Goal: Communication & Community: Ask a question

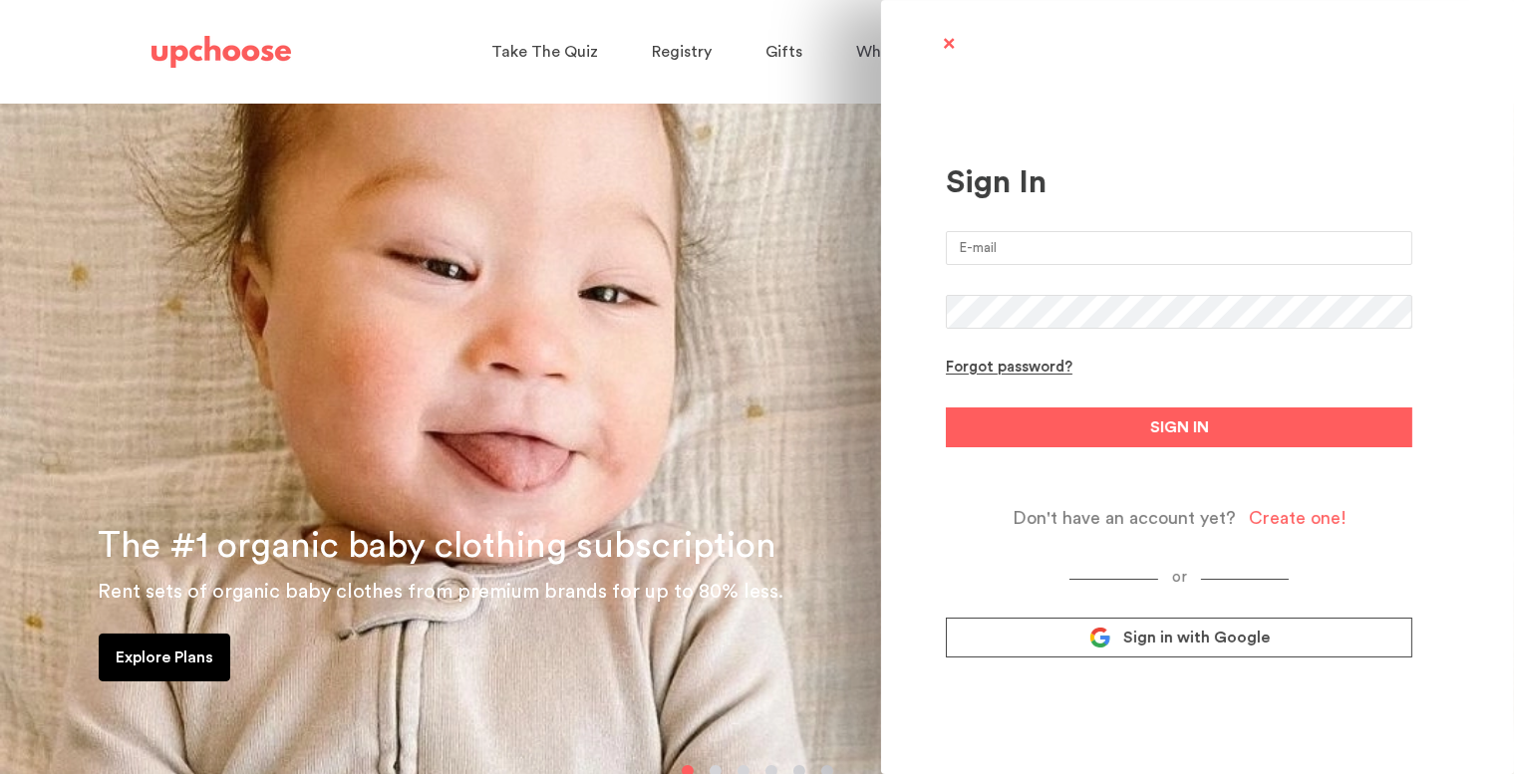
click at [1113, 240] on input "email" at bounding box center [1179, 248] width 466 height 34
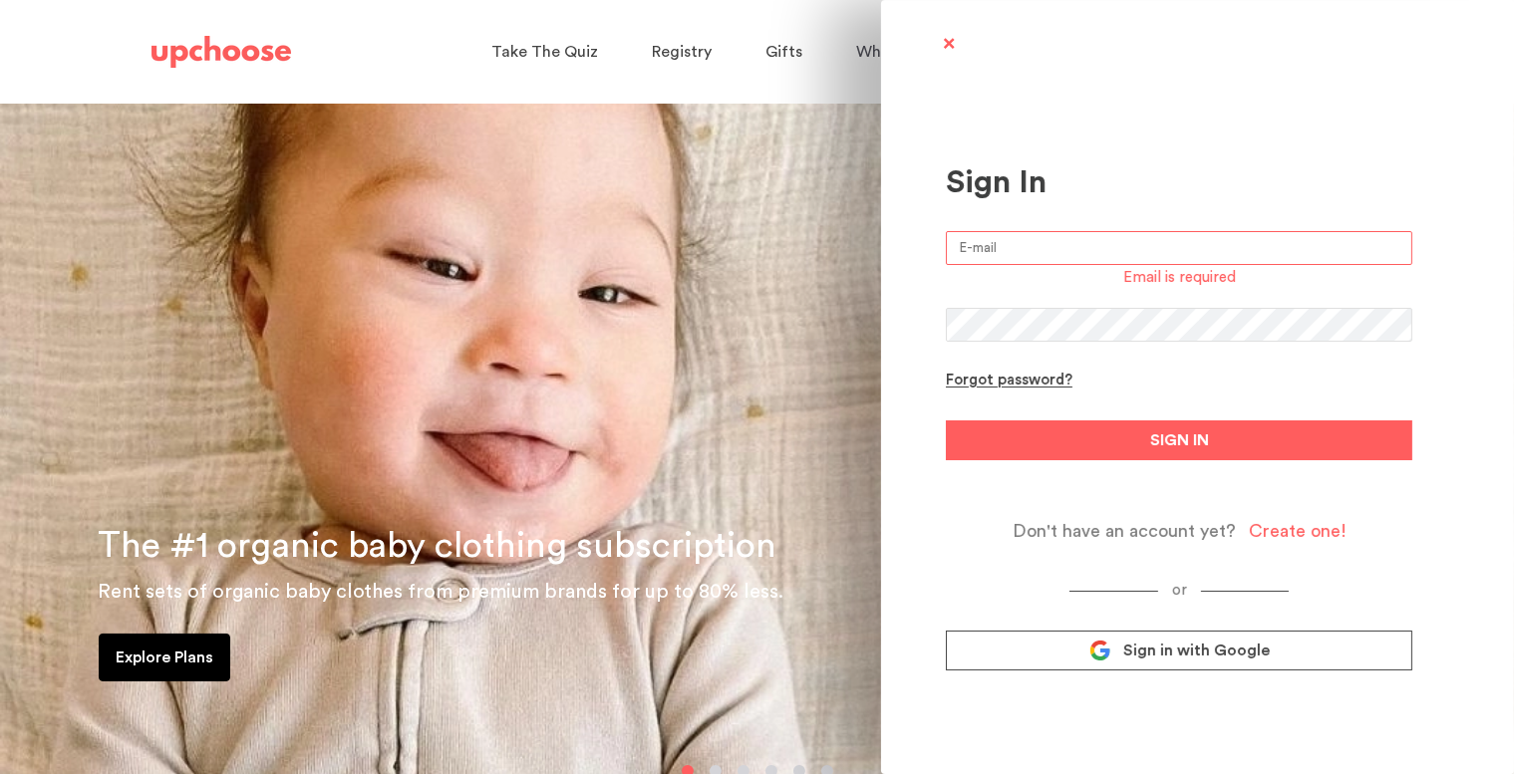
click at [1020, 244] on input "email" at bounding box center [1179, 248] width 466 height 34
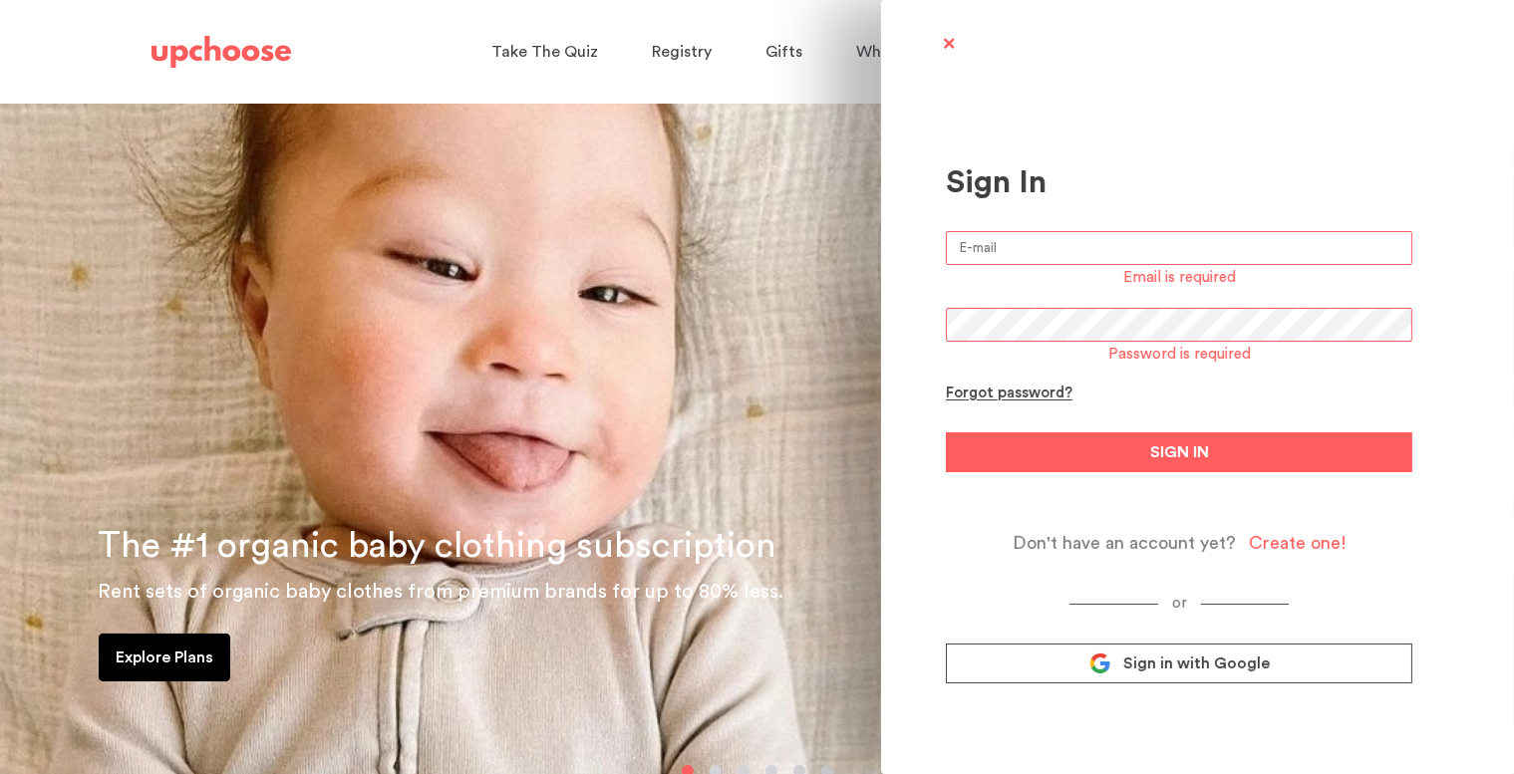
type input "k.a.riley@outlook.com"
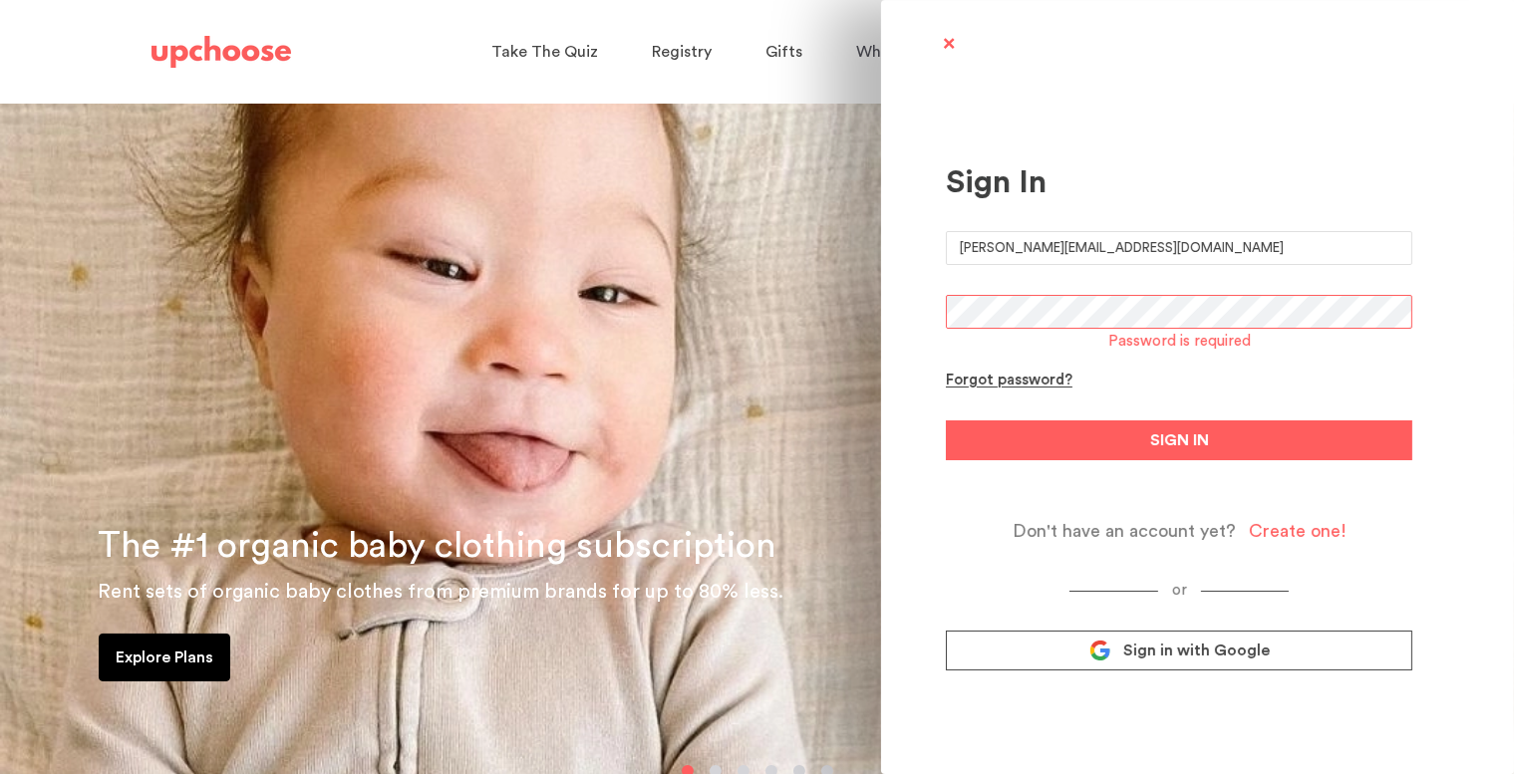
click at [1026, 332] on form "k.a.riley@outlook.com Password is required Forgot password? SIGN IN Don't have …" at bounding box center [1179, 386] width 466 height 311
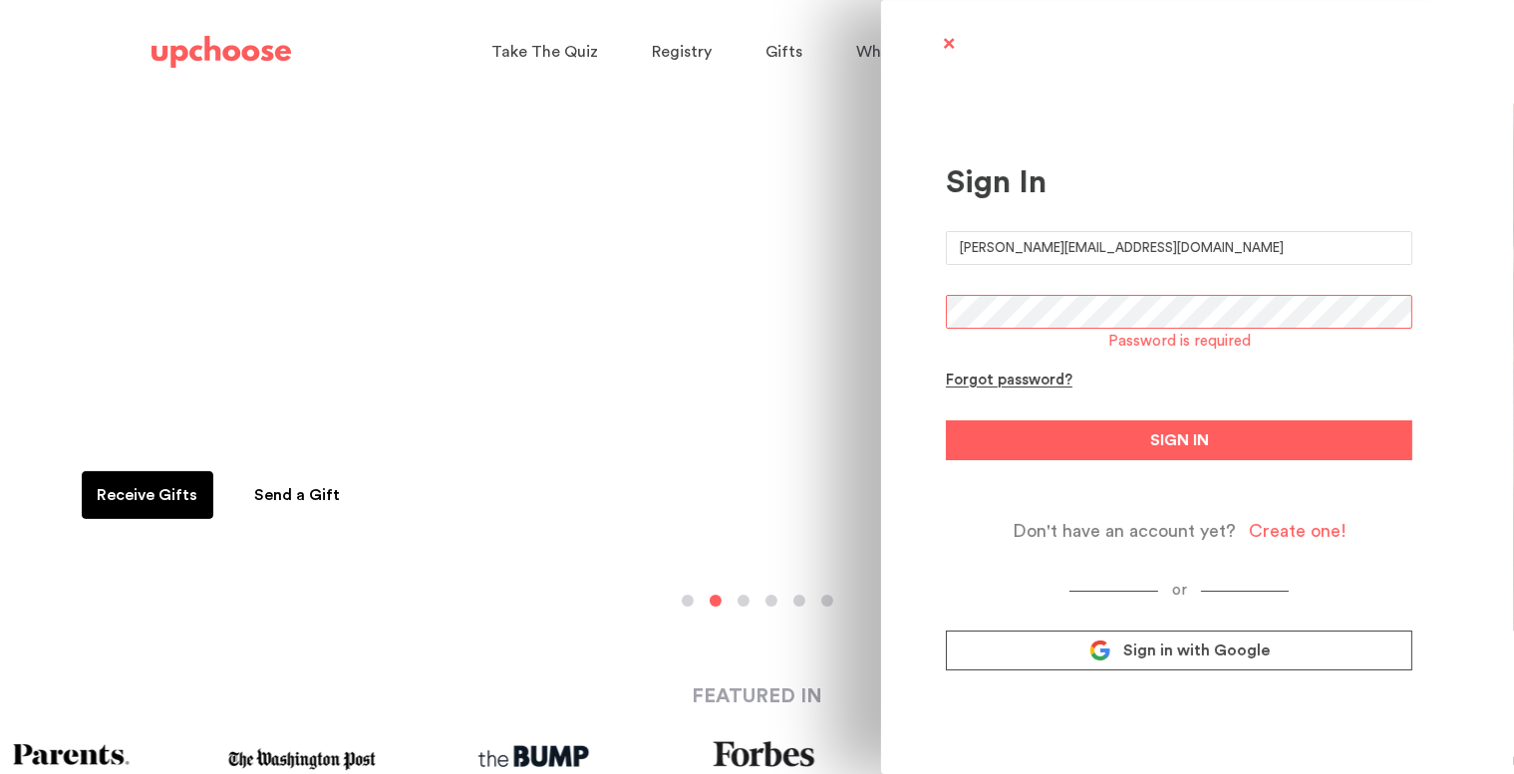
scroll to position [199, 0]
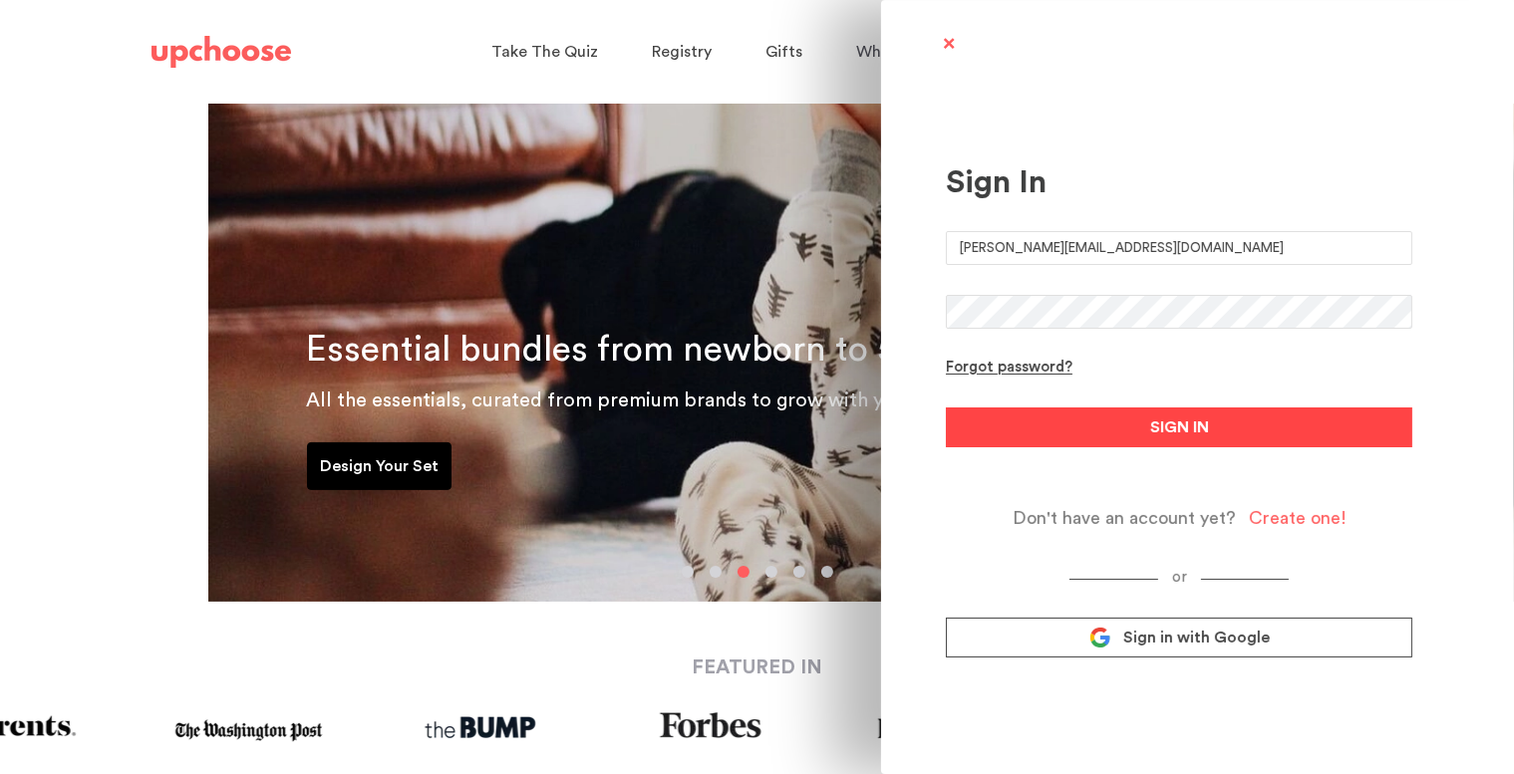
click at [1084, 419] on button "SIGN IN" at bounding box center [1179, 428] width 466 height 40
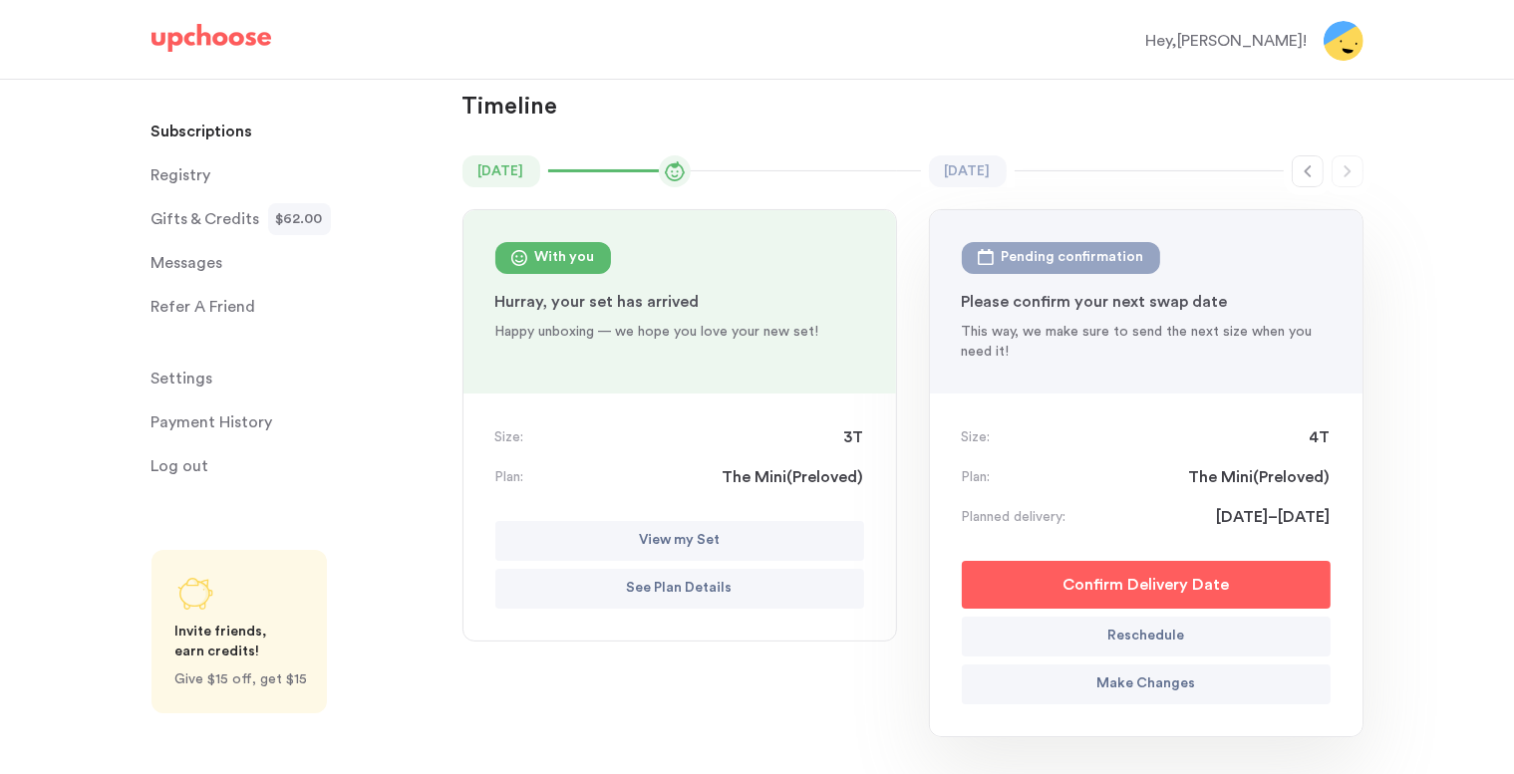
scroll to position [199, 0]
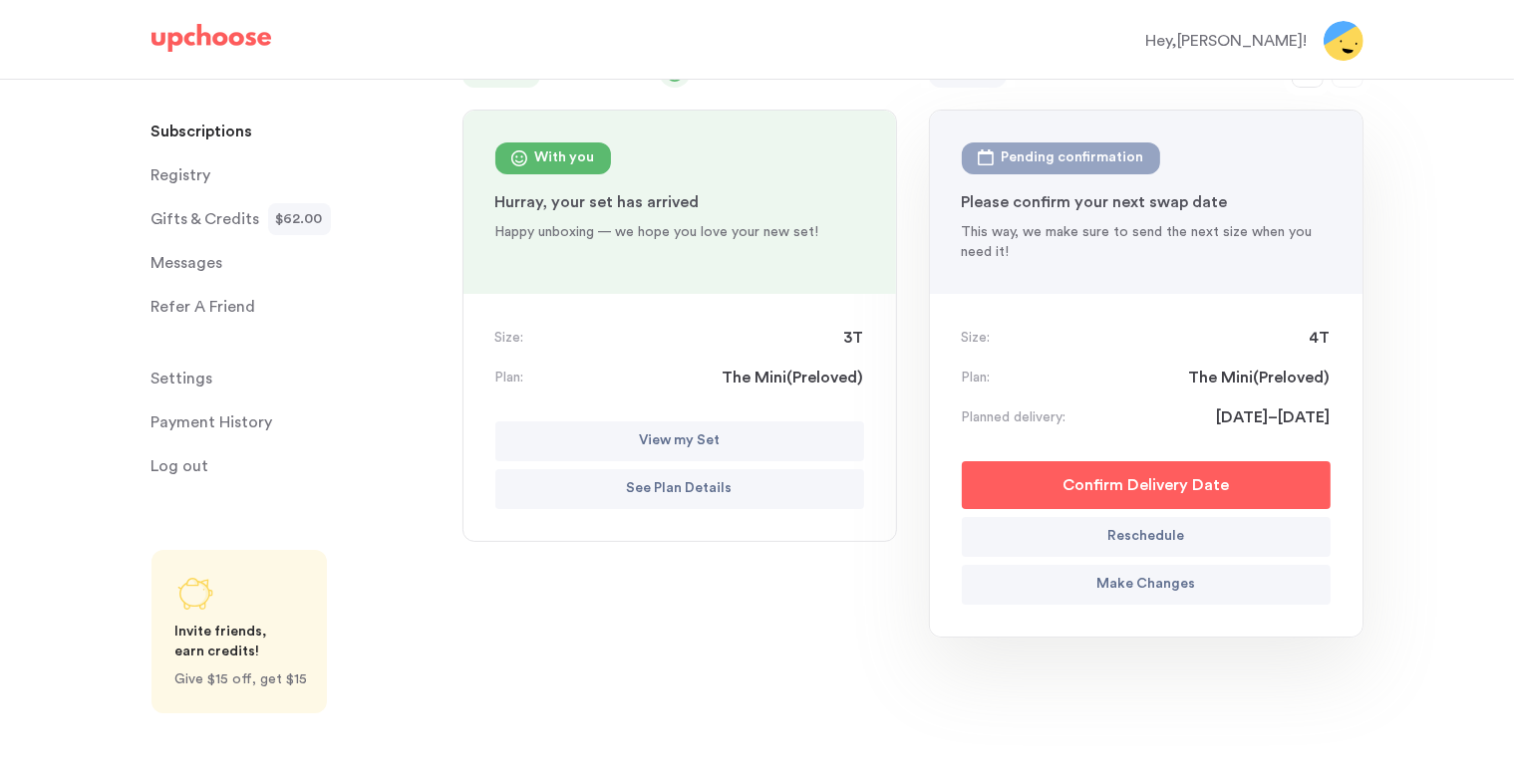
click at [662, 442] on p "View my Set" at bounding box center [679, 442] width 81 height 24
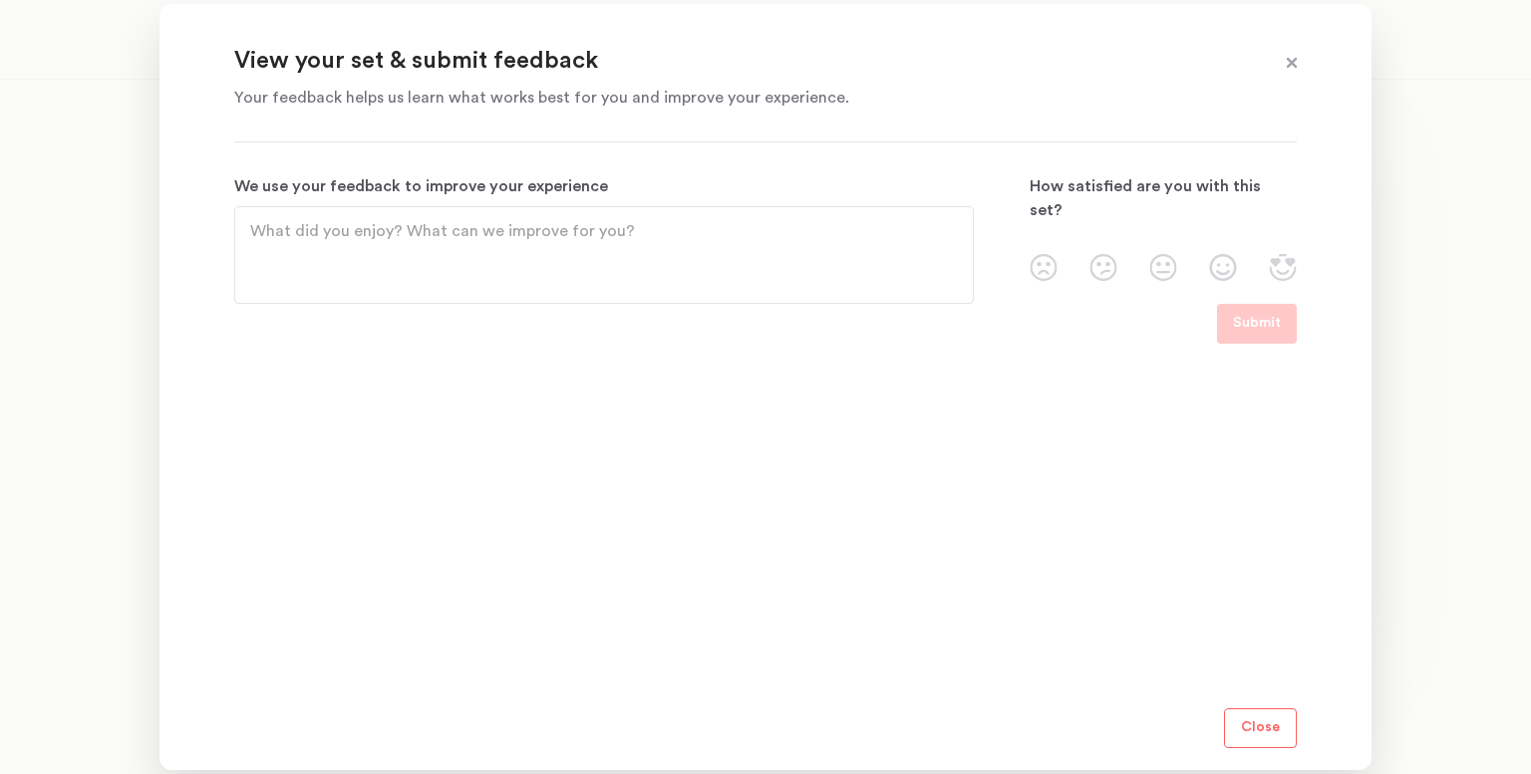
click at [621, 109] on p "Your feedback helps us learn what works best for you and improve your experienc…" at bounding box center [740, 98] width 1013 height 24
click at [1291, 55] on span at bounding box center [1292, 64] width 26 height 26
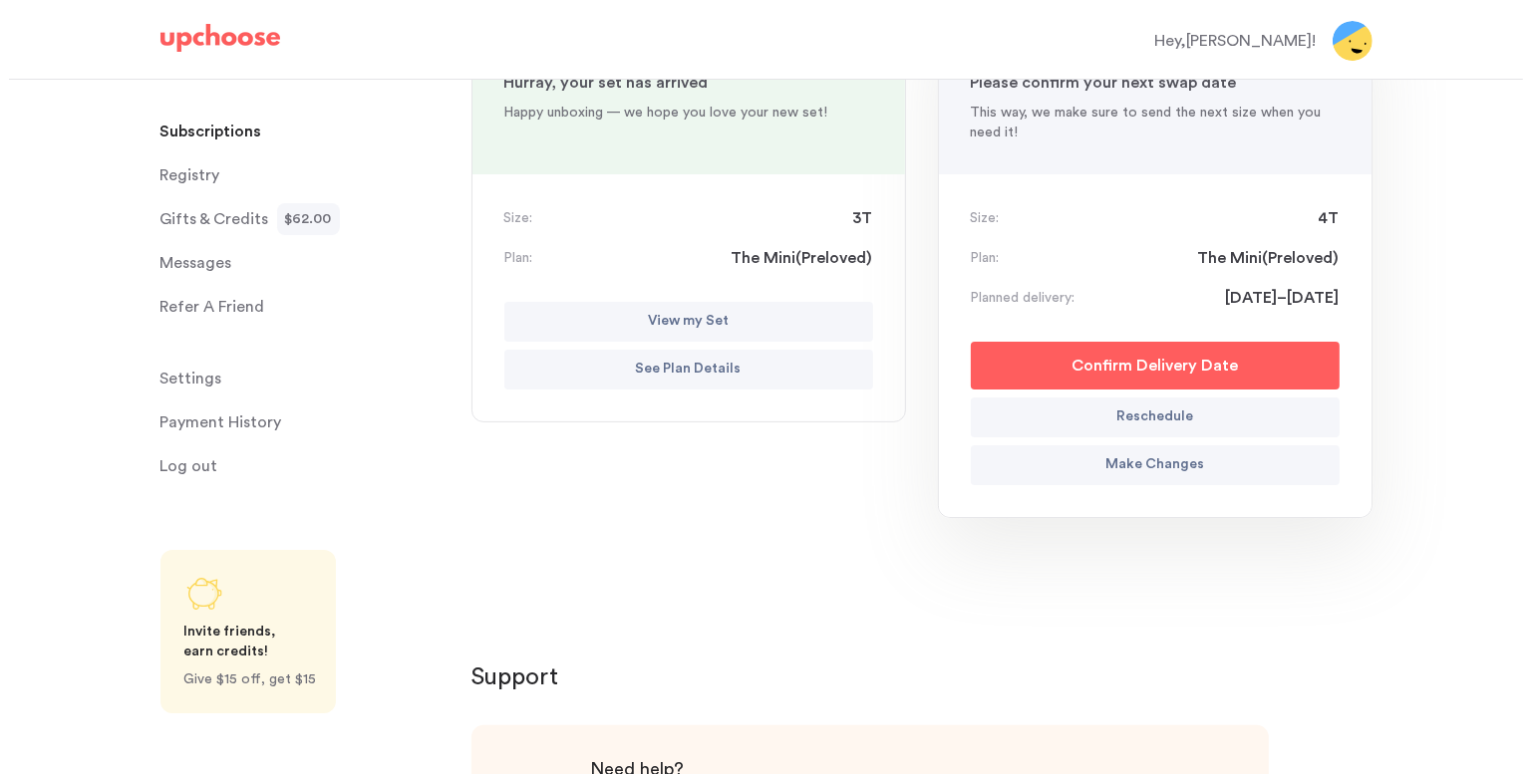
scroll to position [299, 0]
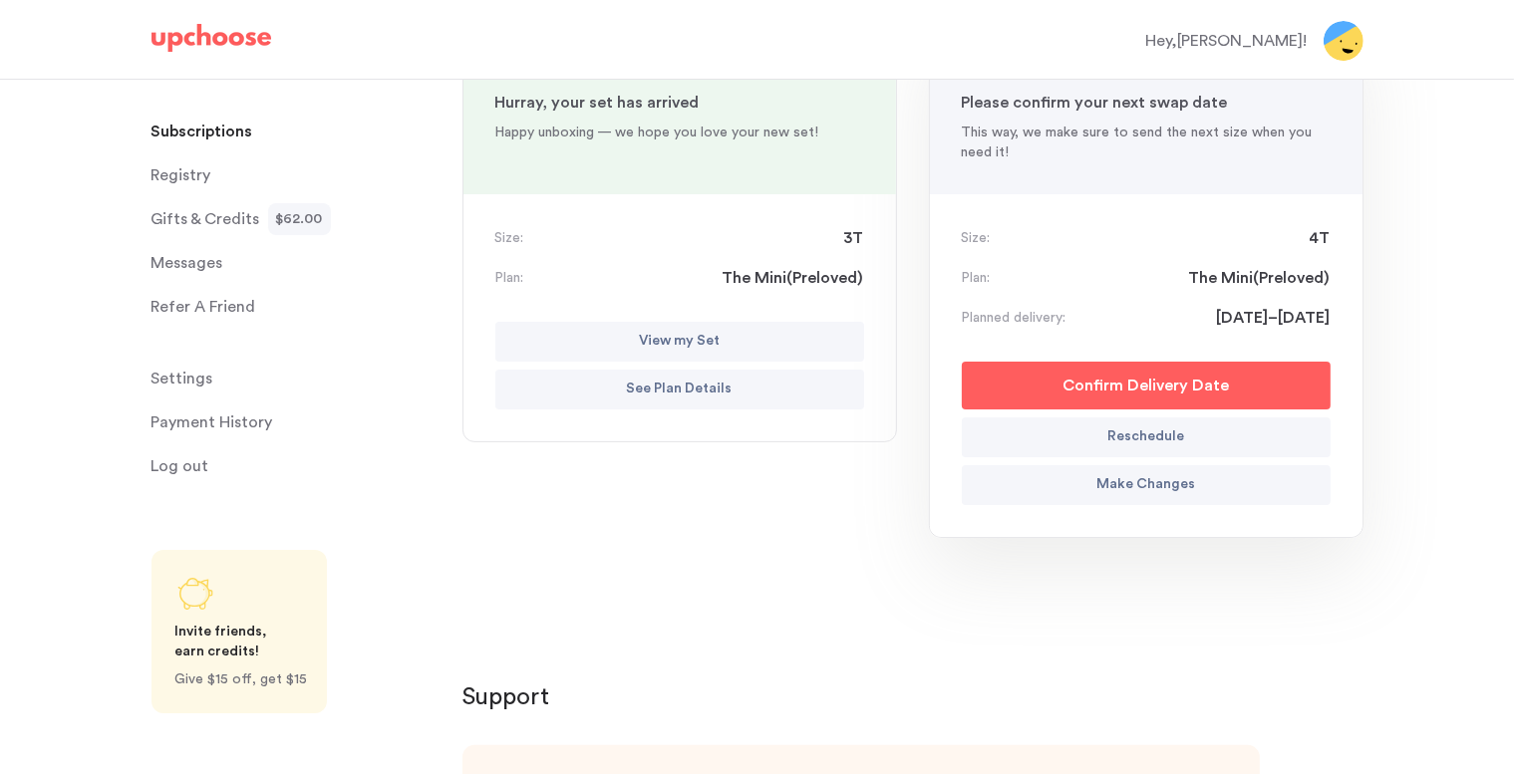
click at [1117, 481] on p "Make Changes" at bounding box center [1145, 485] width 99 height 24
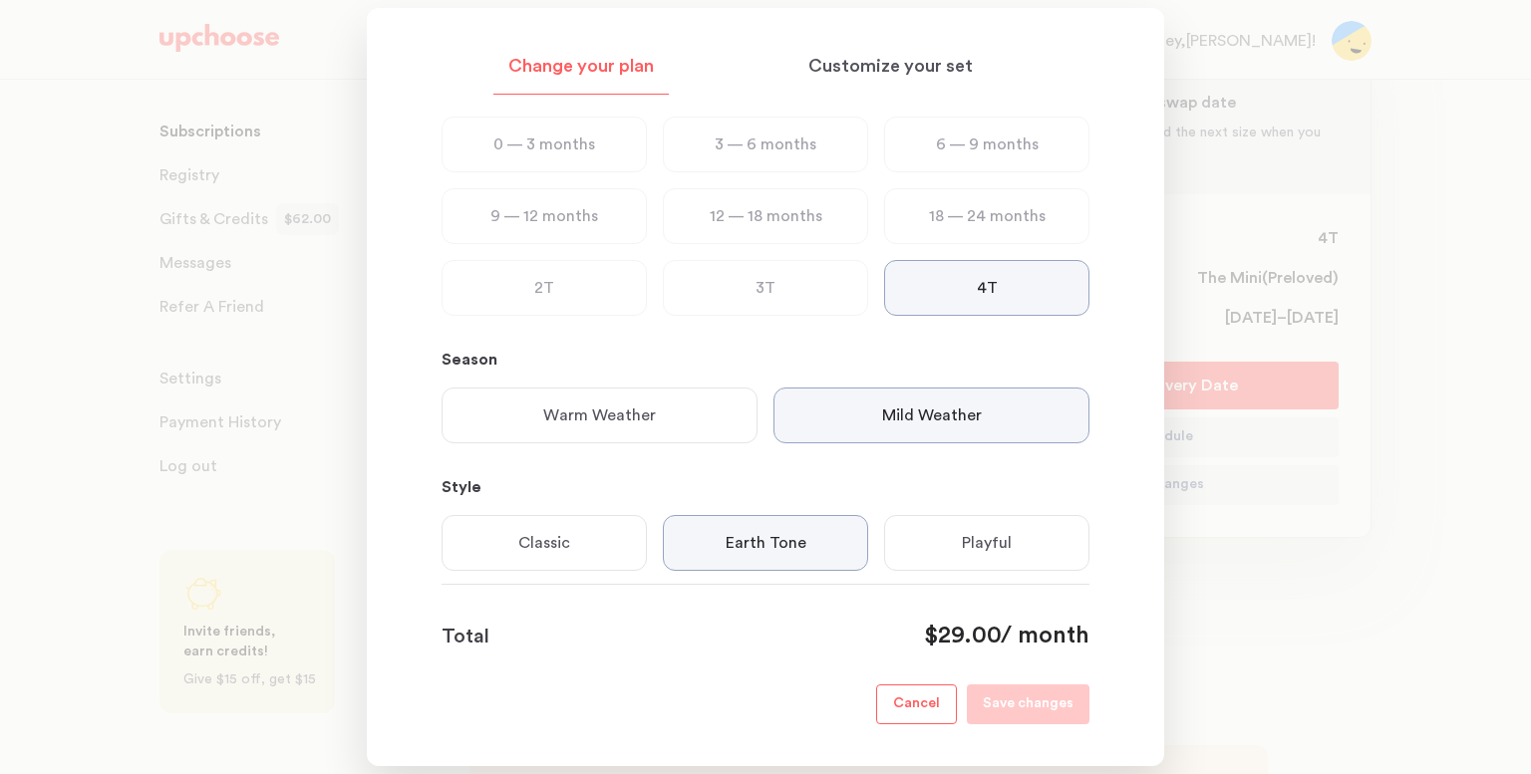
scroll to position [0, 0]
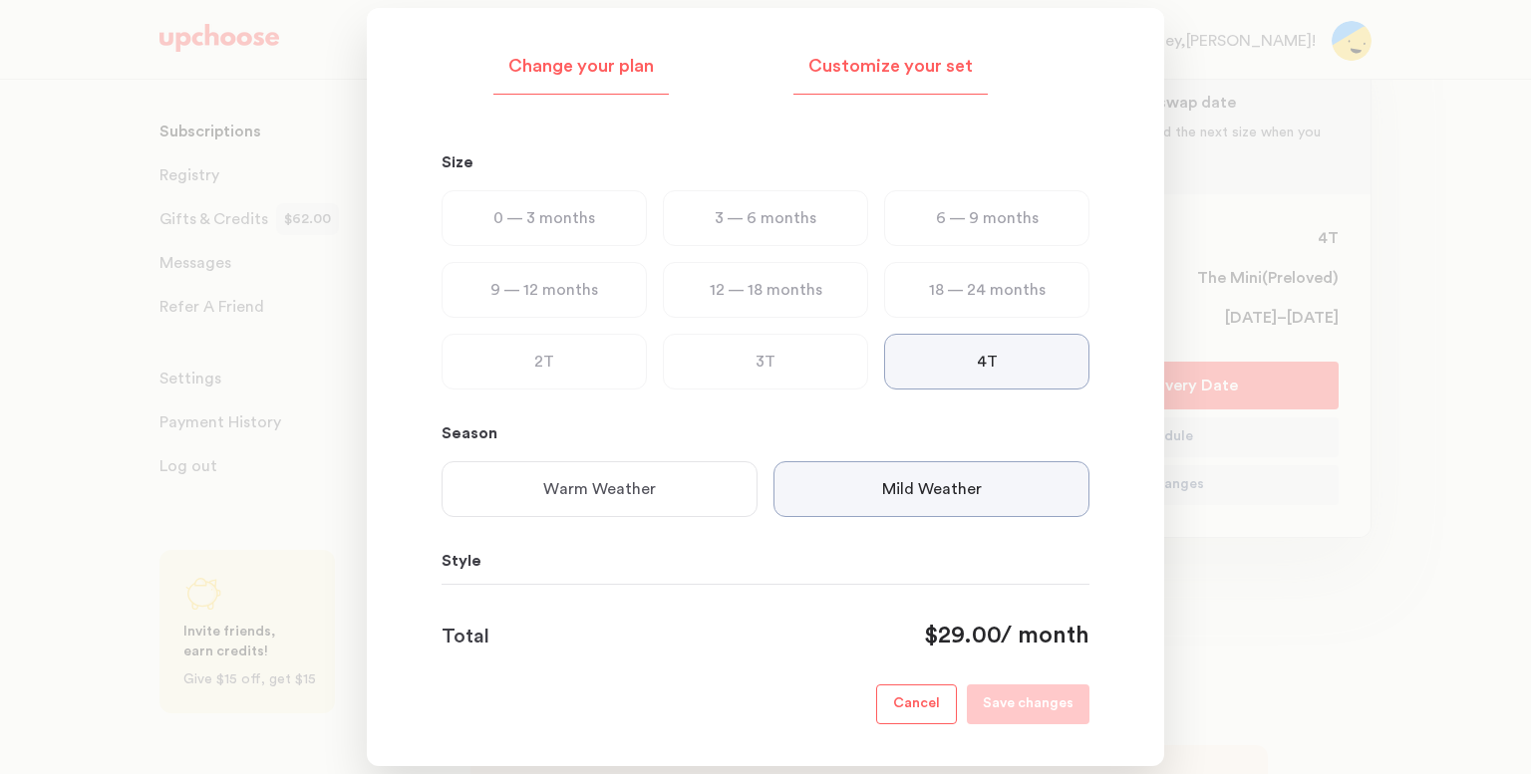
click at [876, 57] on p "Customize your set" at bounding box center [890, 67] width 164 height 24
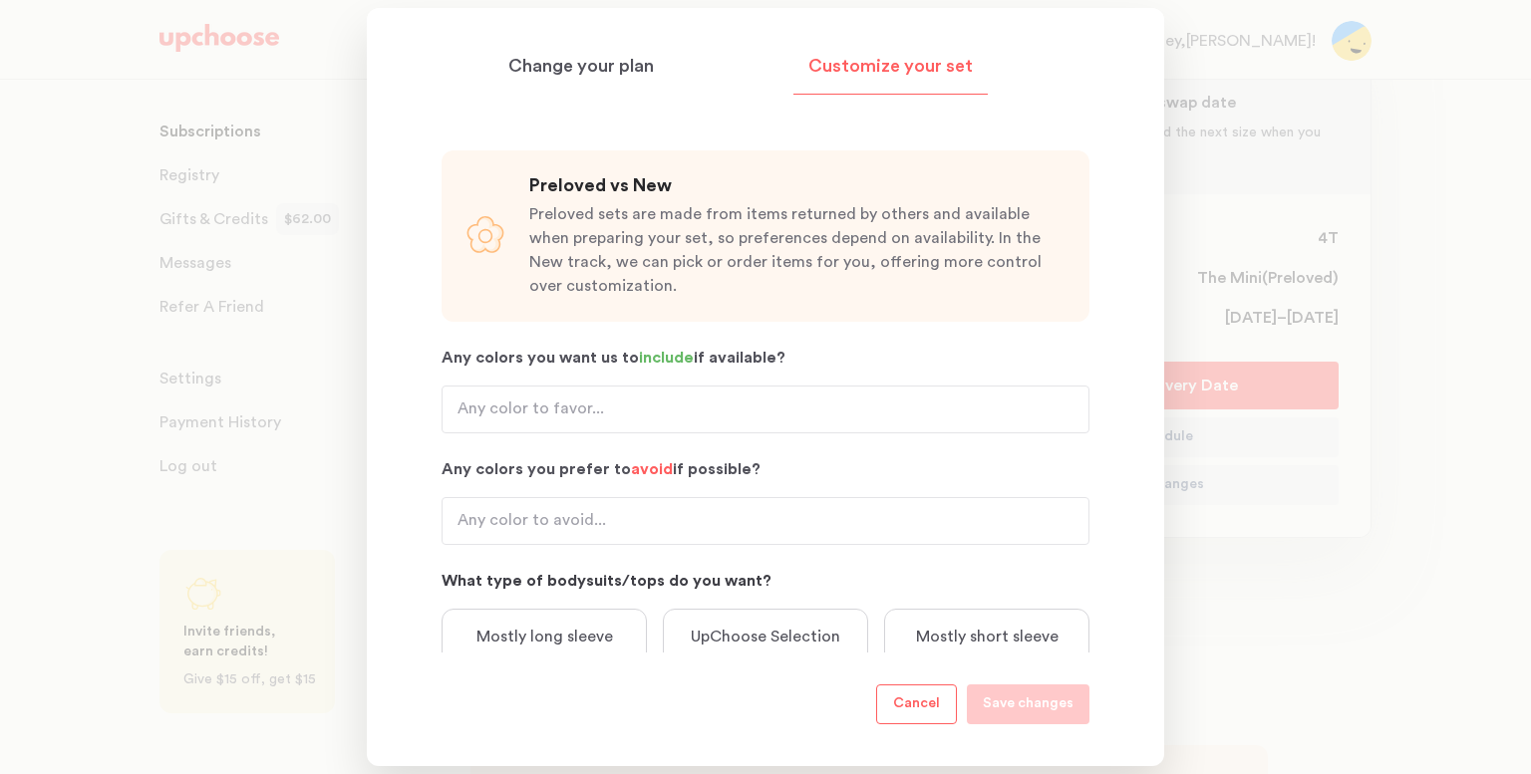
click at [1242, 609] on div at bounding box center [765, 387] width 1531 height 774
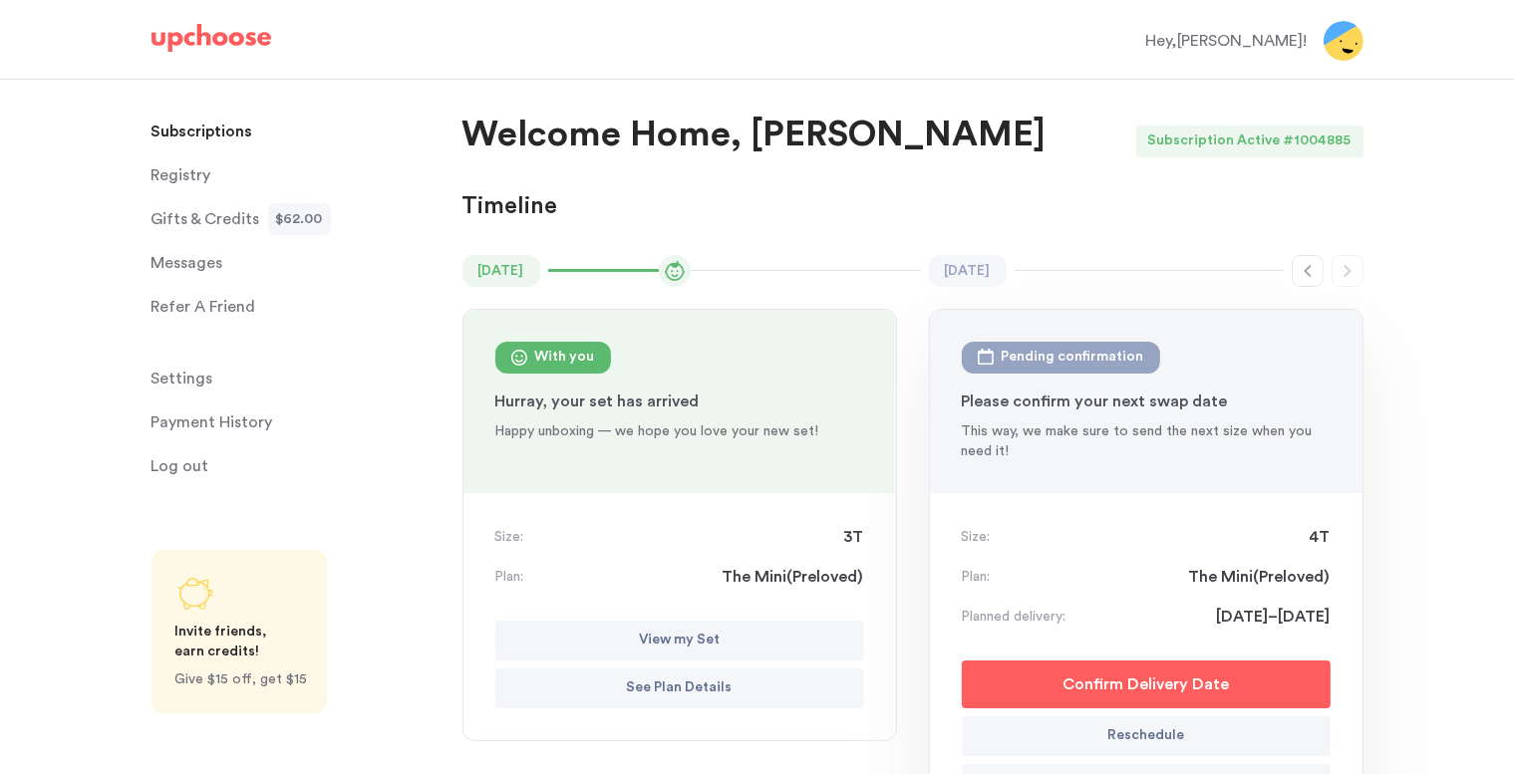
click at [695, 696] on p "See Plan Details" at bounding box center [680, 689] width 106 height 24
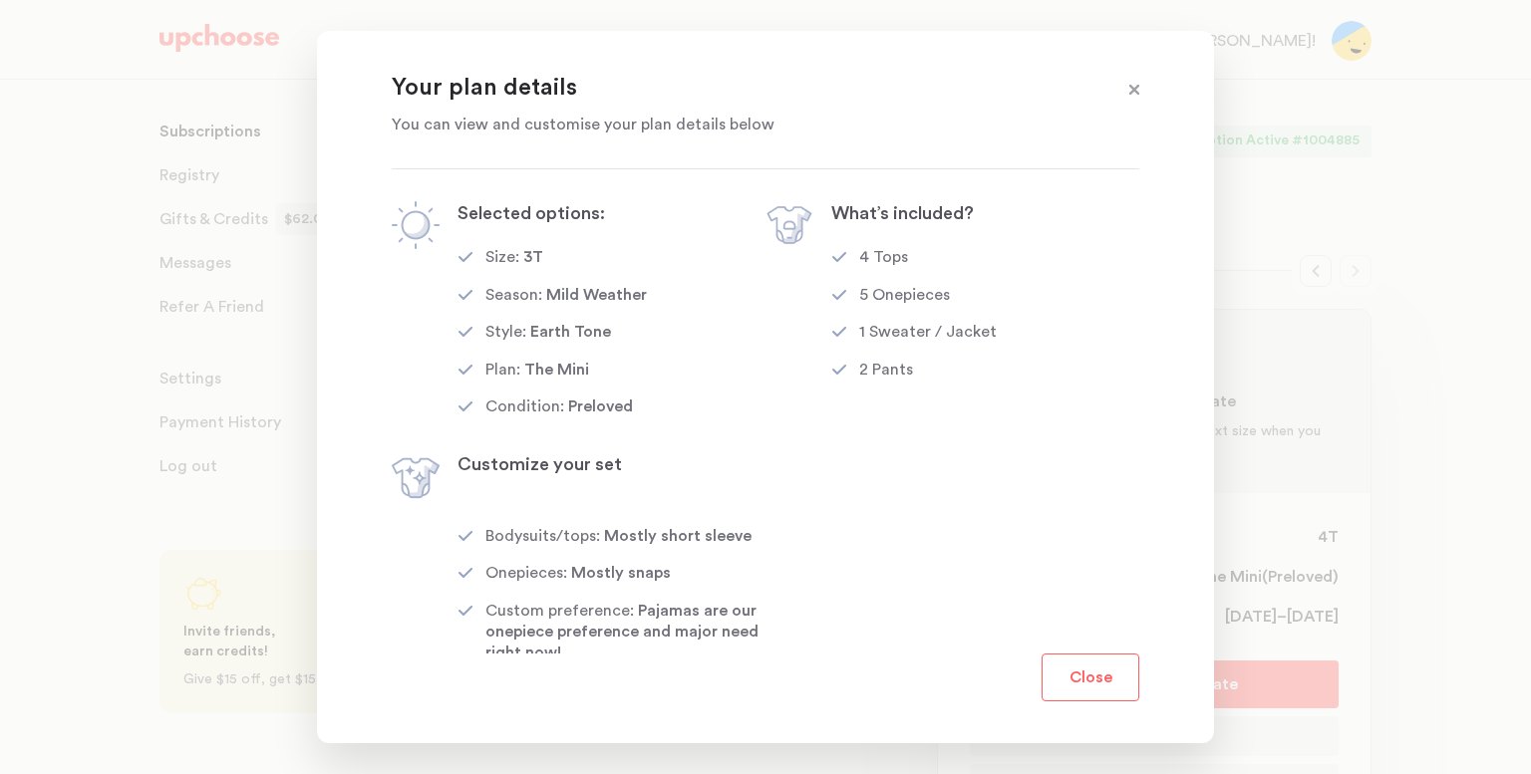
click at [1128, 93] on span at bounding box center [1134, 91] width 26 height 26
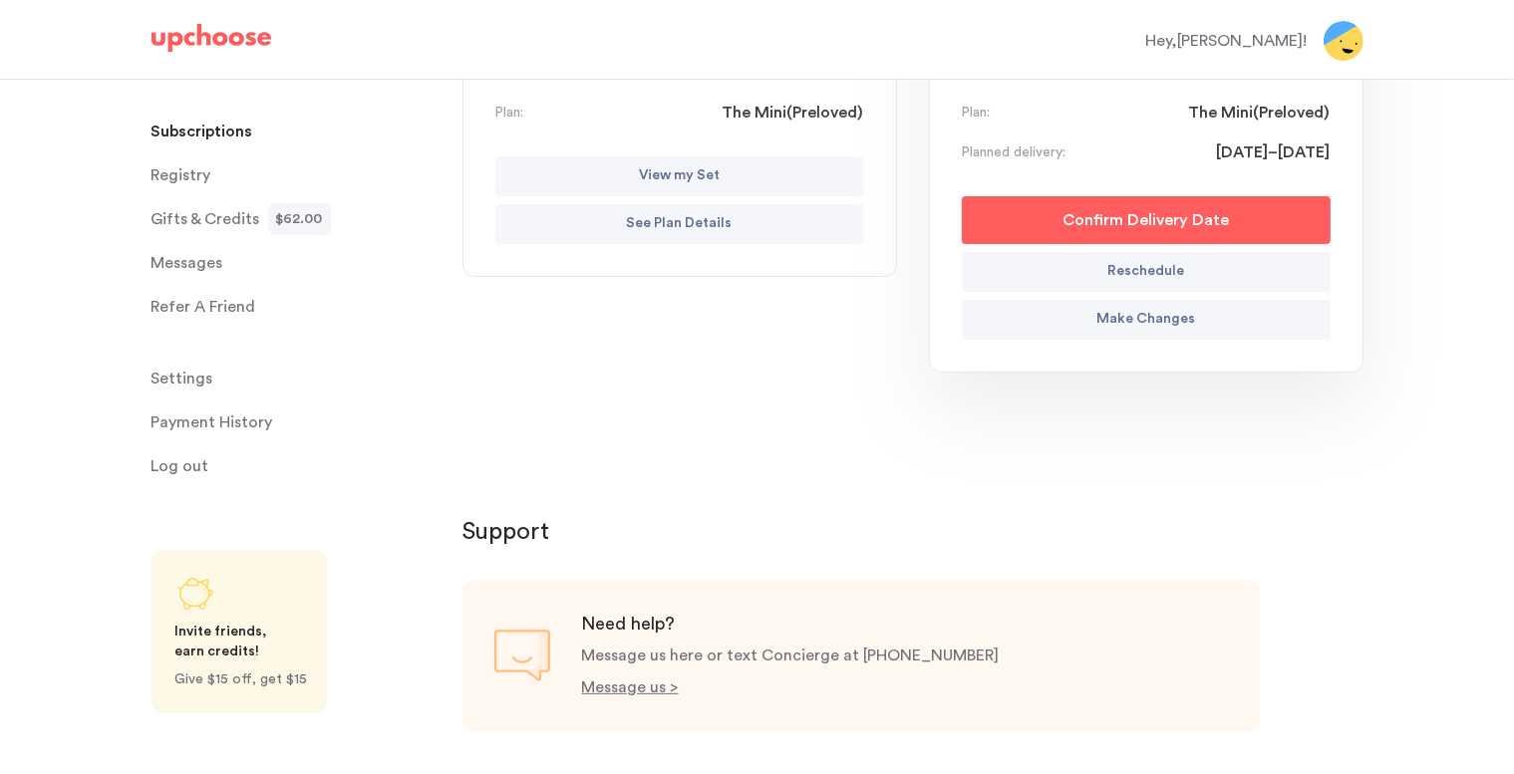
scroll to position [498, 0]
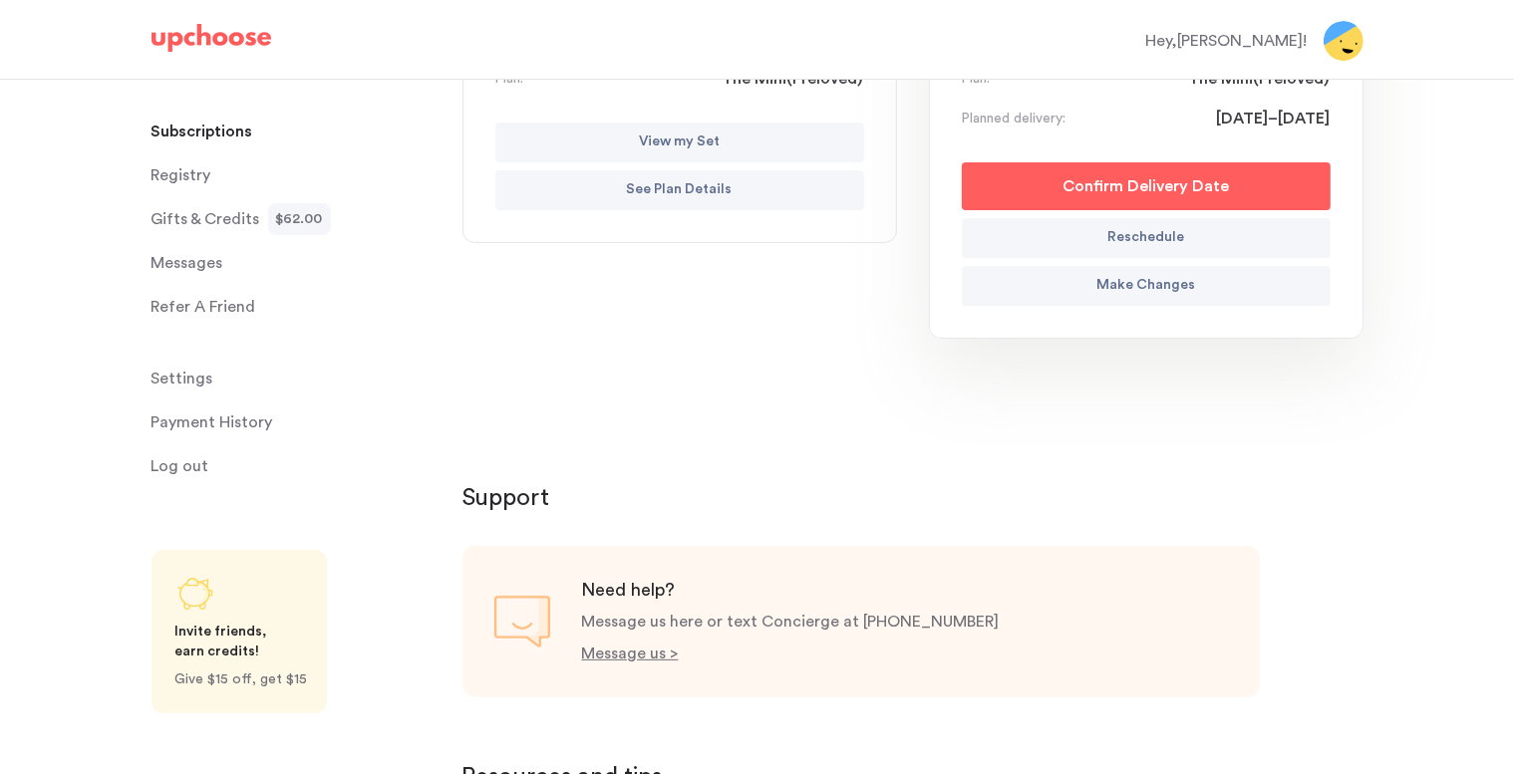
click at [640, 183] on p "See Plan Details" at bounding box center [680, 190] width 106 height 24
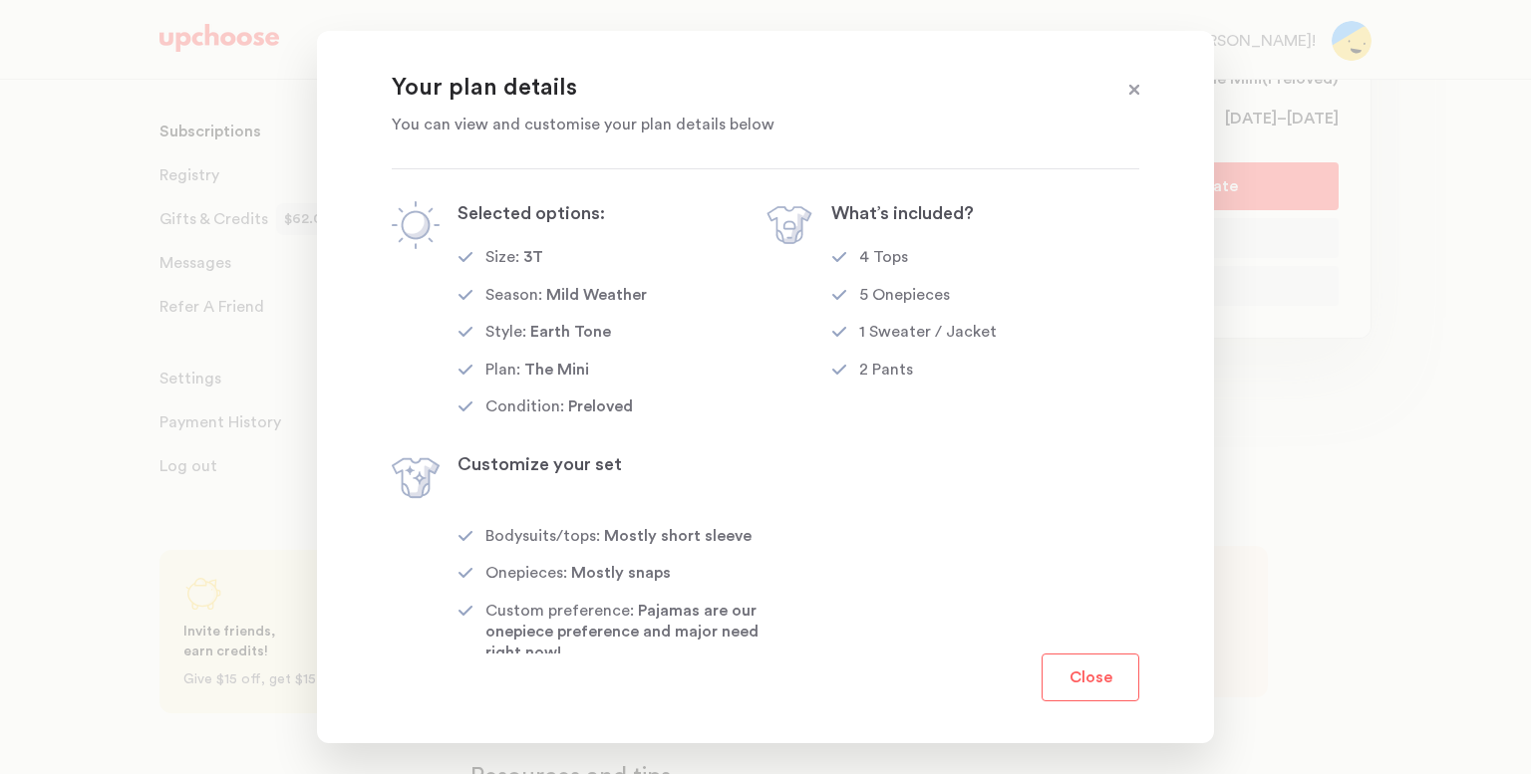
click at [1124, 96] on span at bounding box center [1134, 91] width 26 height 26
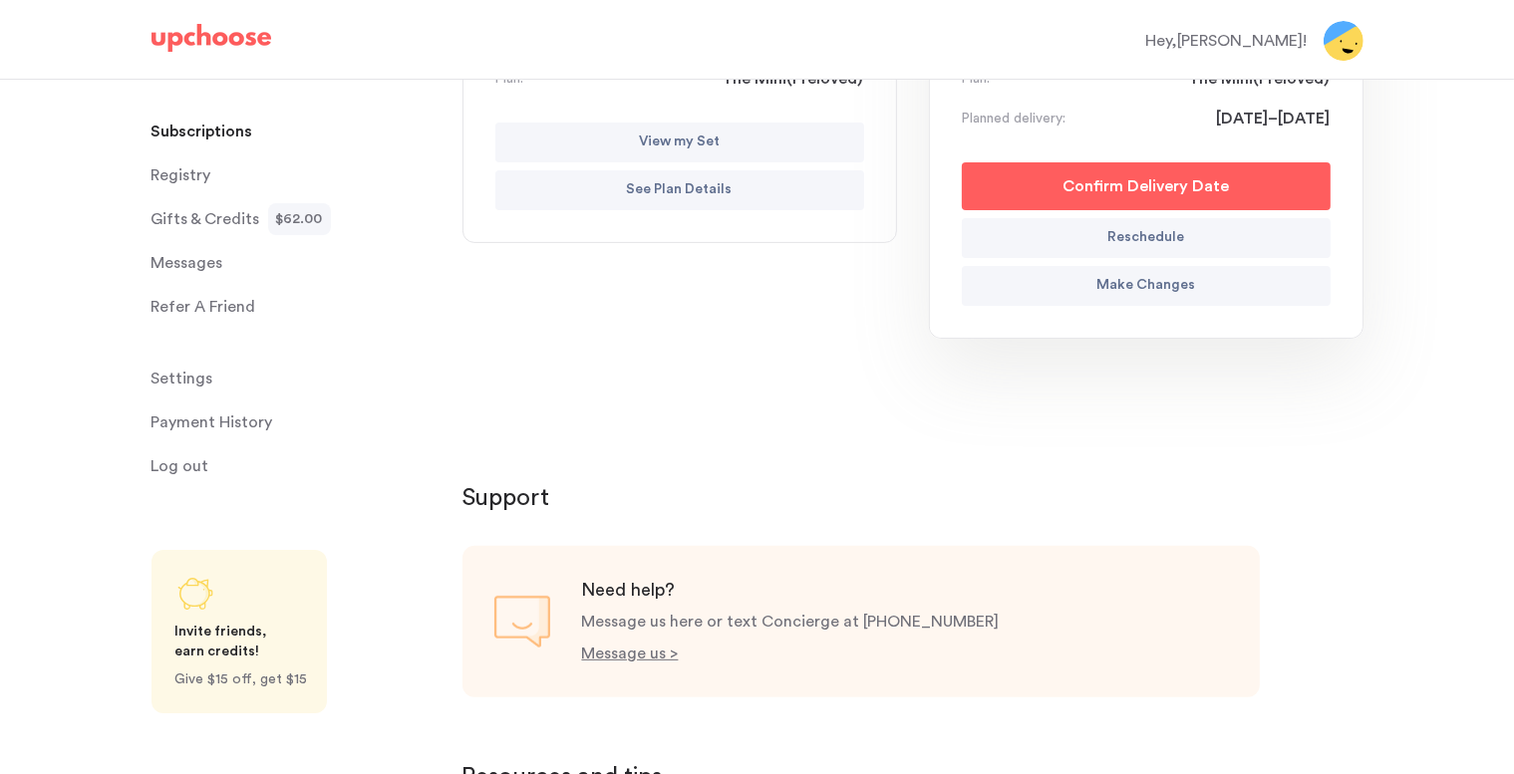
click at [699, 143] on p "View my Set" at bounding box center [679, 143] width 81 height 24
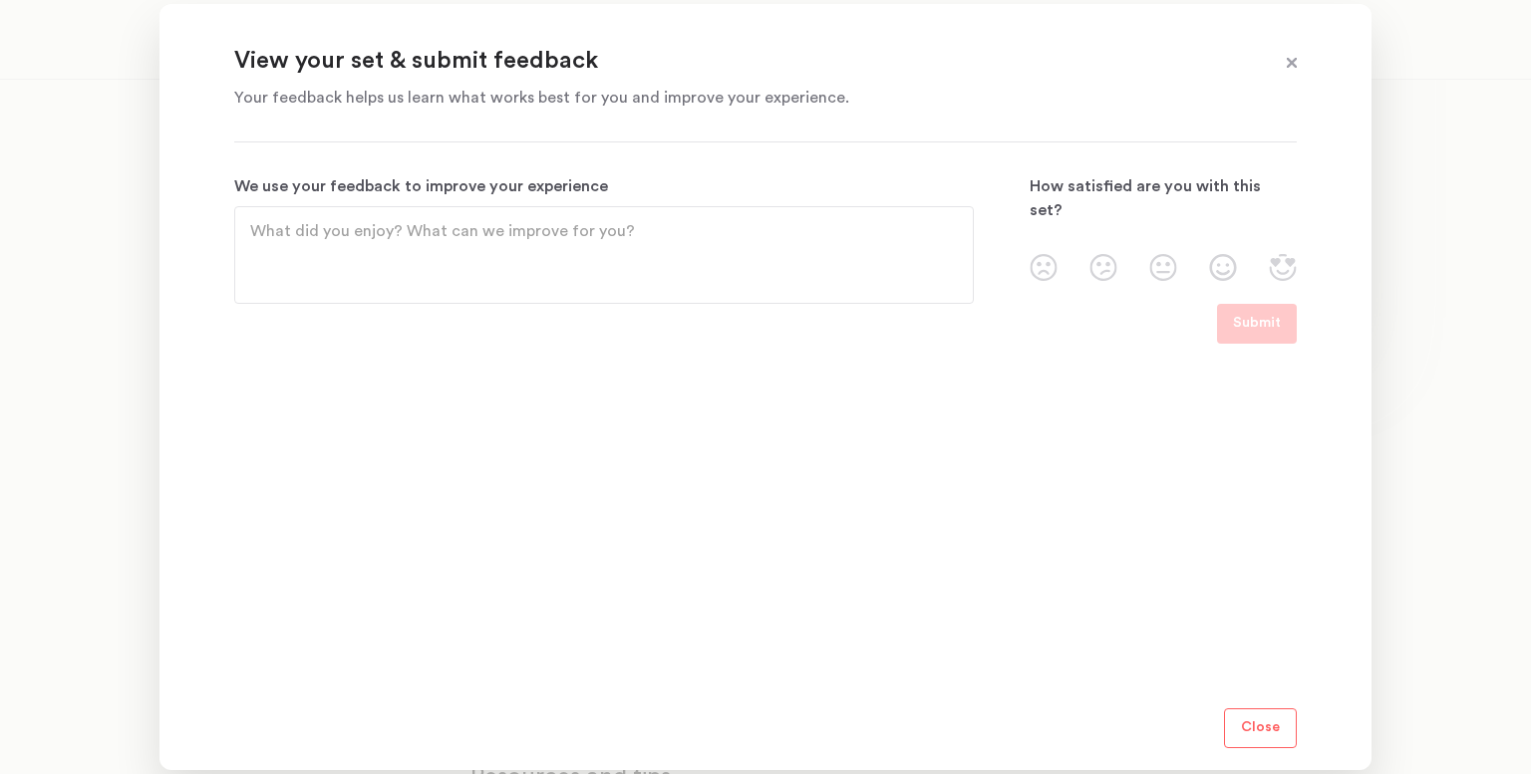
click at [657, 250] on textarea "We use your feedback to improve your experience" at bounding box center [604, 255] width 708 height 72
click at [1114, 254] on img at bounding box center [1103, 267] width 28 height 27
click at [0, 0] on input "radio" at bounding box center [0, 0] width 0 height 0
click at [1277, 323] on p "Submit" at bounding box center [1257, 324] width 48 height 24
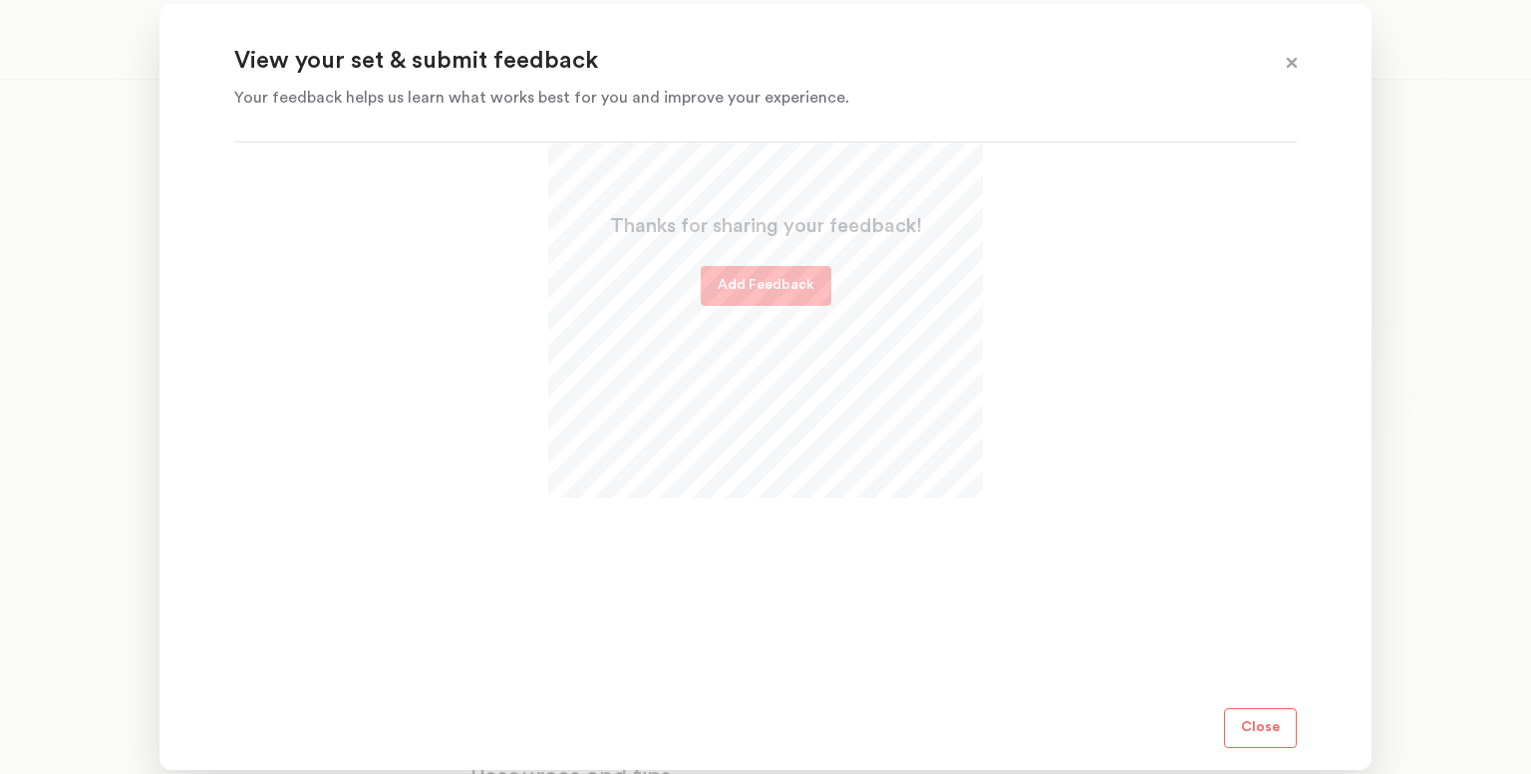
click at [1266, 734] on p "Close" at bounding box center [1260, 729] width 39 height 24
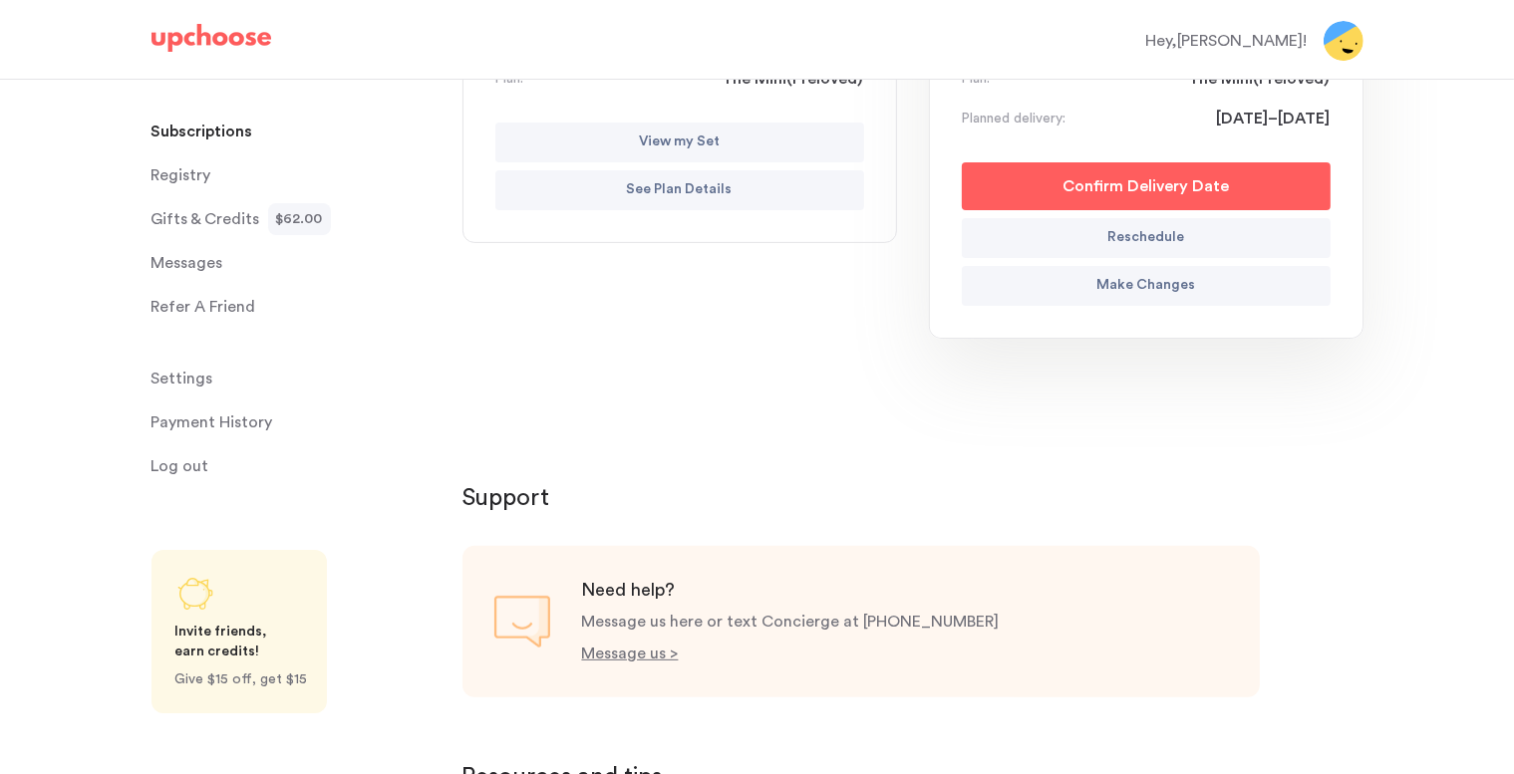
click at [692, 140] on p "View my Set" at bounding box center [679, 143] width 81 height 24
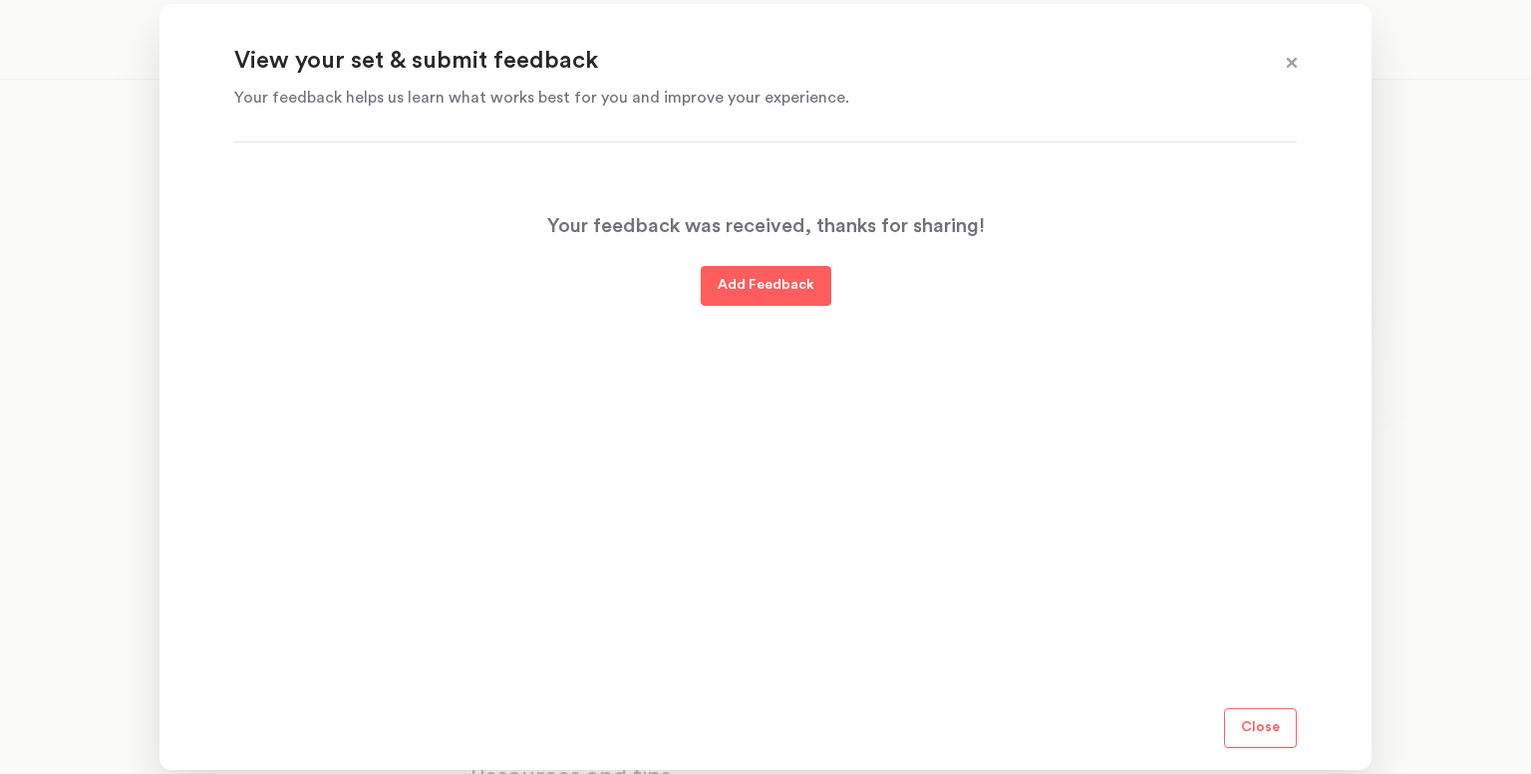
click at [1295, 67] on span at bounding box center [1292, 64] width 26 height 26
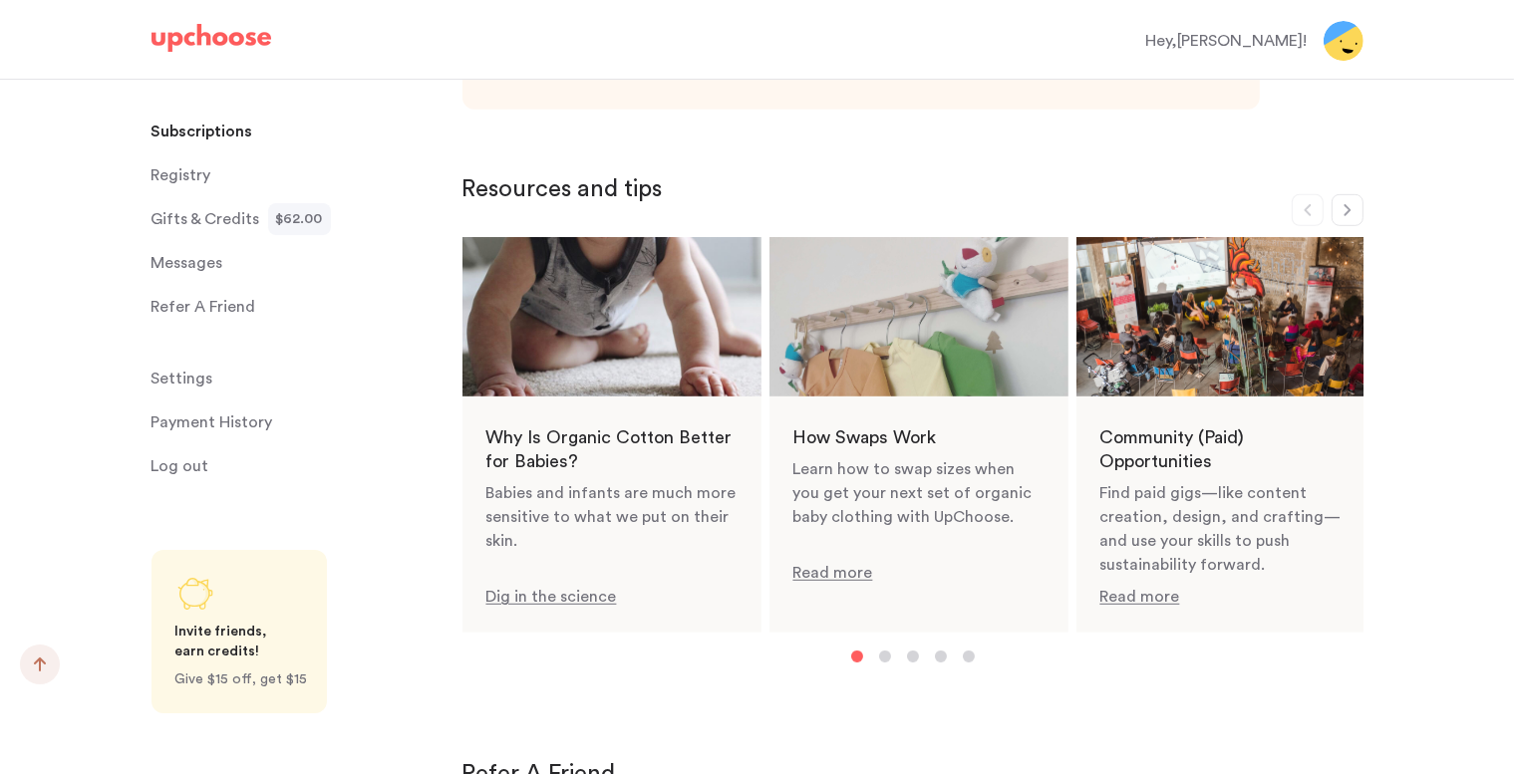
scroll to position [1196, 0]
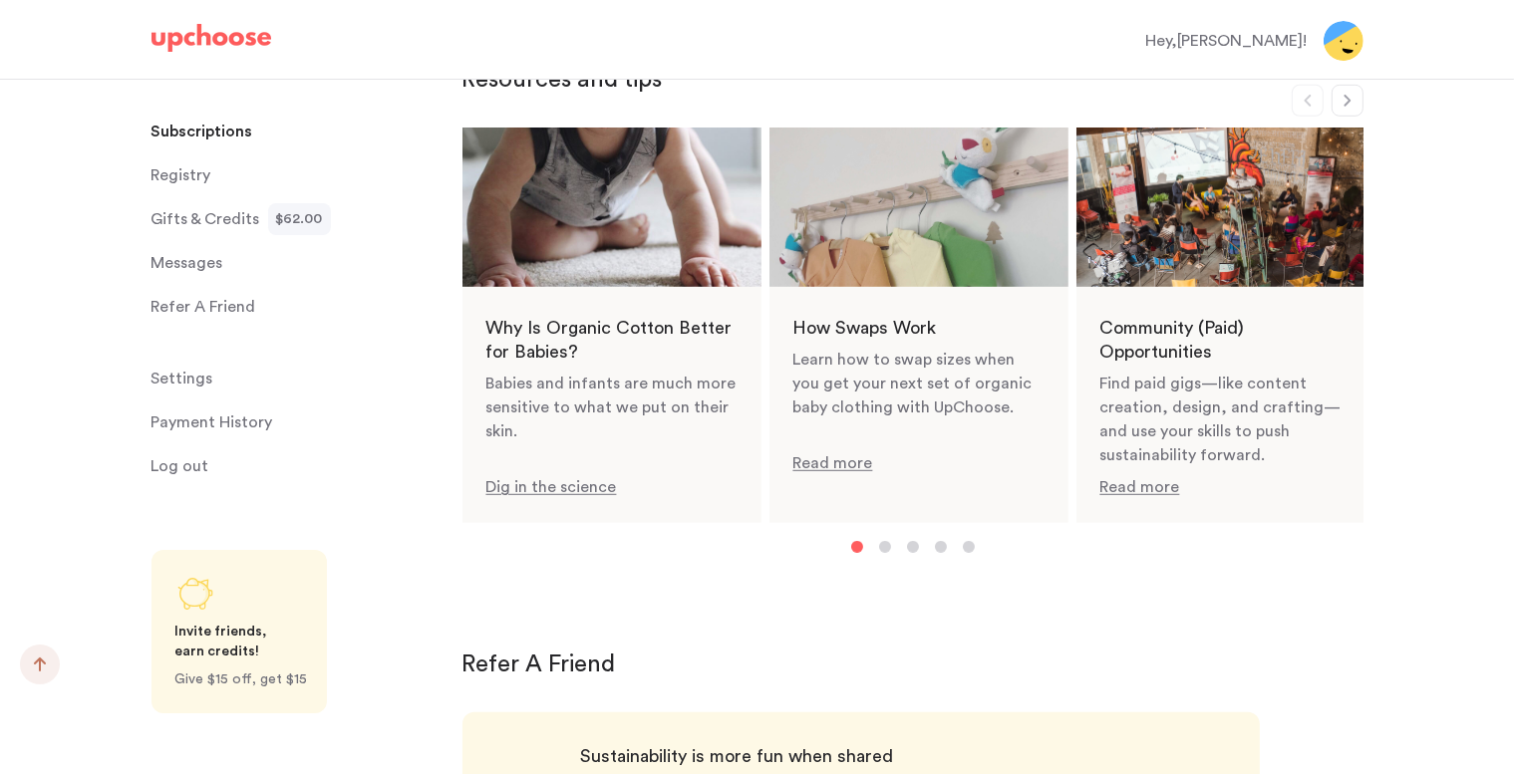
click at [842, 464] on link "Read more" at bounding box center [918, 326] width 299 height 397
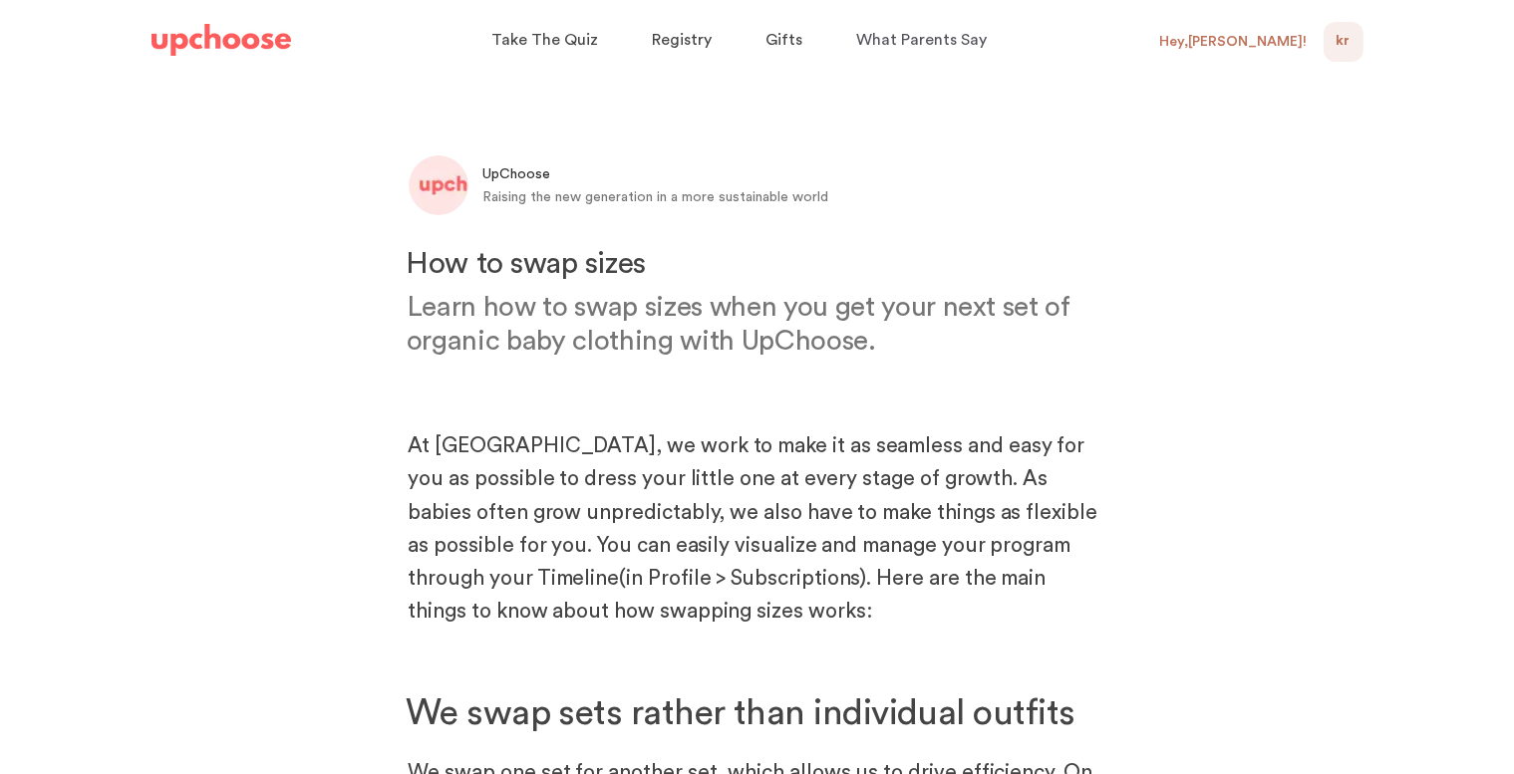
click at [1275, 27] on div "Hey, Katie !" at bounding box center [1241, 42] width 163 height 40
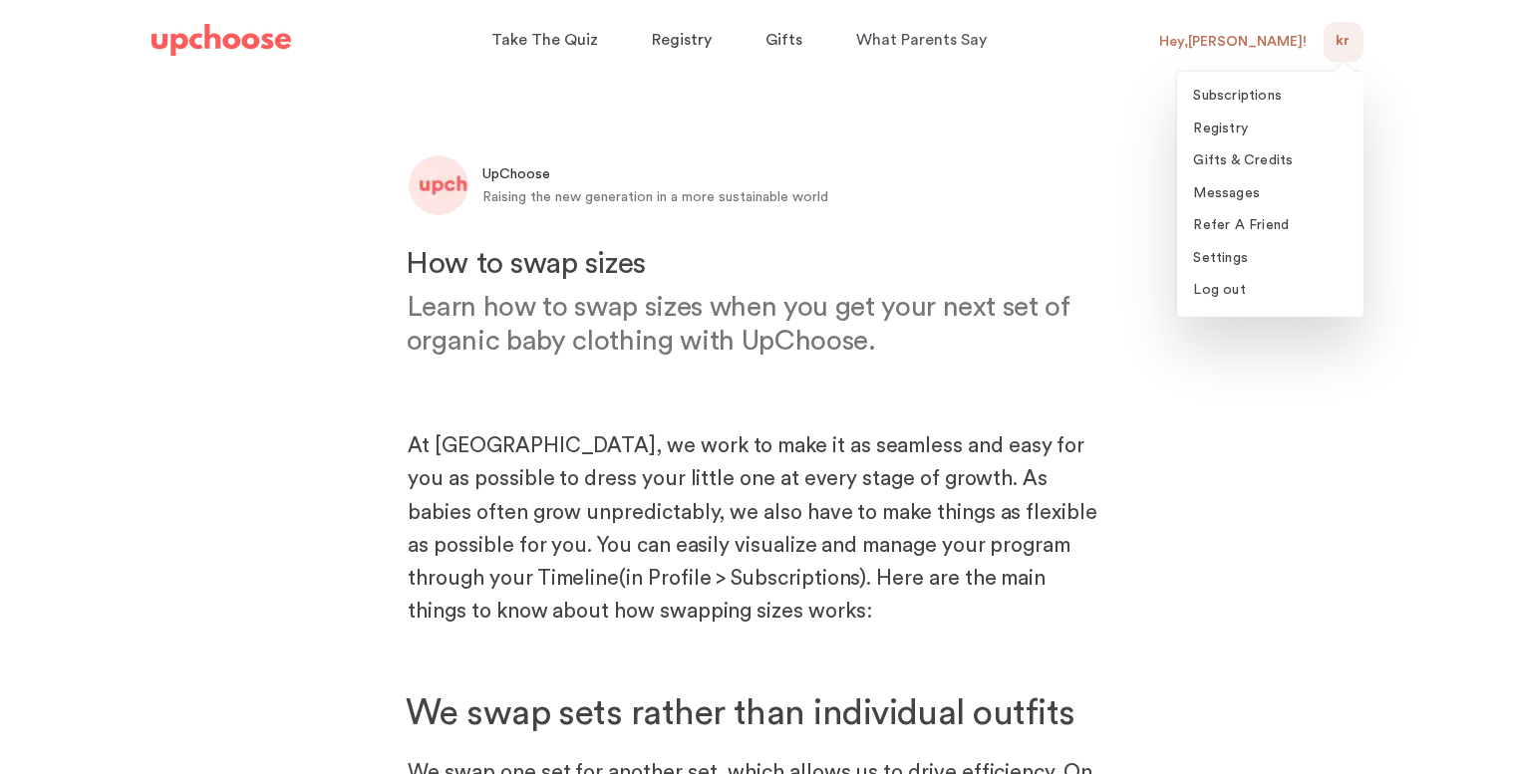
click at [1274, 39] on div "Hey, Katie !" at bounding box center [1233, 42] width 147 height 18
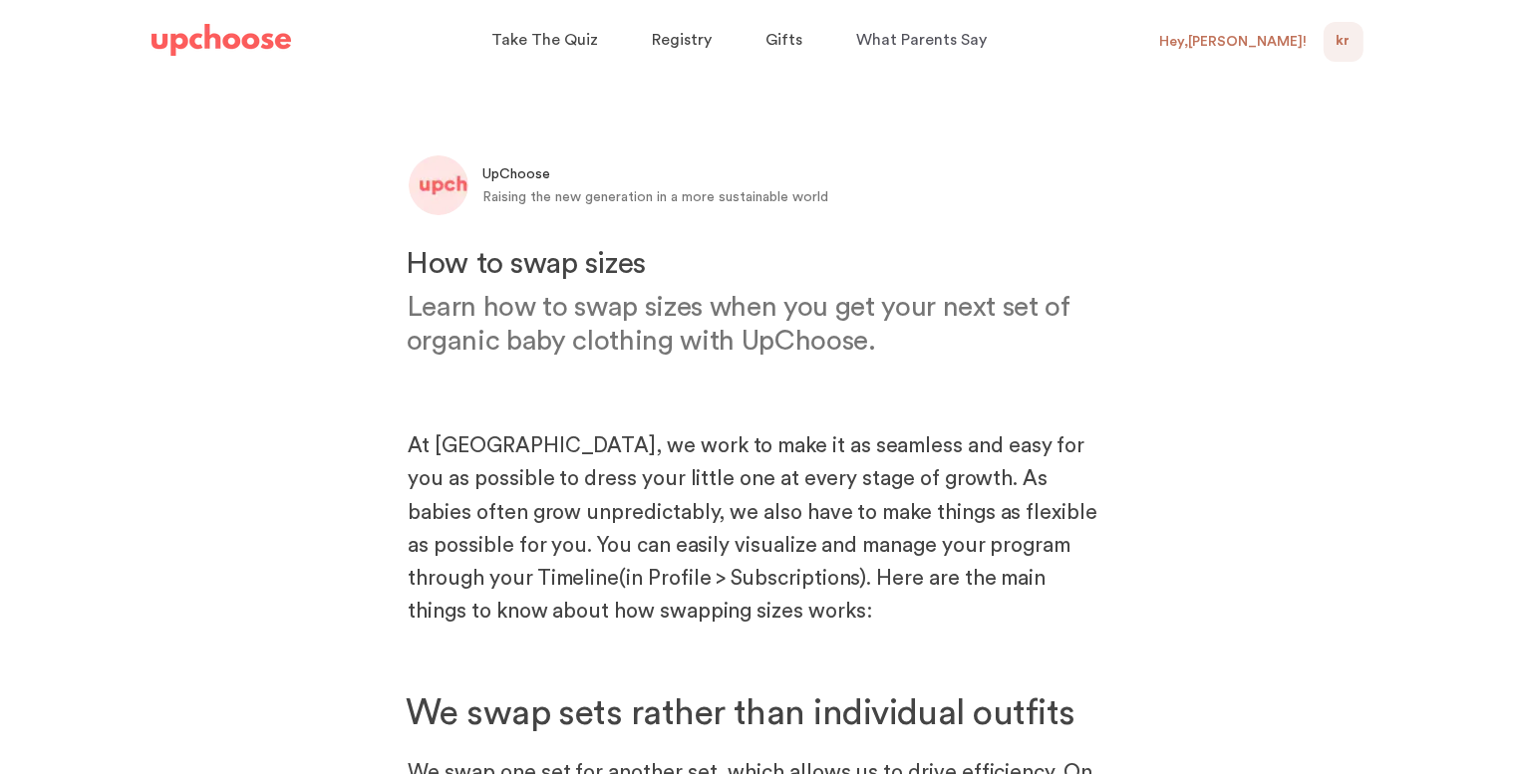
click at [1270, 44] on div "Hey, Katie !" at bounding box center [1233, 42] width 147 height 18
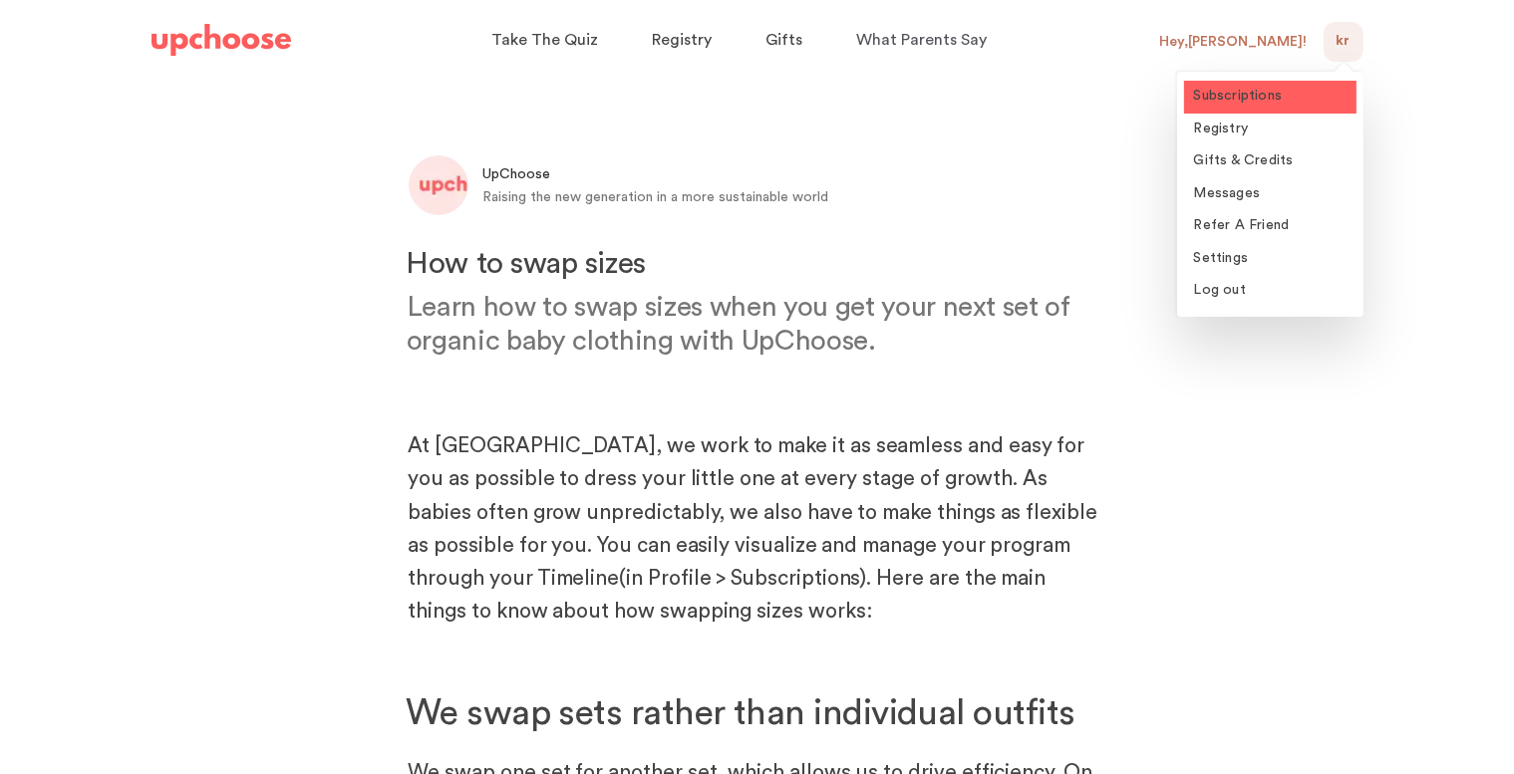
click at [1226, 99] on span "Subscriptions" at bounding box center [1238, 96] width 89 height 14
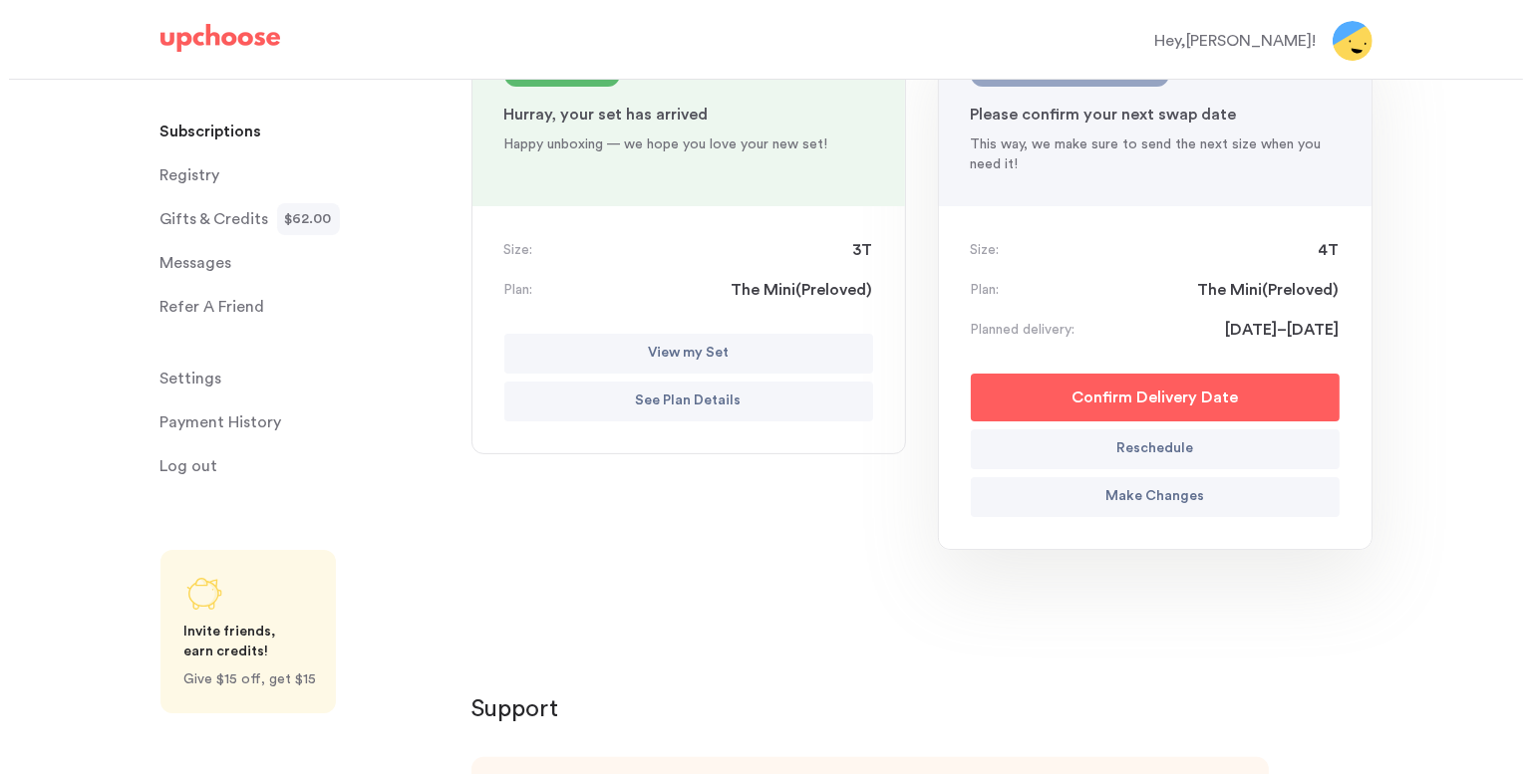
scroll to position [299, 0]
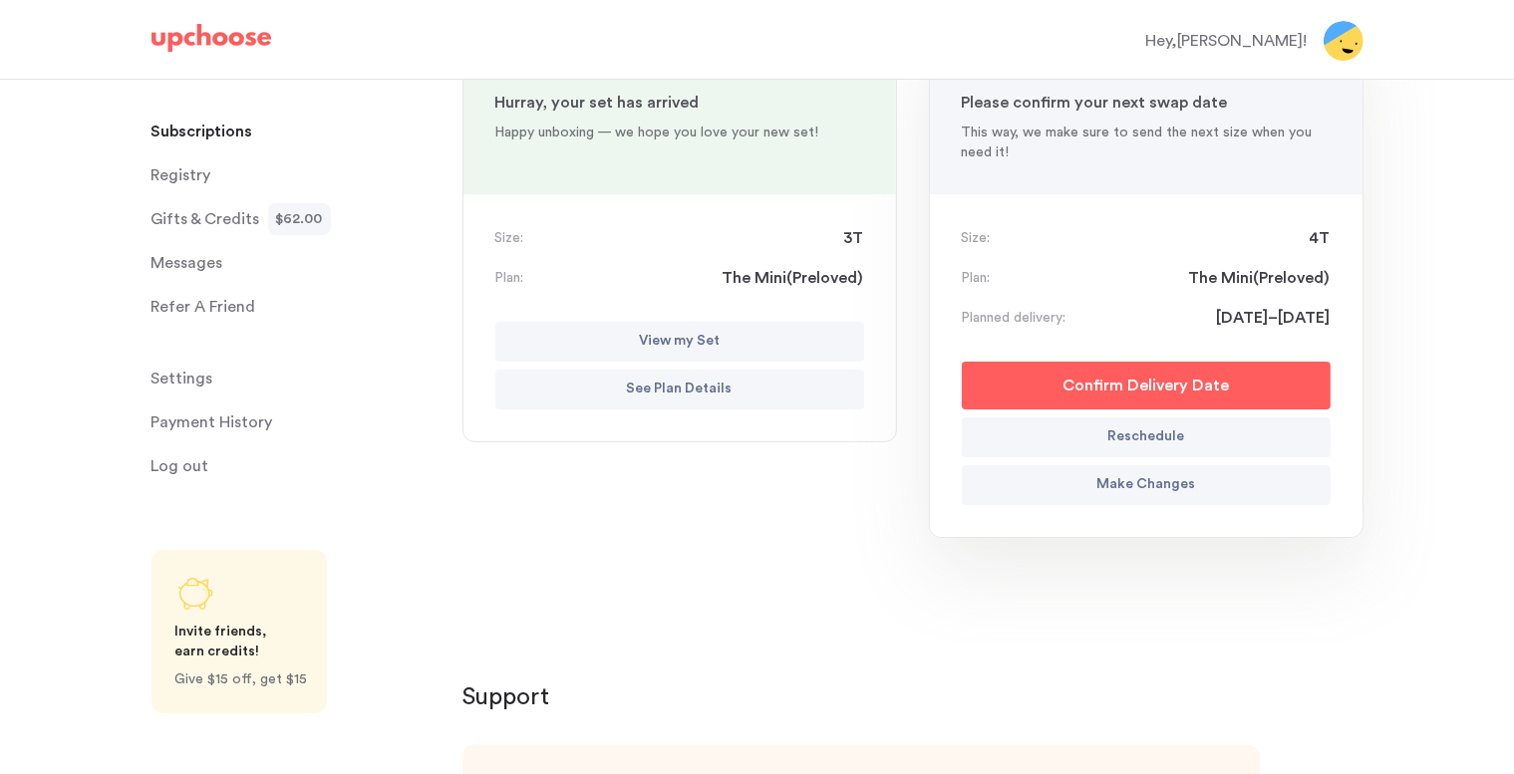
click at [1163, 489] on p "Make Changes" at bounding box center [1145, 485] width 99 height 24
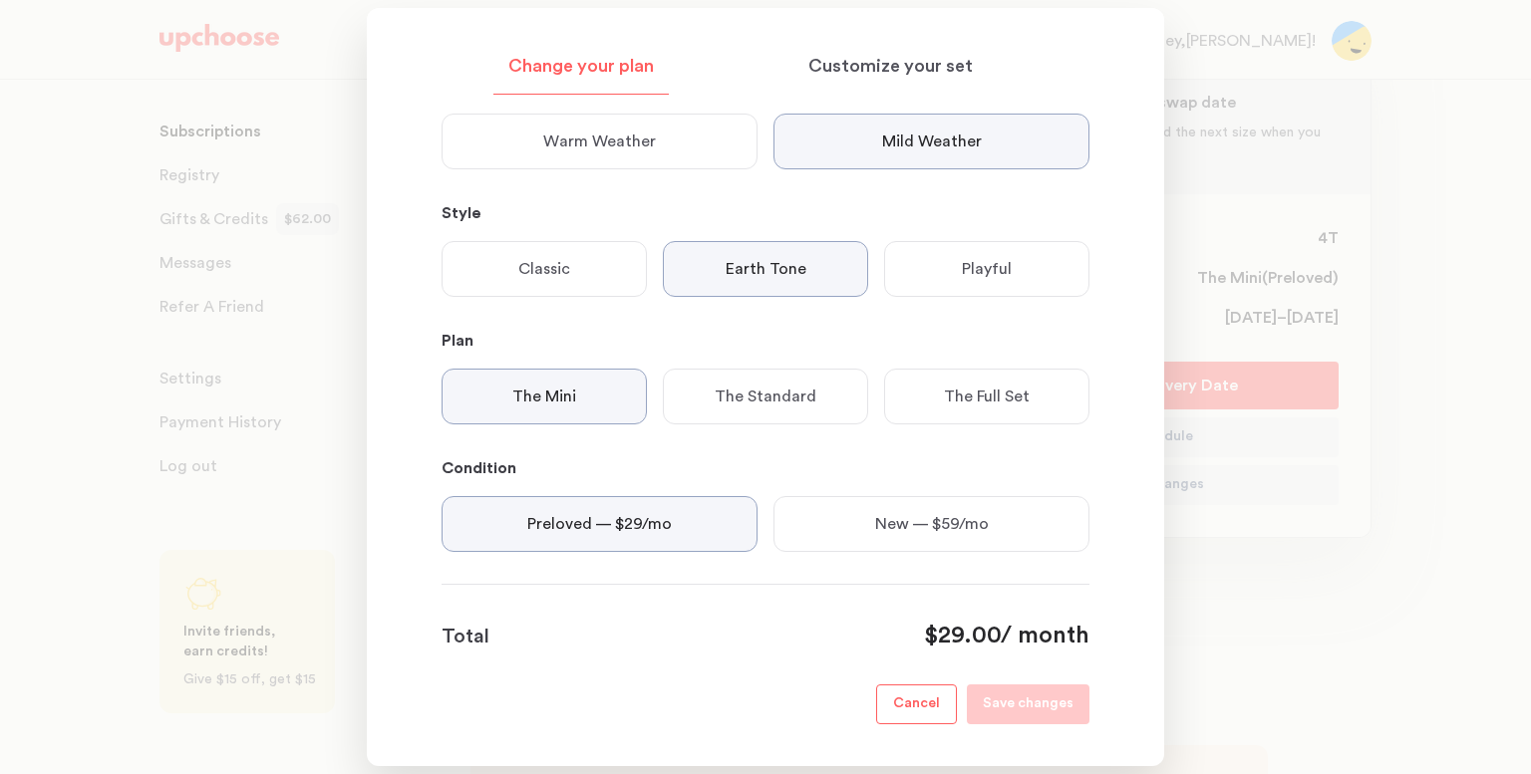
scroll to position [373, 0]
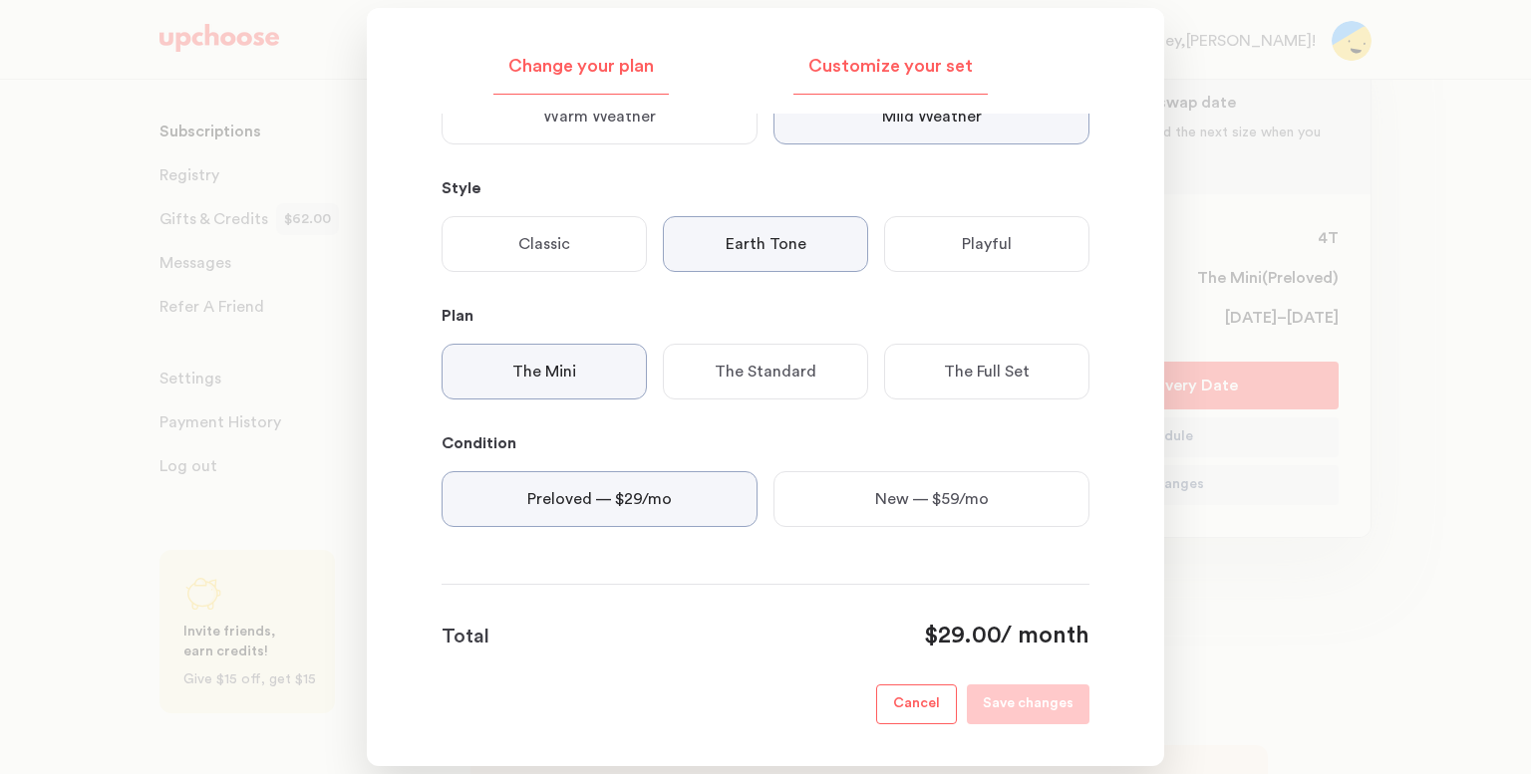
click at [895, 54] on div "Customize your set" at bounding box center [890, 72] width 194 height 45
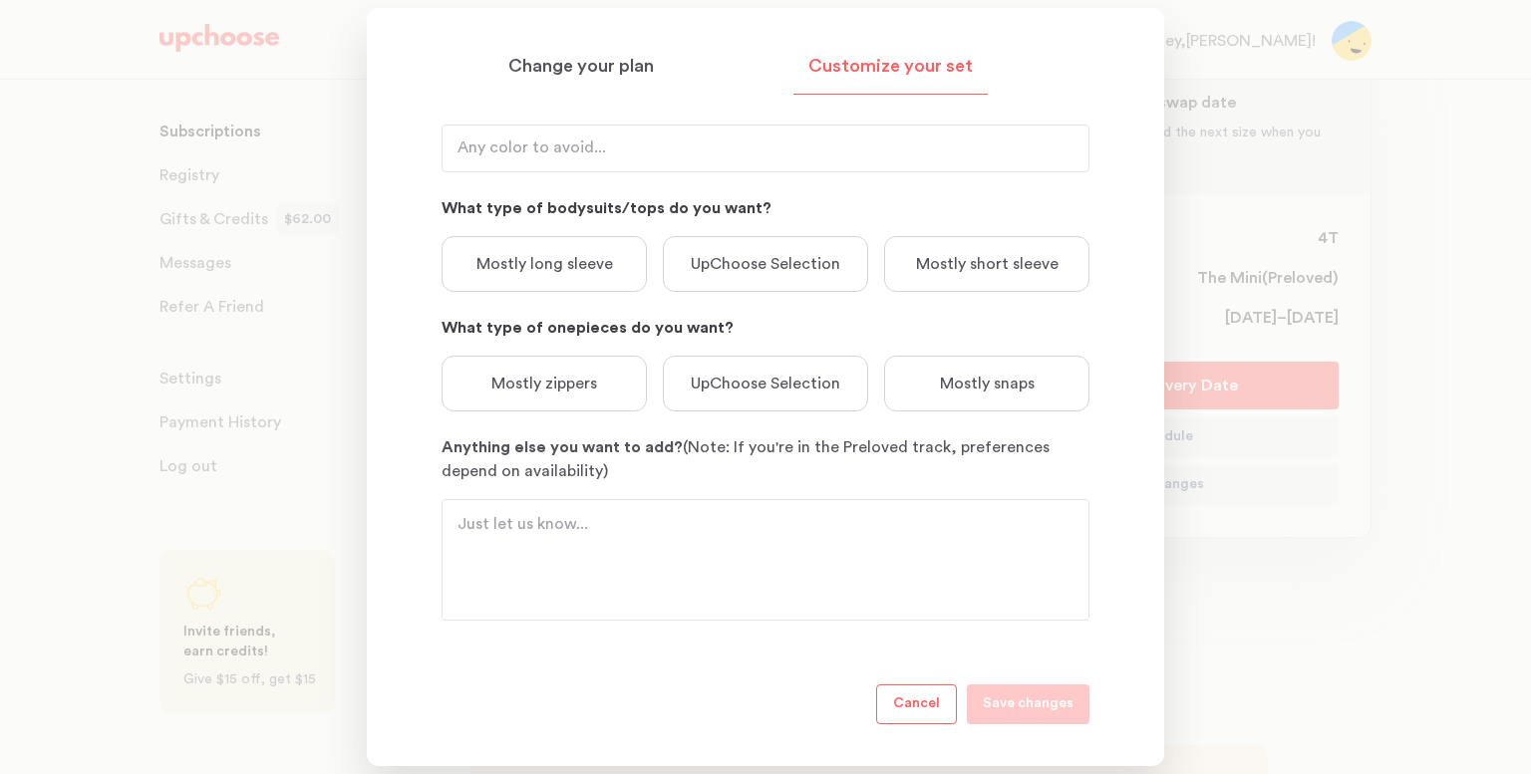
scroll to position [371, 0]
click at [591, 154] on input "Any colors you prefer to avoid if possible?" at bounding box center [765, 151] width 648 height 48
click at [582, 504] on div at bounding box center [765, 562] width 648 height 122
click at [496, 529] on textarea "Anything else you want to add? (Note: If you're in the Preloved track, preferen…" at bounding box center [765, 562] width 616 height 96
click at [640, 145] on input "Any colors you prefer to avoid if possible?" at bounding box center [765, 151] width 648 height 48
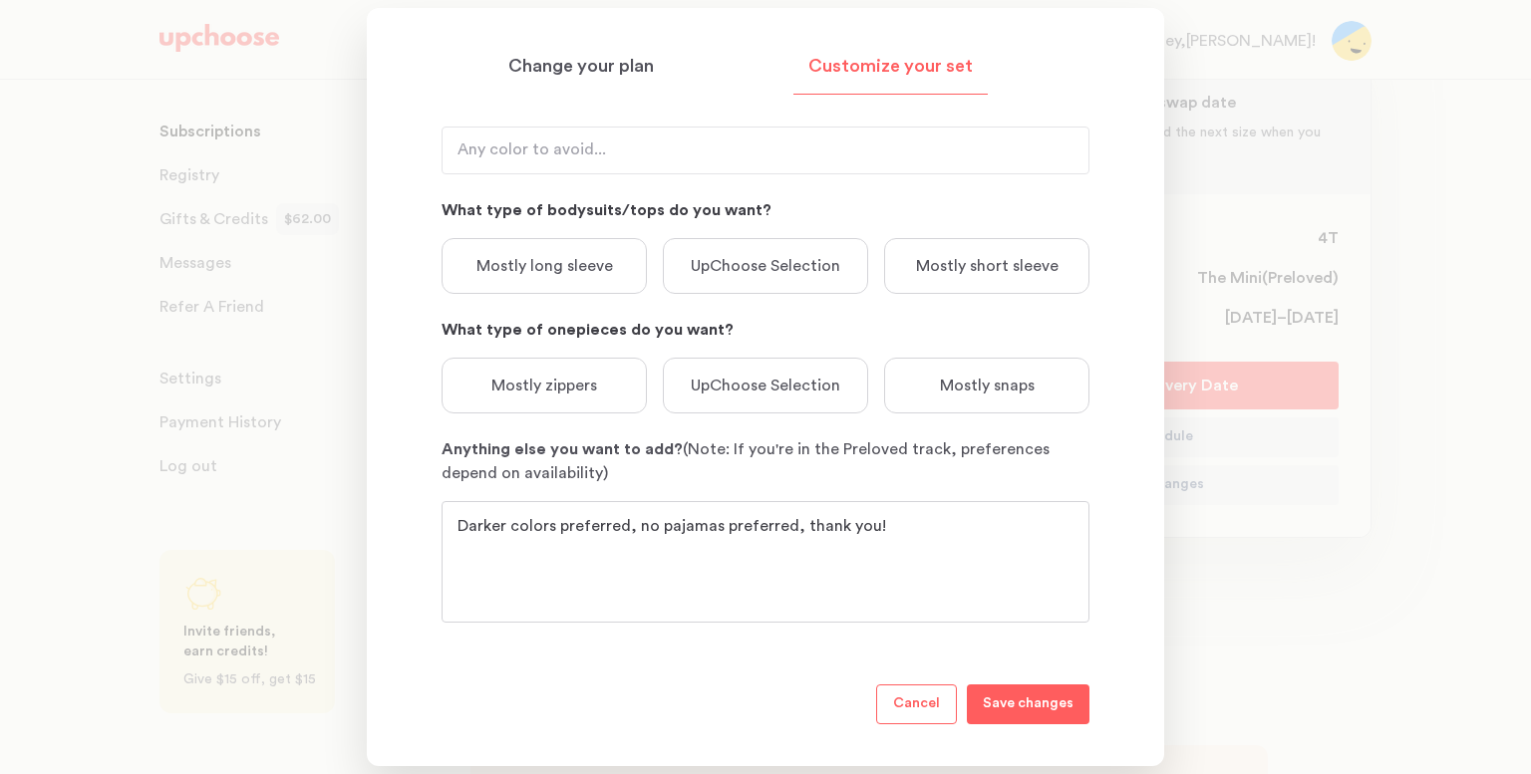
drag, startPoint x: 794, startPoint y: 522, endPoint x: 807, endPoint y: 522, distance: 13.0
click at [795, 522] on textarea "Darker colors preferred, no pajamas preferred, thank you!" at bounding box center [765, 562] width 616 height 96
type textarea "Darker colors preferred, no pajamas preferred, no onepieces or bodysuits prefer…"
click at [1044, 712] on p "Save changes" at bounding box center [1028, 705] width 91 height 24
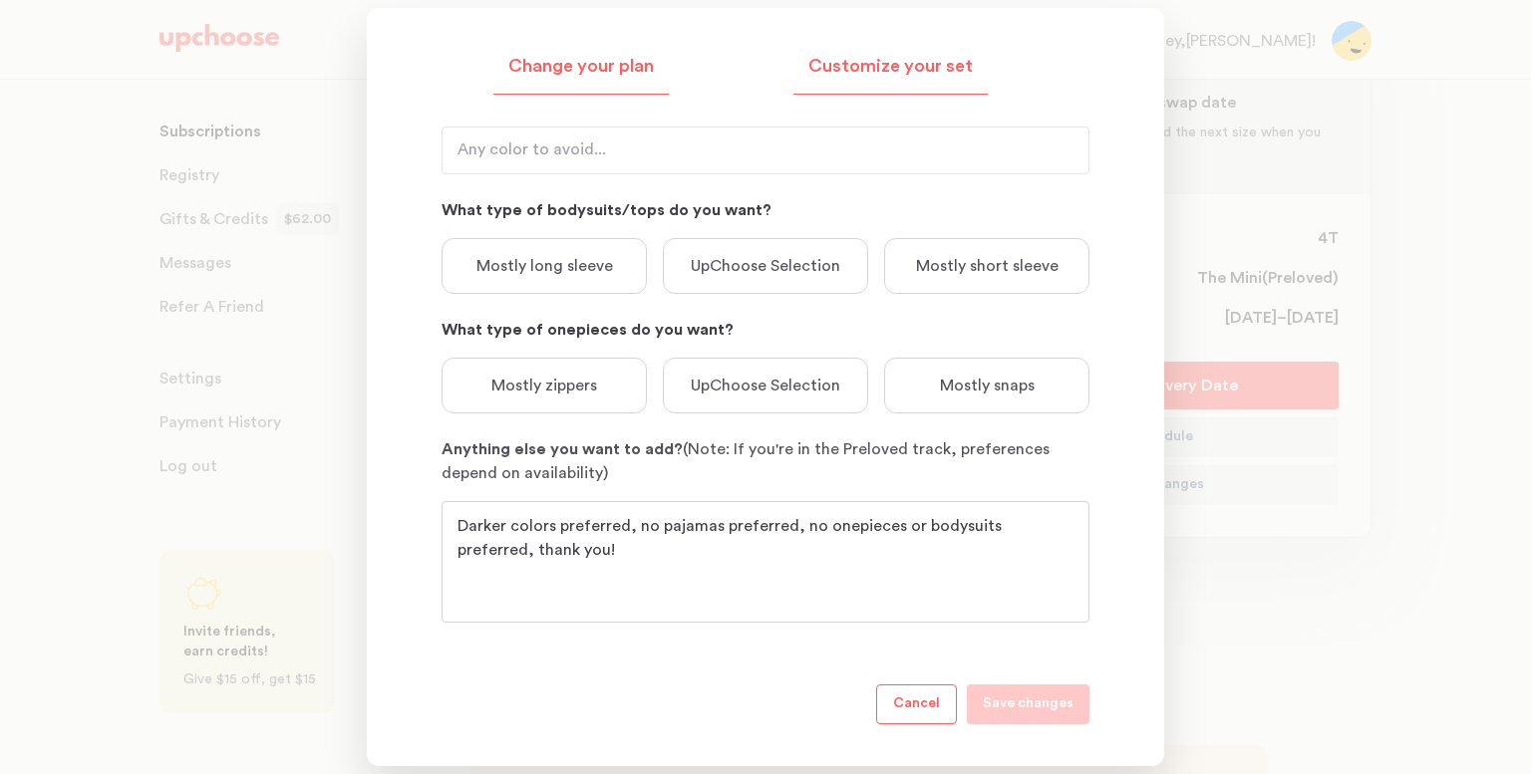
click at [570, 74] on p "Change your plan" at bounding box center [580, 67] width 145 height 24
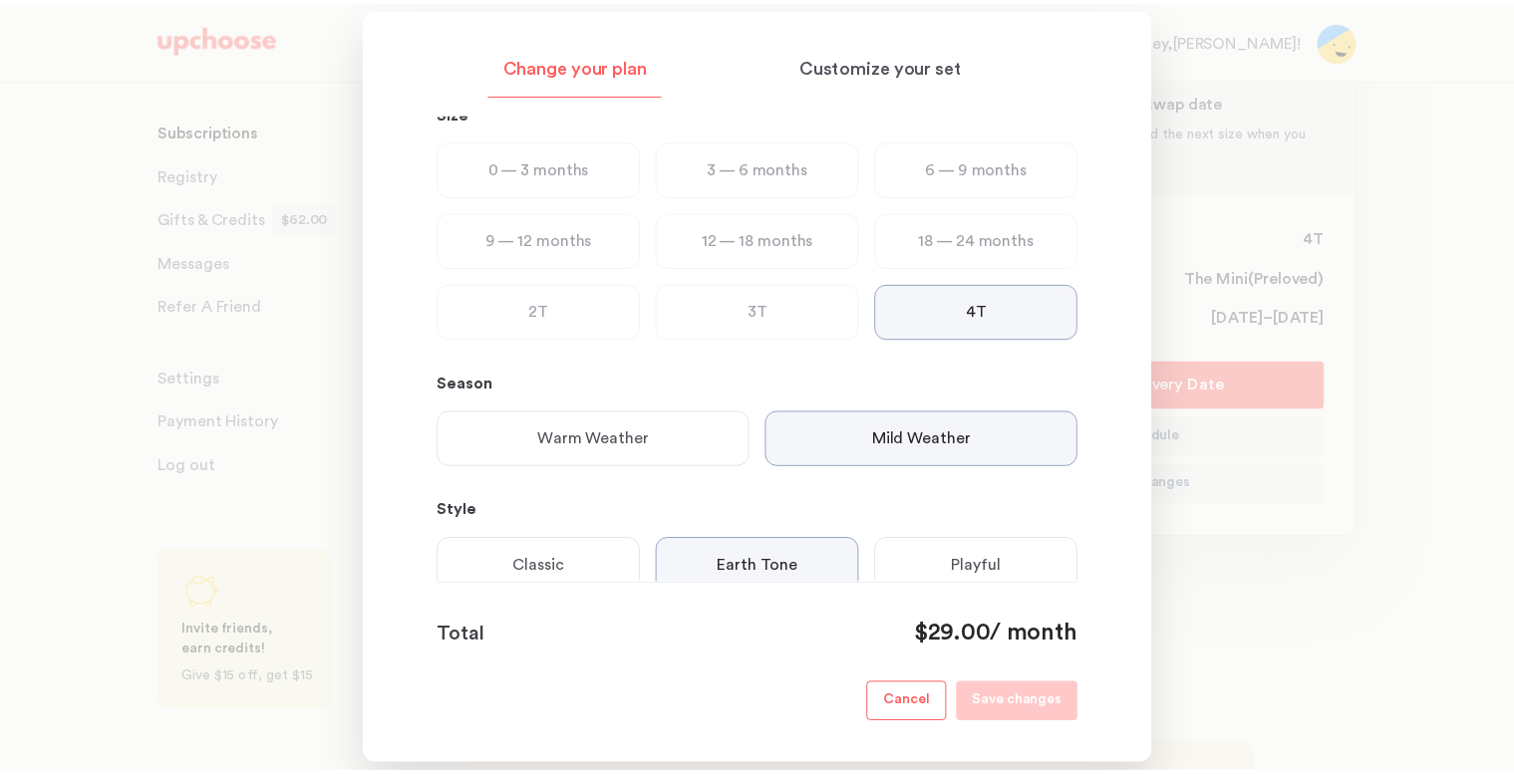
scroll to position [0, 0]
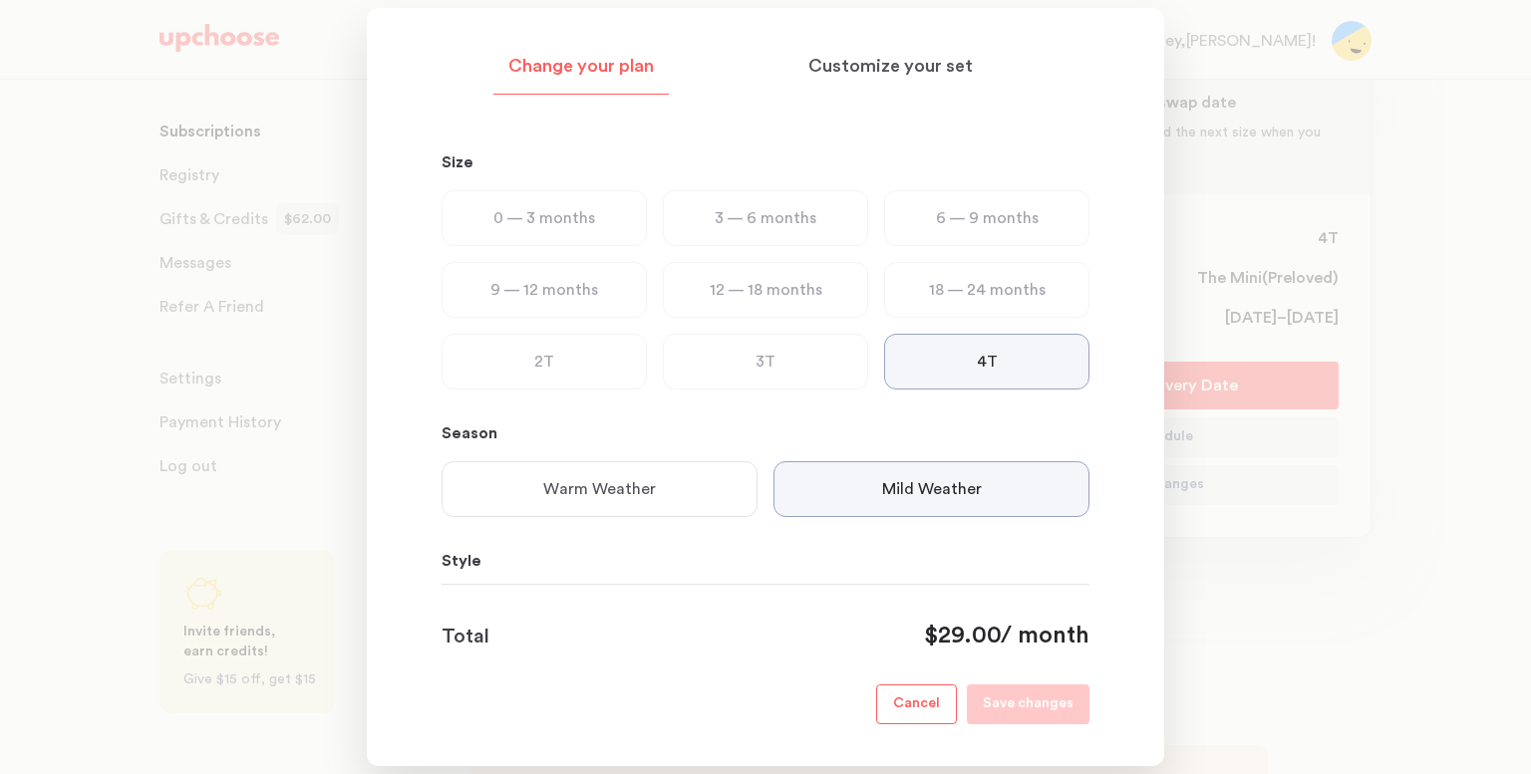
click at [1407, 252] on div at bounding box center [765, 387] width 1531 height 774
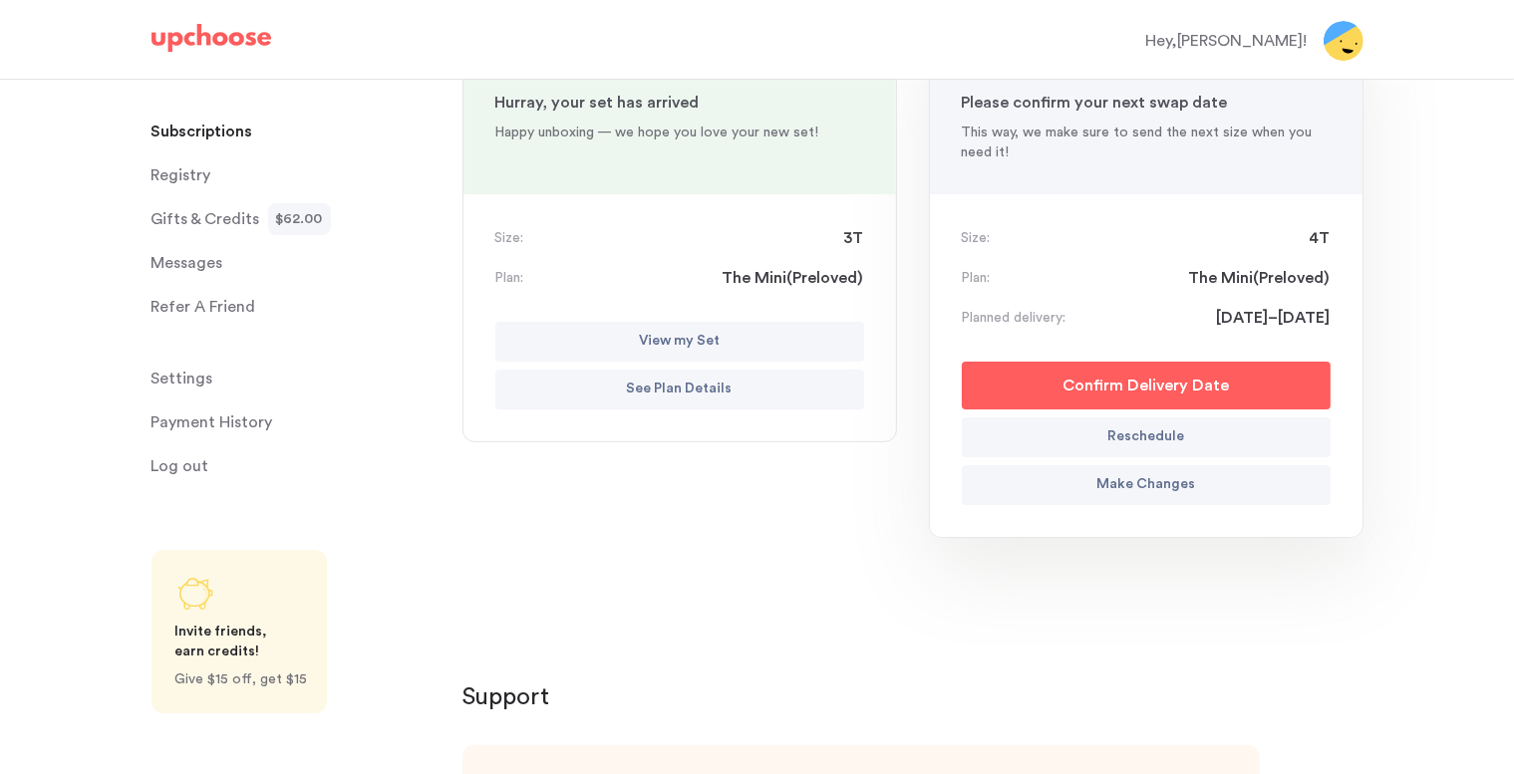
click at [1155, 437] on p "Reschedule" at bounding box center [1145, 438] width 77 height 24
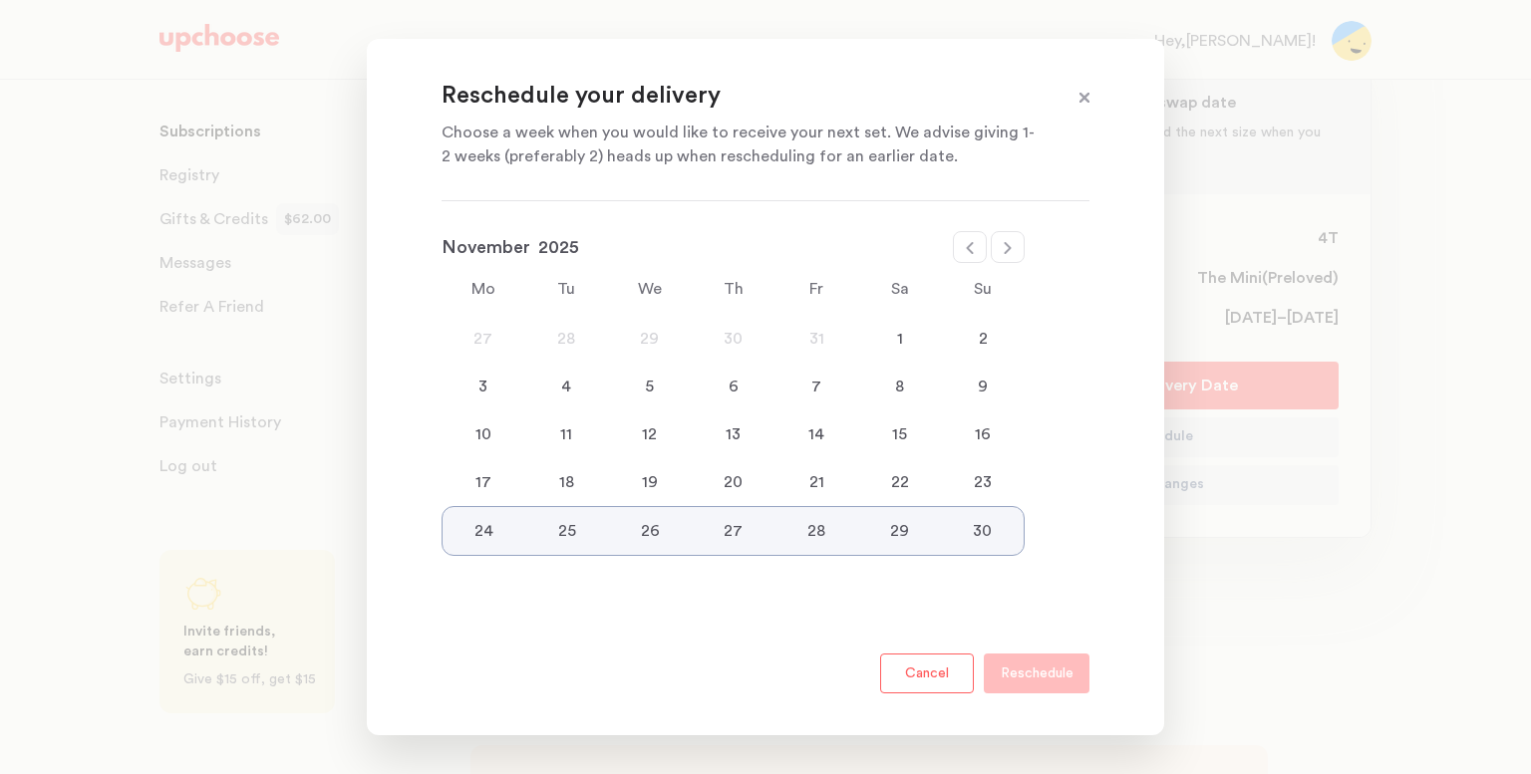
click at [978, 249] on div at bounding box center [970, 247] width 34 height 32
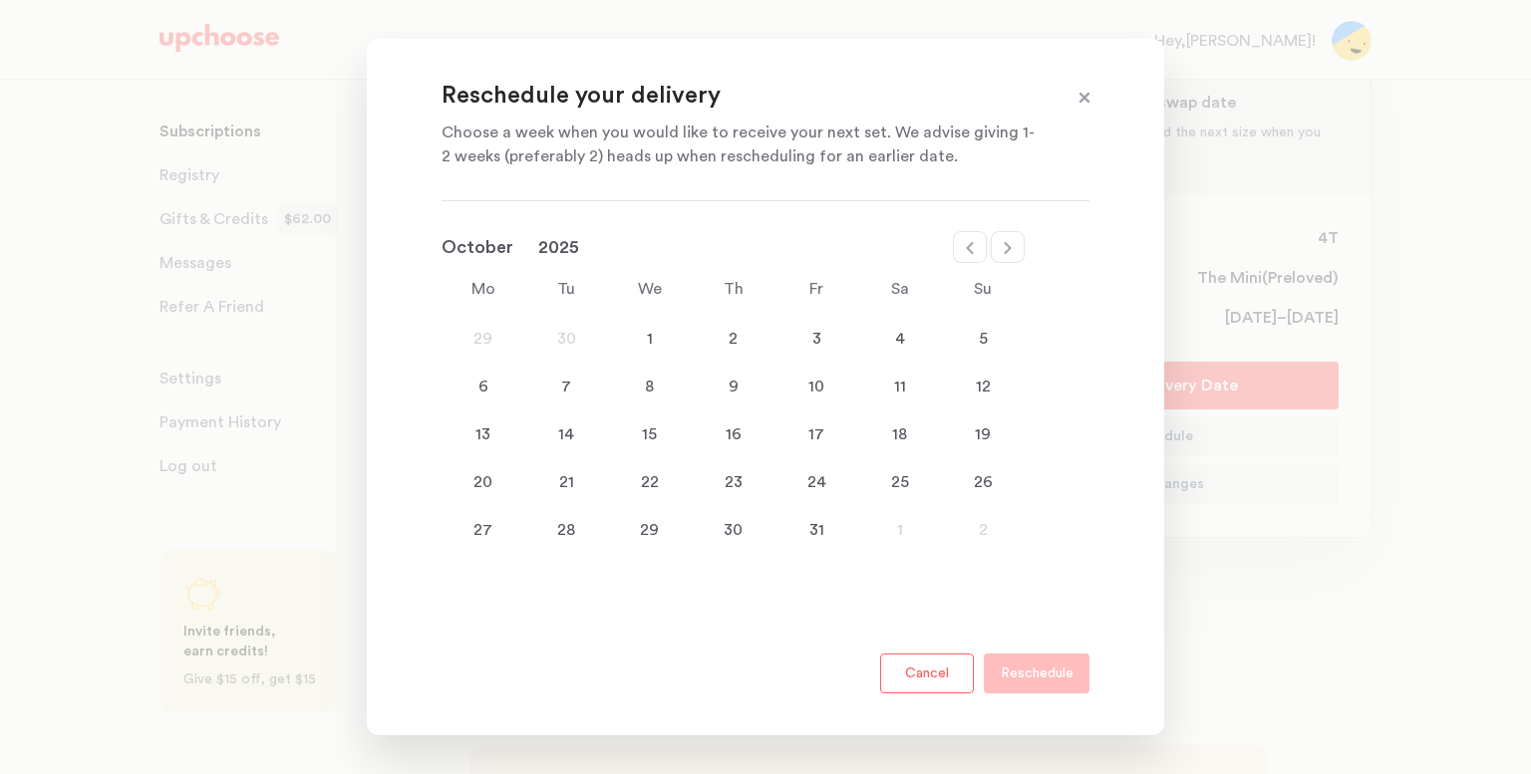
click at [971, 246] on icon at bounding box center [970, 248] width 16 height 16
click at [1016, 247] on div at bounding box center [1008, 247] width 34 height 32
select select "October"
click at [925, 667] on button "Cancel" at bounding box center [927, 674] width 94 height 40
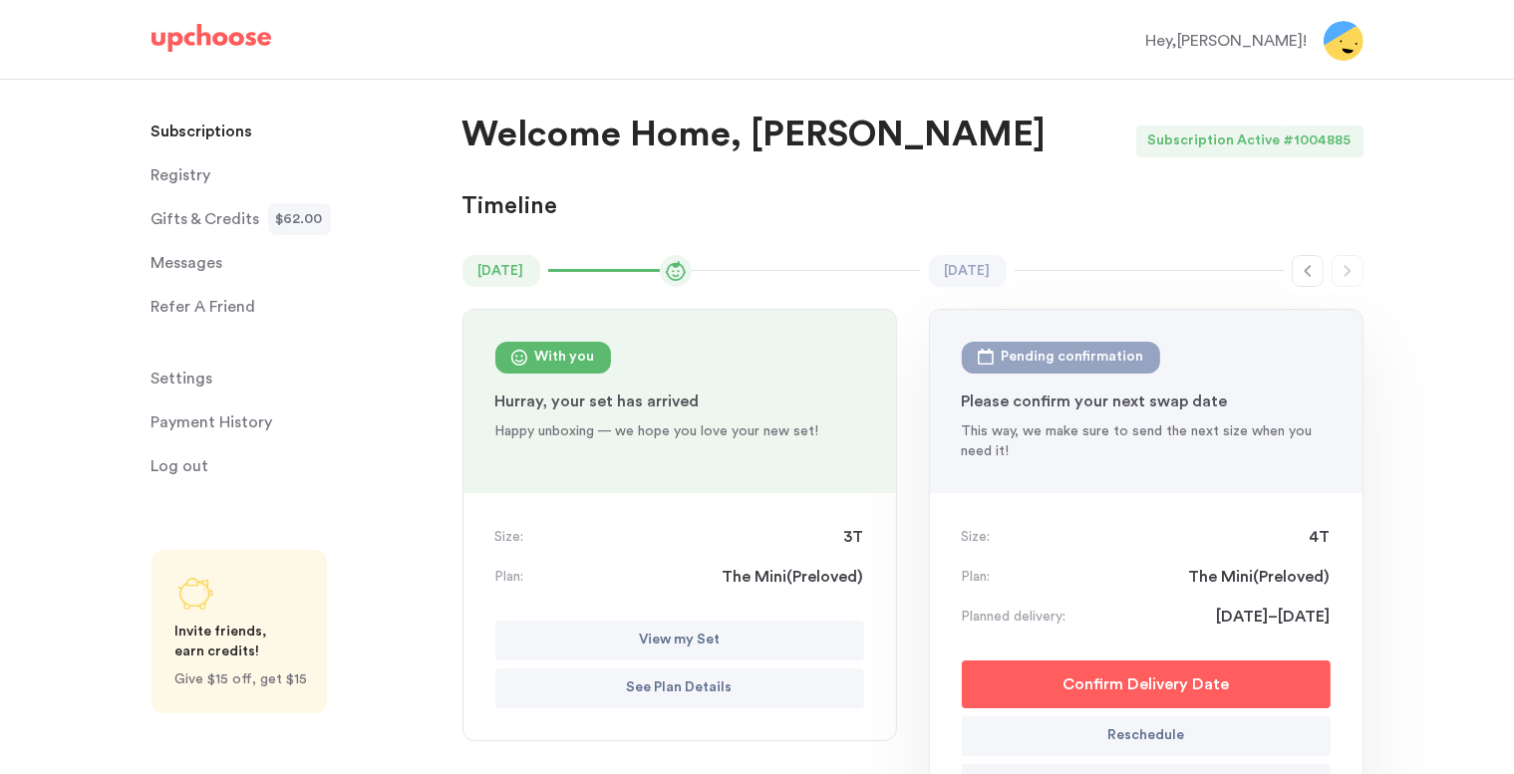
click at [236, 426] on p "Payment History" at bounding box center [212, 423] width 122 height 40
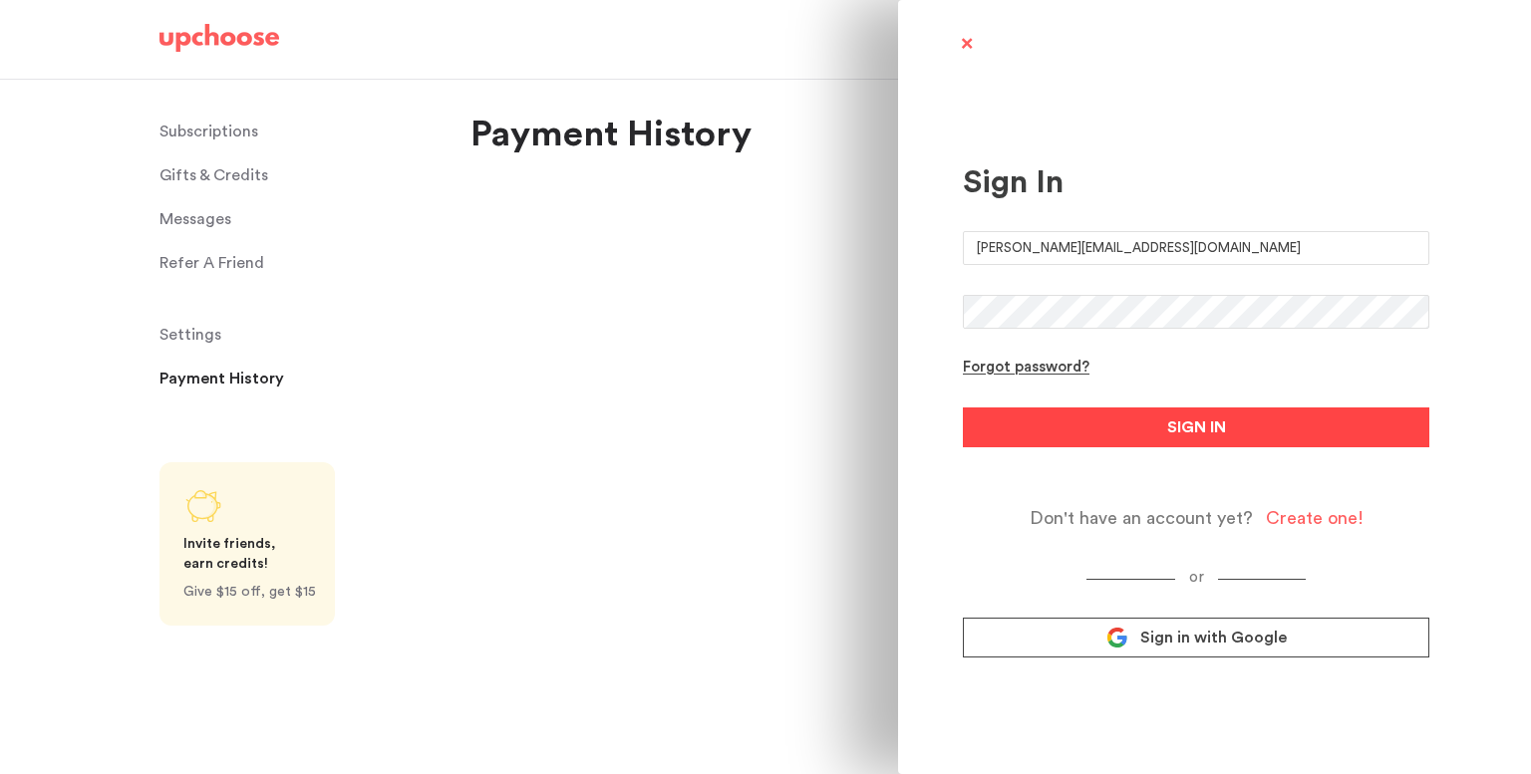
click at [1033, 441] on button "SIGN IN" at bounding box center [1196, 428] width 466 height 40
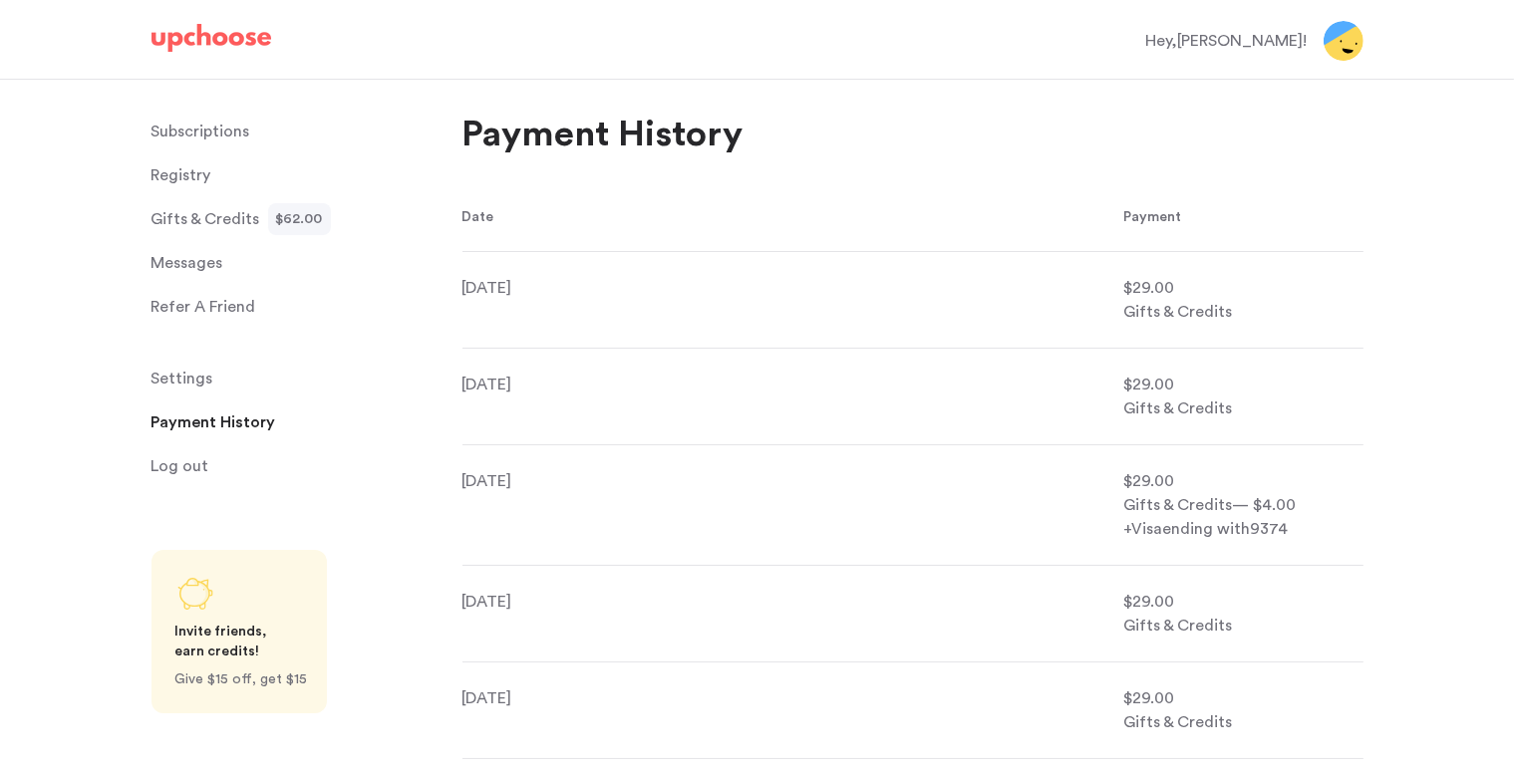
drag, startPoint x: 567, startPoint y: 384, endPoint x: 474, endPoint y: 291, distance: 131.1
click at [474, 291] on ul "[DATE] $29.00 Gifts & Credits [DATE] $29.00 Gifts & Credits [DATE] $29.00 Gifts…" at bounding box center [912, 649] width 901 height 797
click at [1372, 545] on div "Payment History Date Payment [DATE] $29.00 Gifts & Credits [DATE] $29.00 Gifts …" at bounding box center [988, 628] width 1052 height 1096
click at [201, 257] on span "Messages" at bounding box center [187, 263] width 72 height 40
click at [183, 259] on span "Messages" at bounding box center [187, 263] width 72 height 40
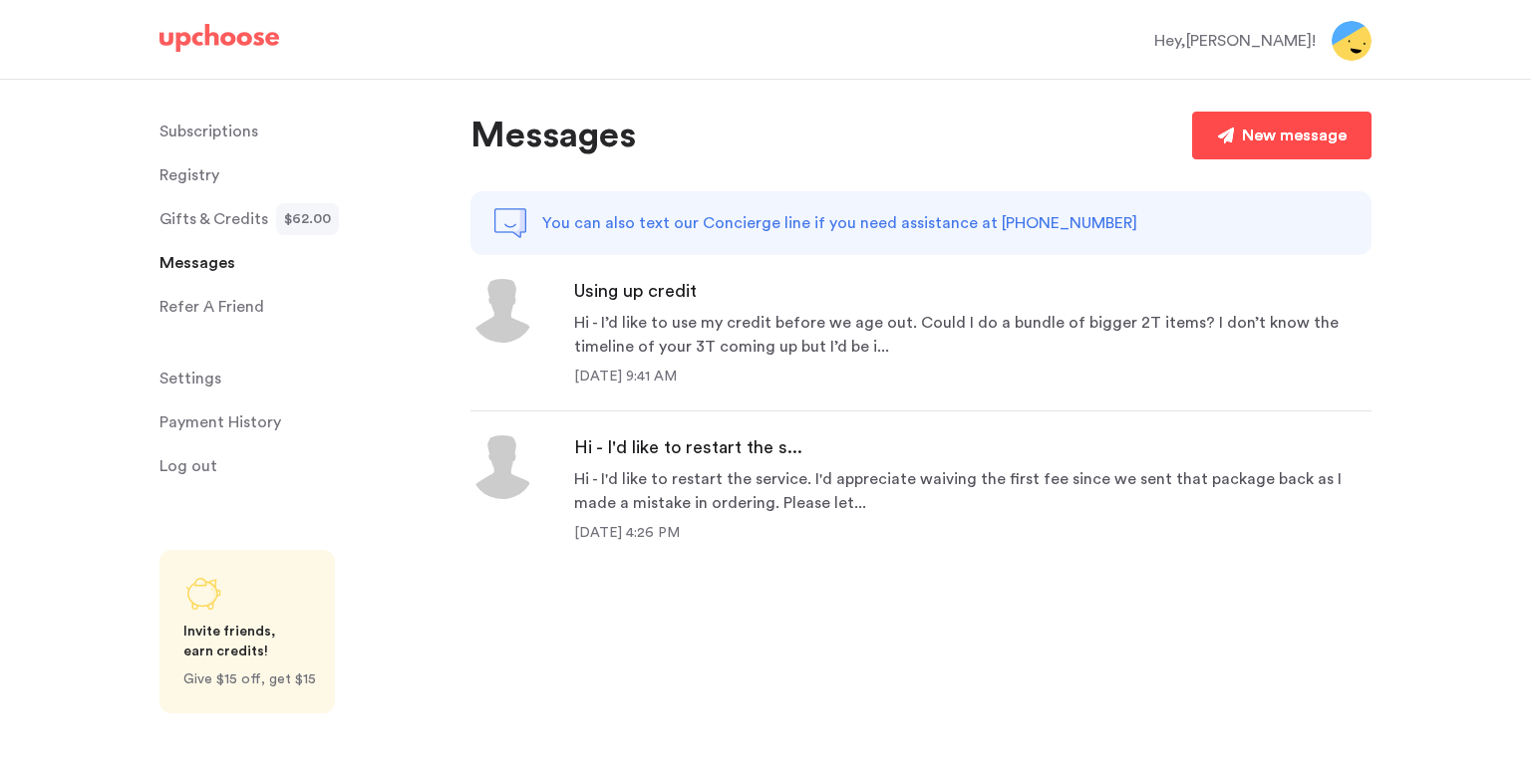
click at [1262, 135] on div "New message" at bounding box center [1294, 136] width 105 height 24
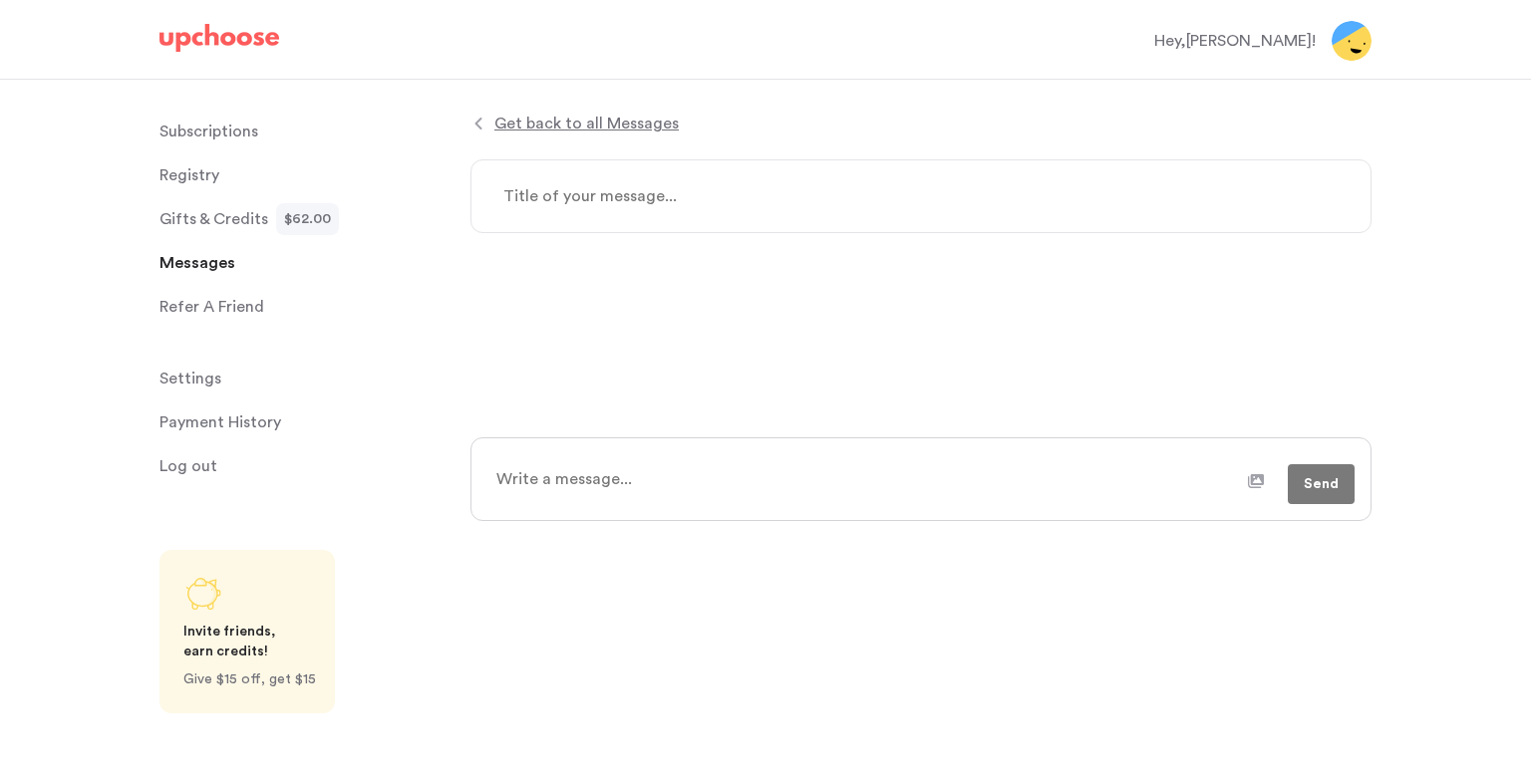
click at [603, 185] on textarea at bounding box center [920, 196] width 901 height 74
type textarea "x"
type textarea "RE"
type textarea "x"
type textarea "REc"
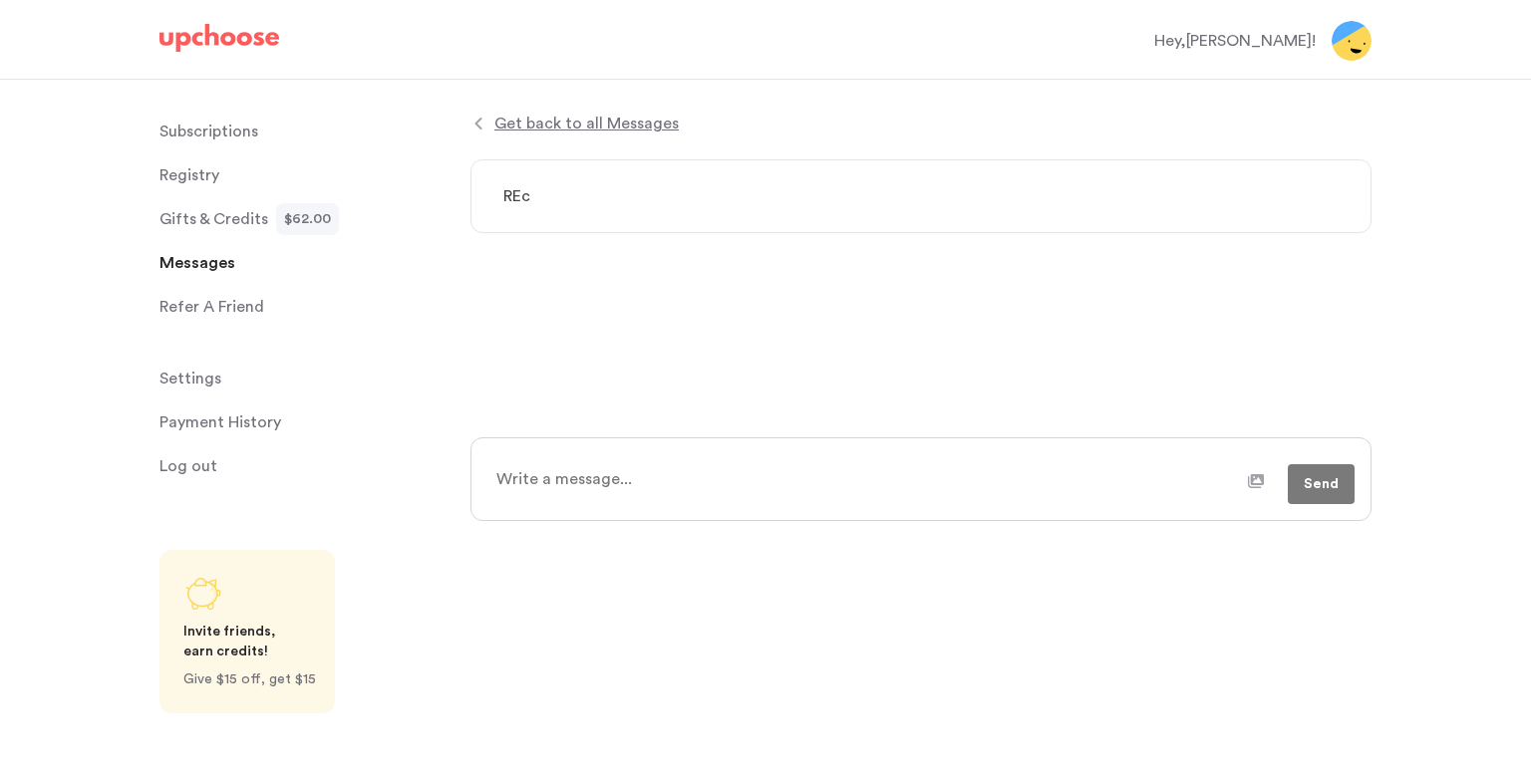
type textarea "x"
type textarea "REci"
type textarea "x"
type textarea "REc"
type textarea "x"
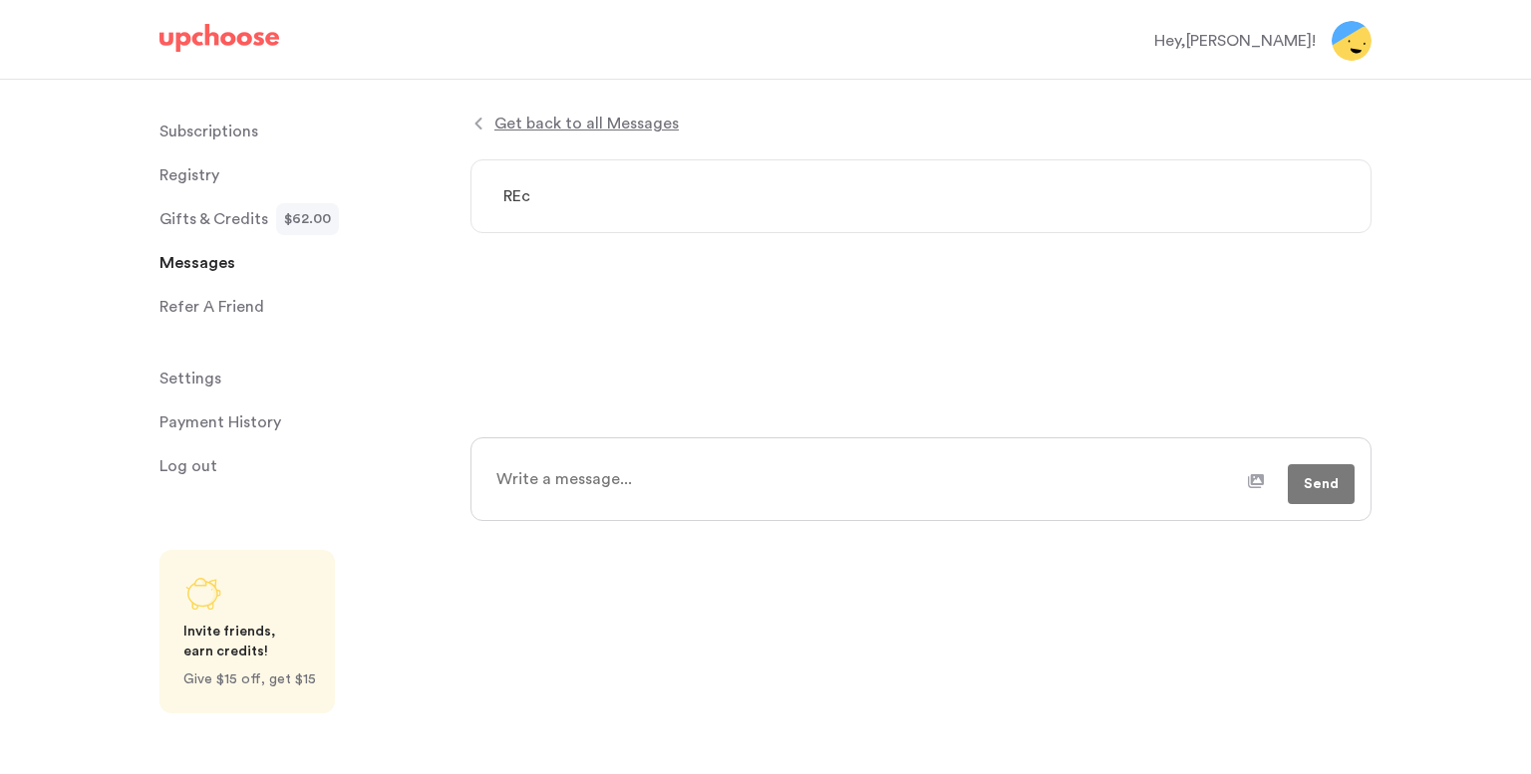
type textarea "RE"
type textarea "x"
type textarea "R"
type textarea "x"
type textarea "Re"
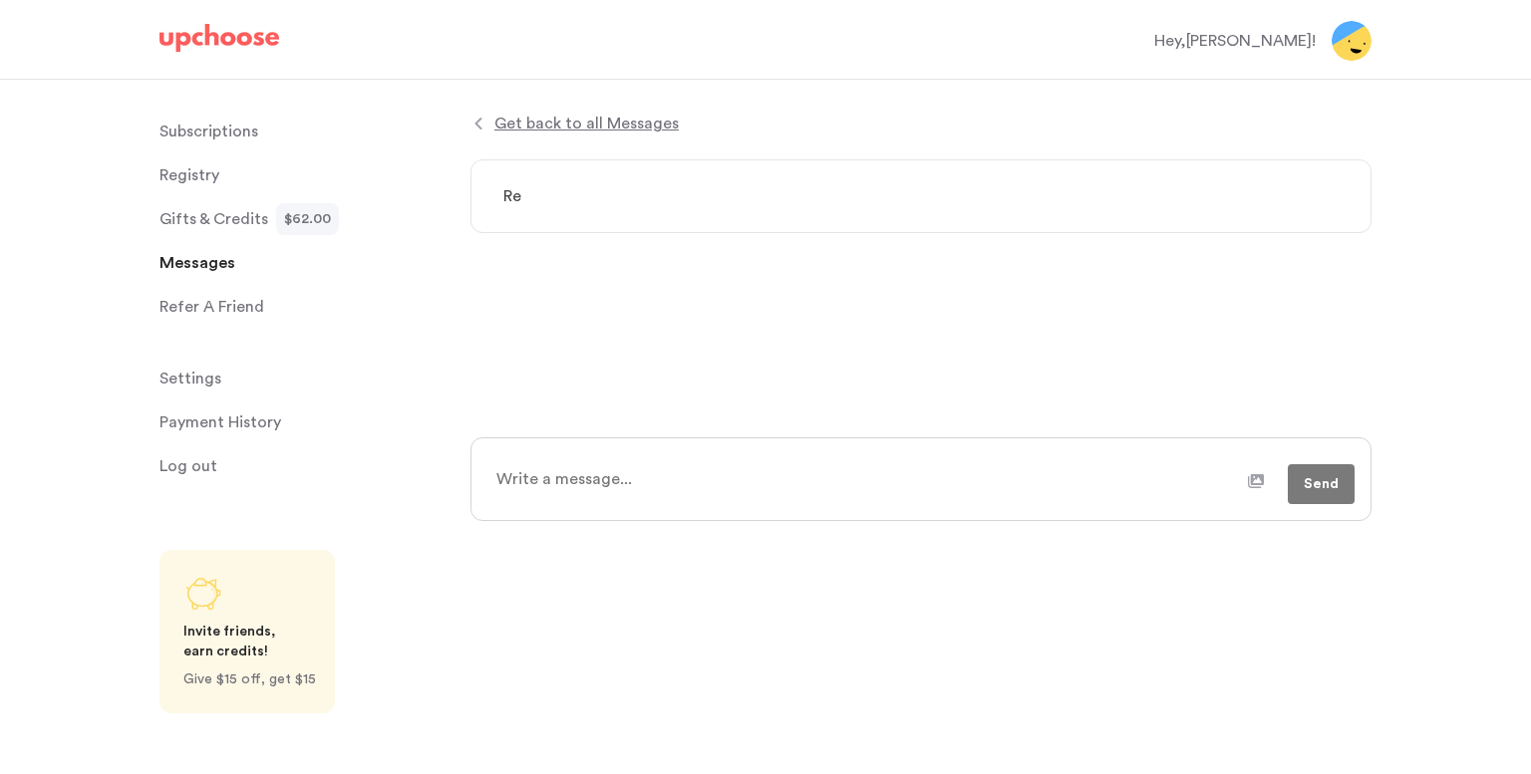
type textarea "x"
type textarea "Rei"
type textarea "x"
type textarea "Re"
type textarea "x"
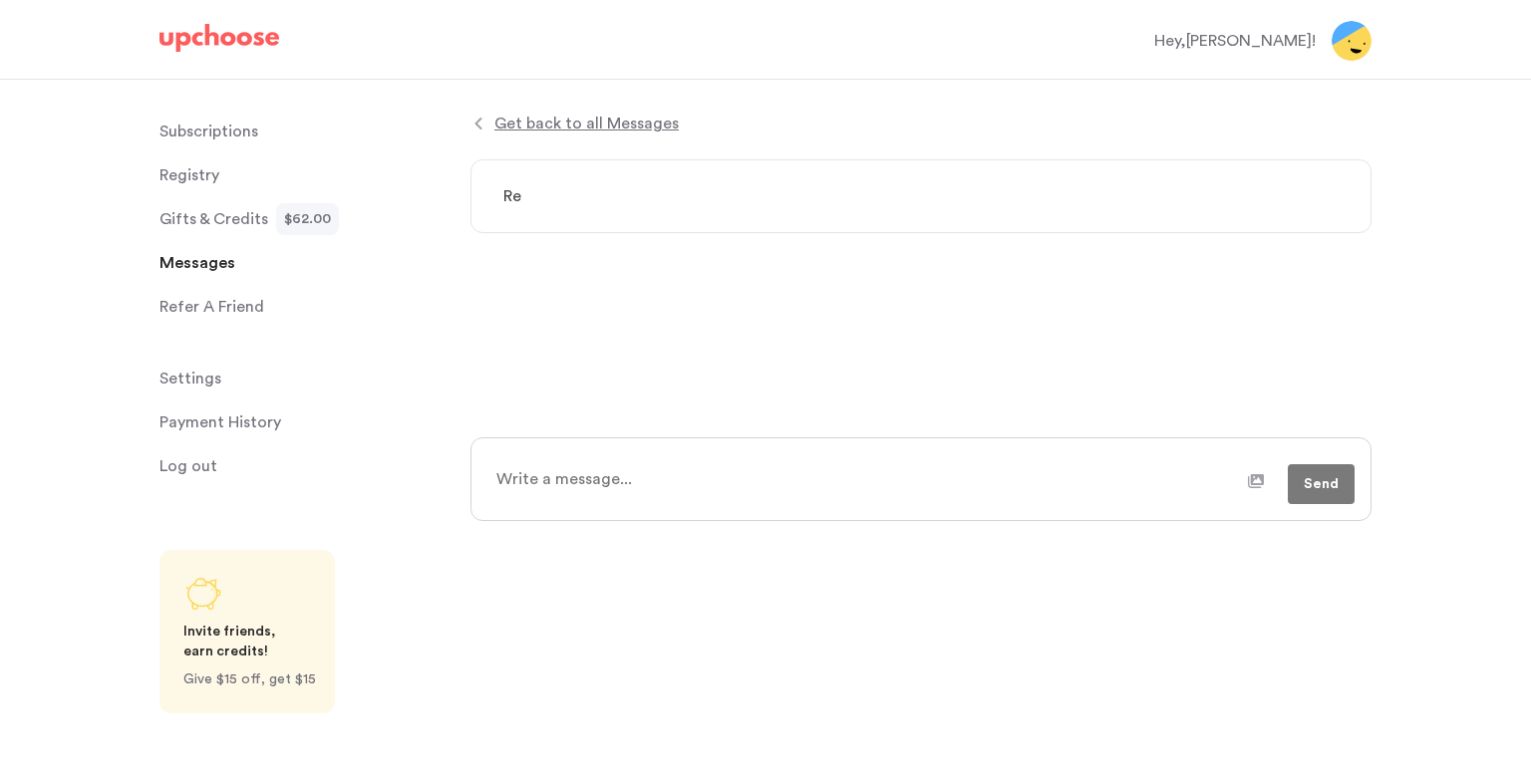
type textarea "Rec"
type textarea "x"
type textarea "Reci"
type textarea "x"
type textarea "Rec"
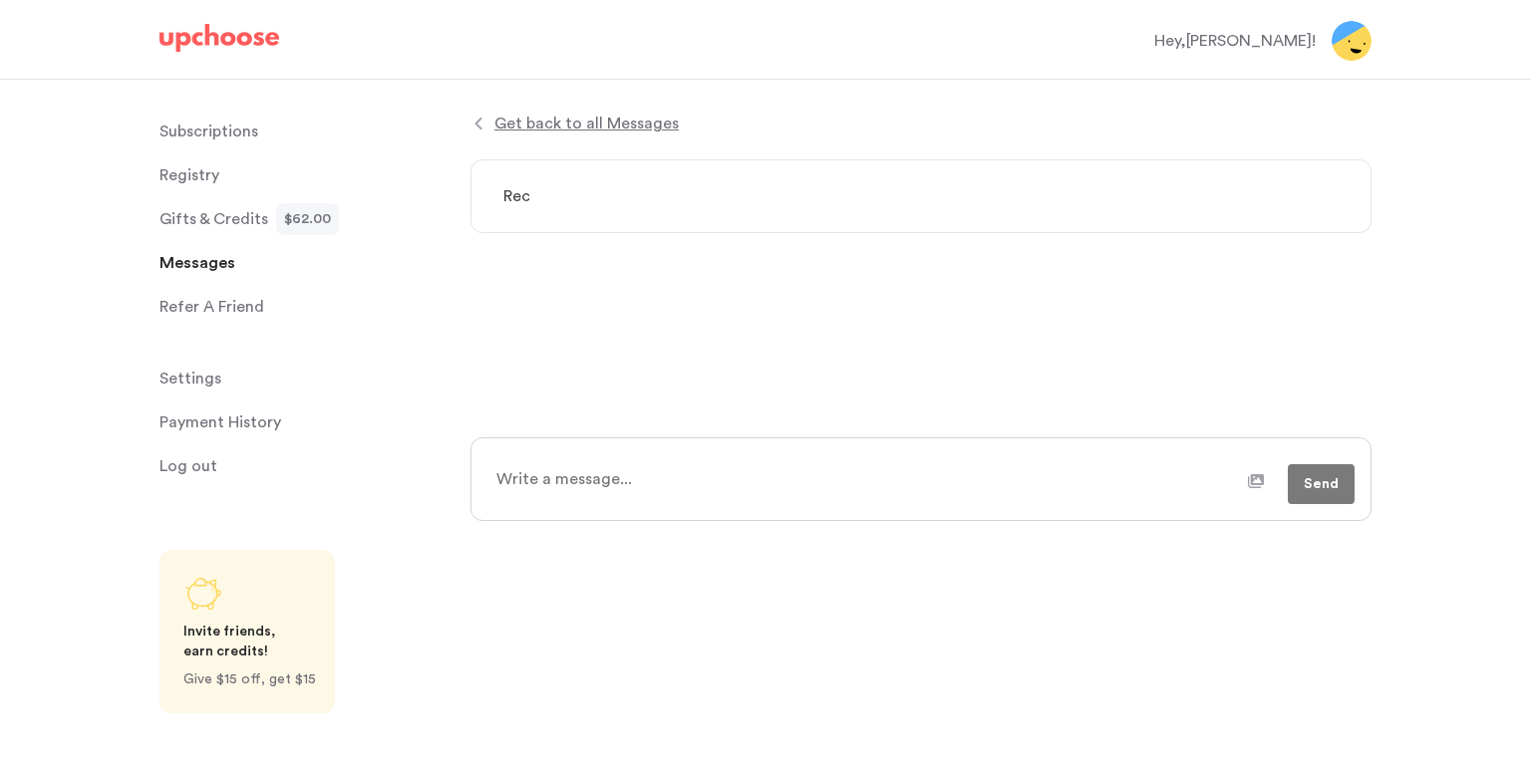
type textarea "x"
type textarea "Rece"
type textarea "x"
type textarea "Recei"
type textarea "x"
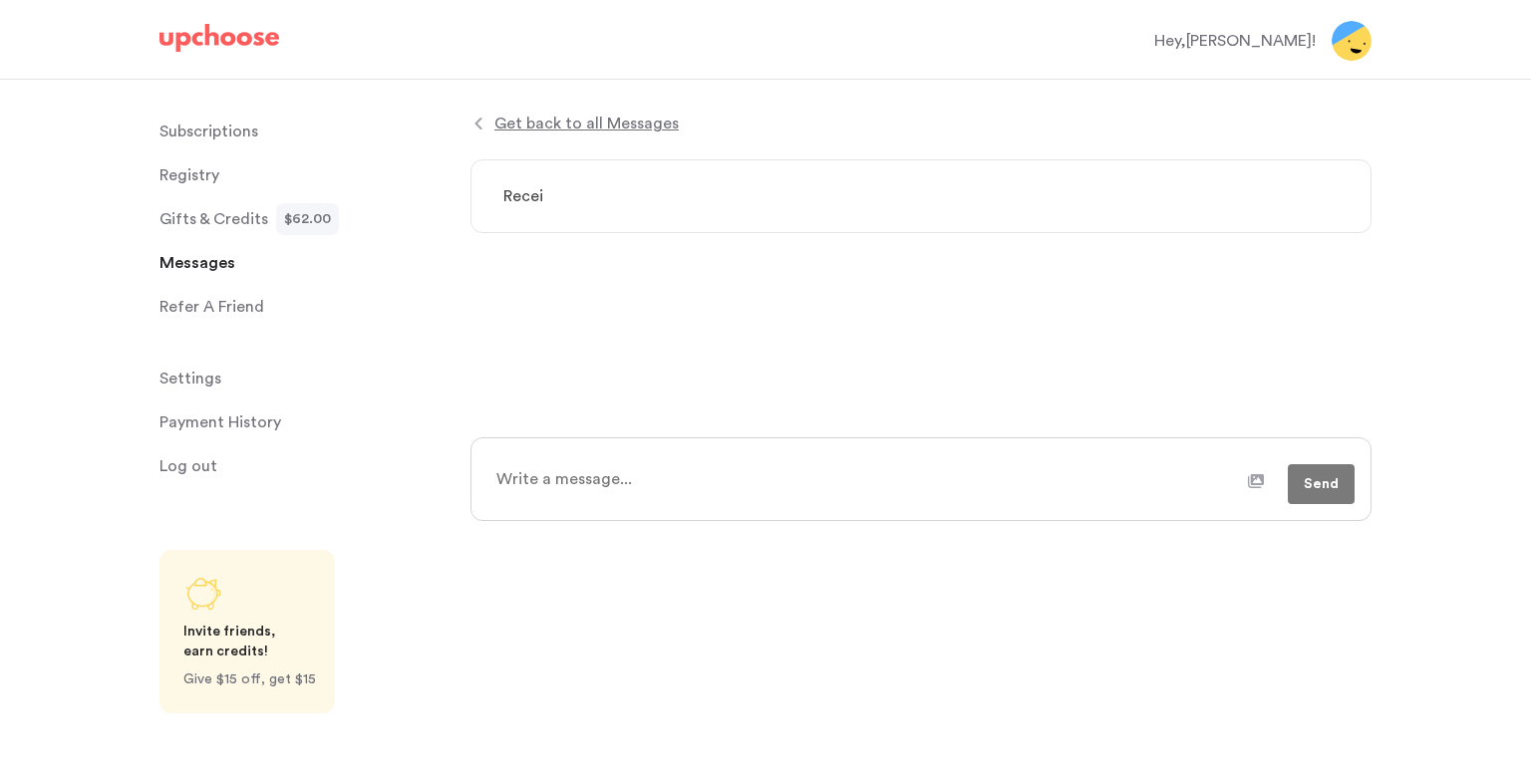
type textarea "Receiv"
type textarea "x"
type textarea "Receive"
type textarea "x"
type textarea "Received"
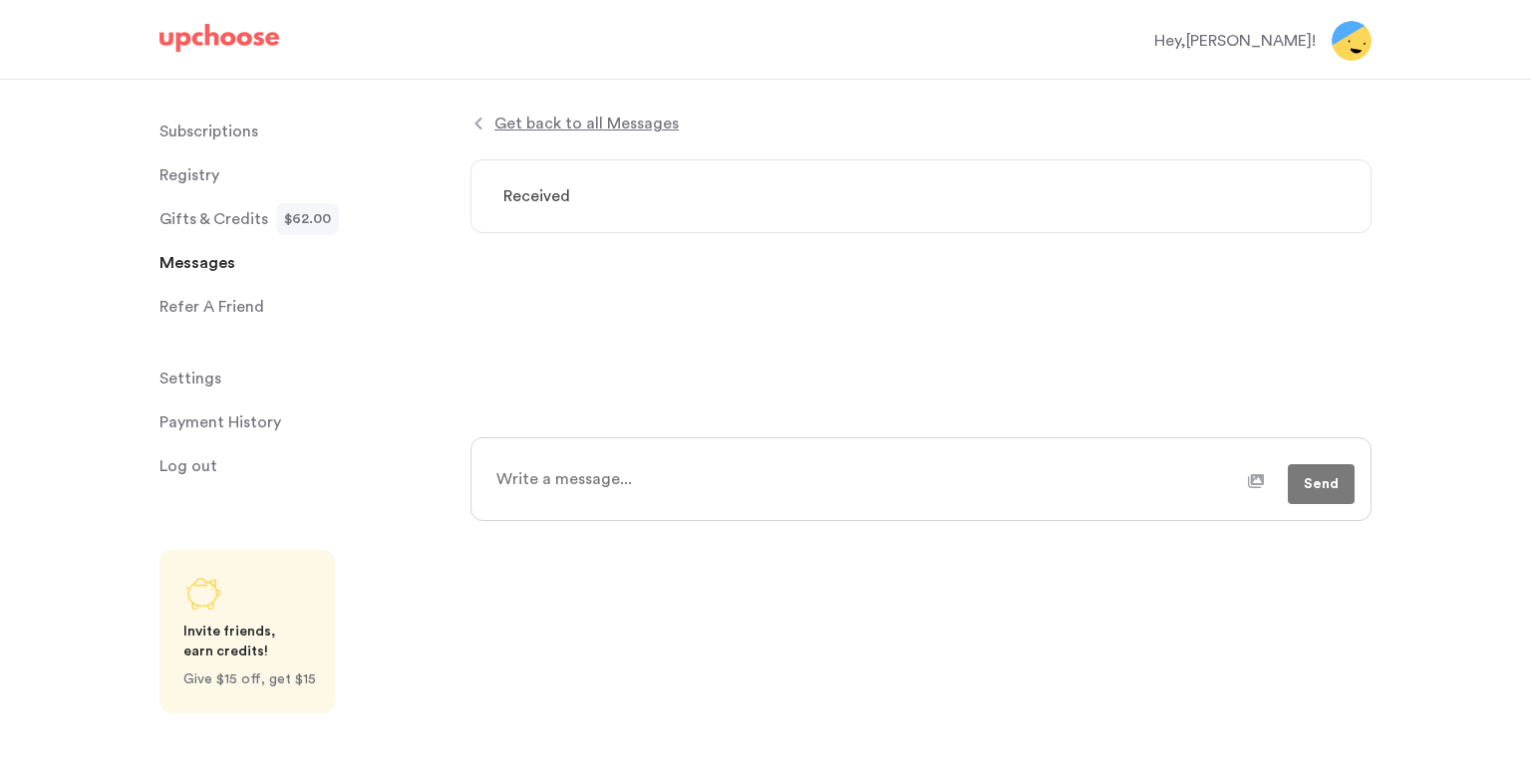
type textarea "x"
type textarea "Received"
type textarea "x"
type textarea "Received p"
type textarea "x"
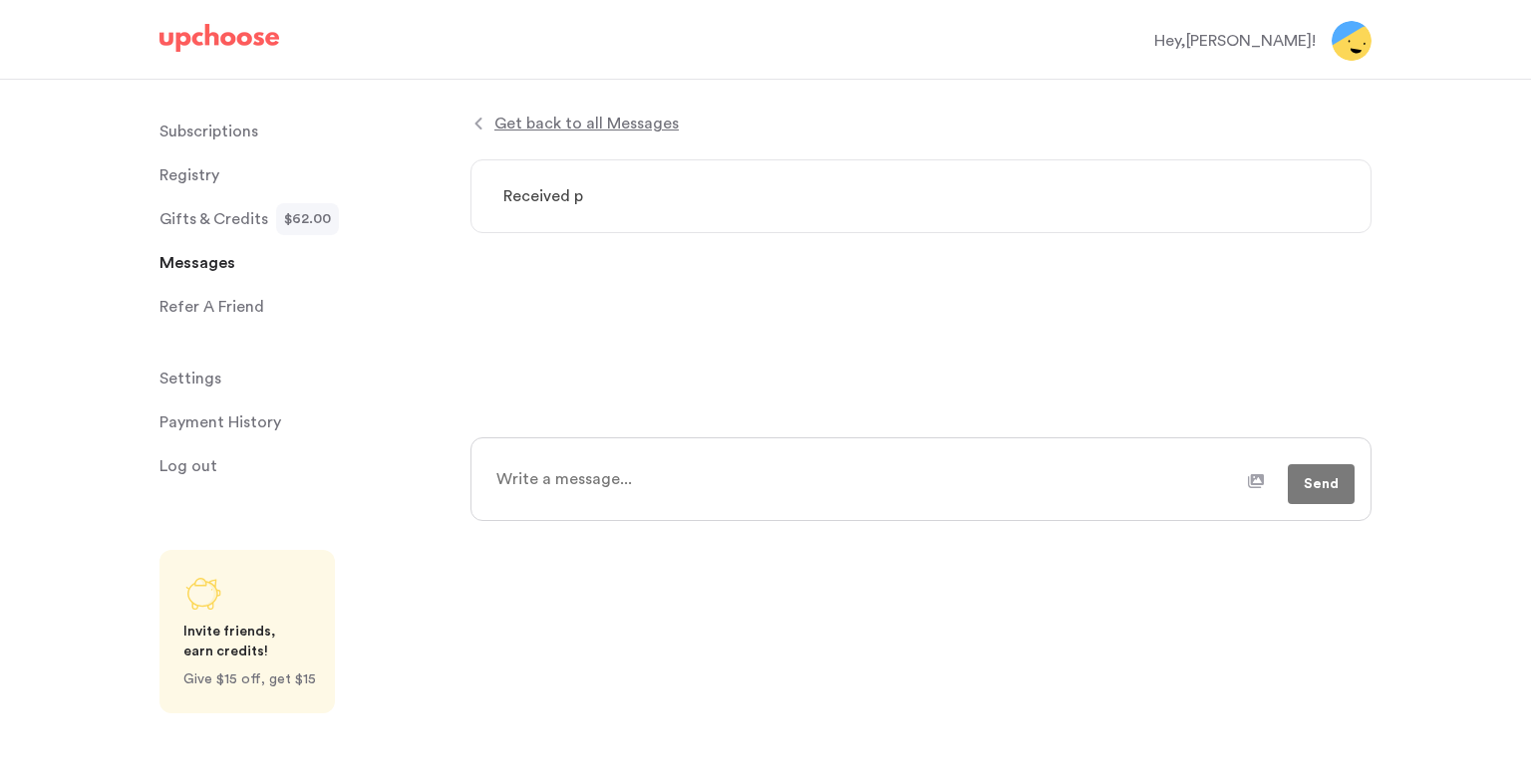
type textarea "Received pa"
type textarea "x"
type textarea "Received pac"
type textarea "x"
type textarea "Received pack"
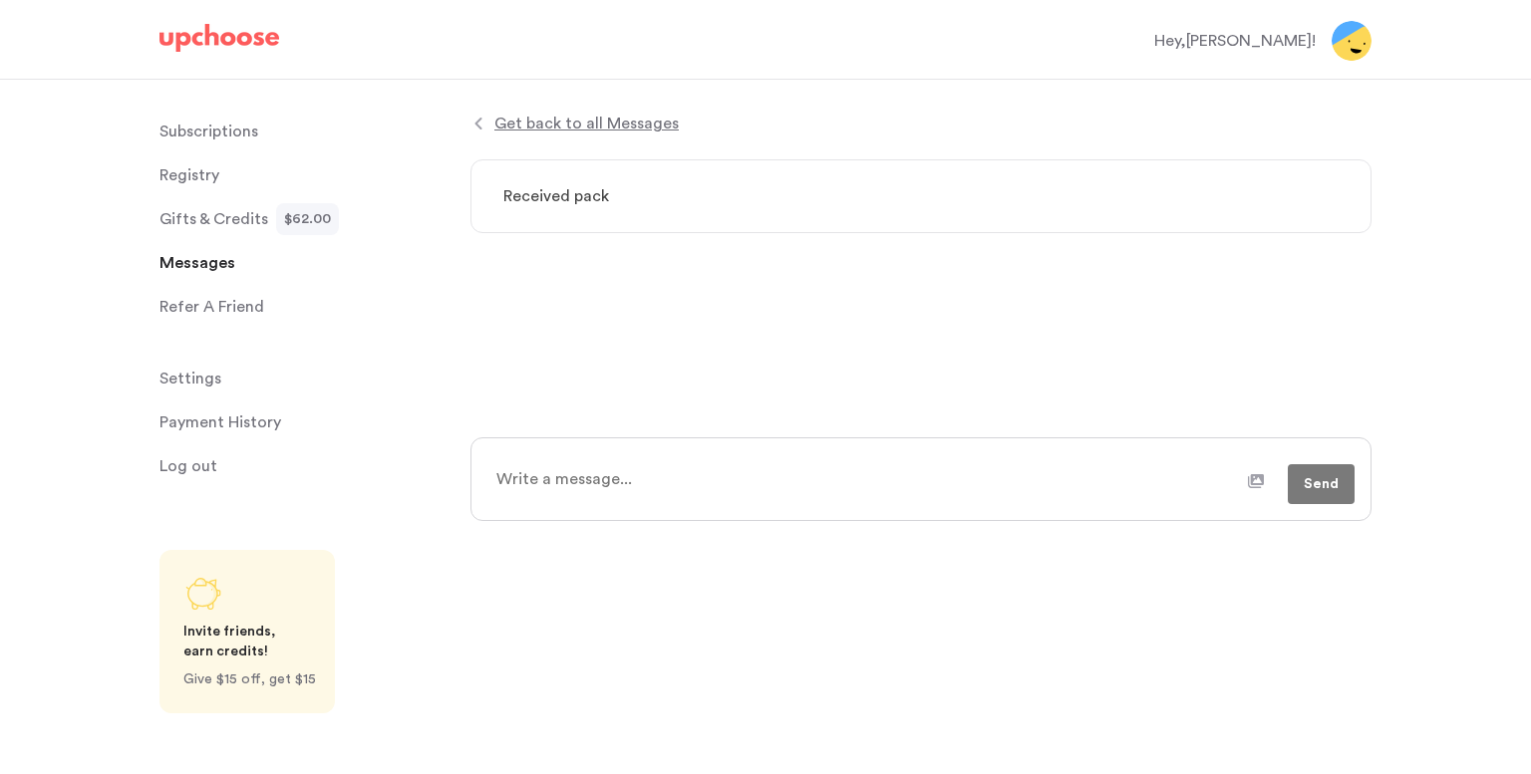
type textarea "x"
type textarea "Received packa"
type textarea "x"
type textarea "Received packag"
type textarea "x"
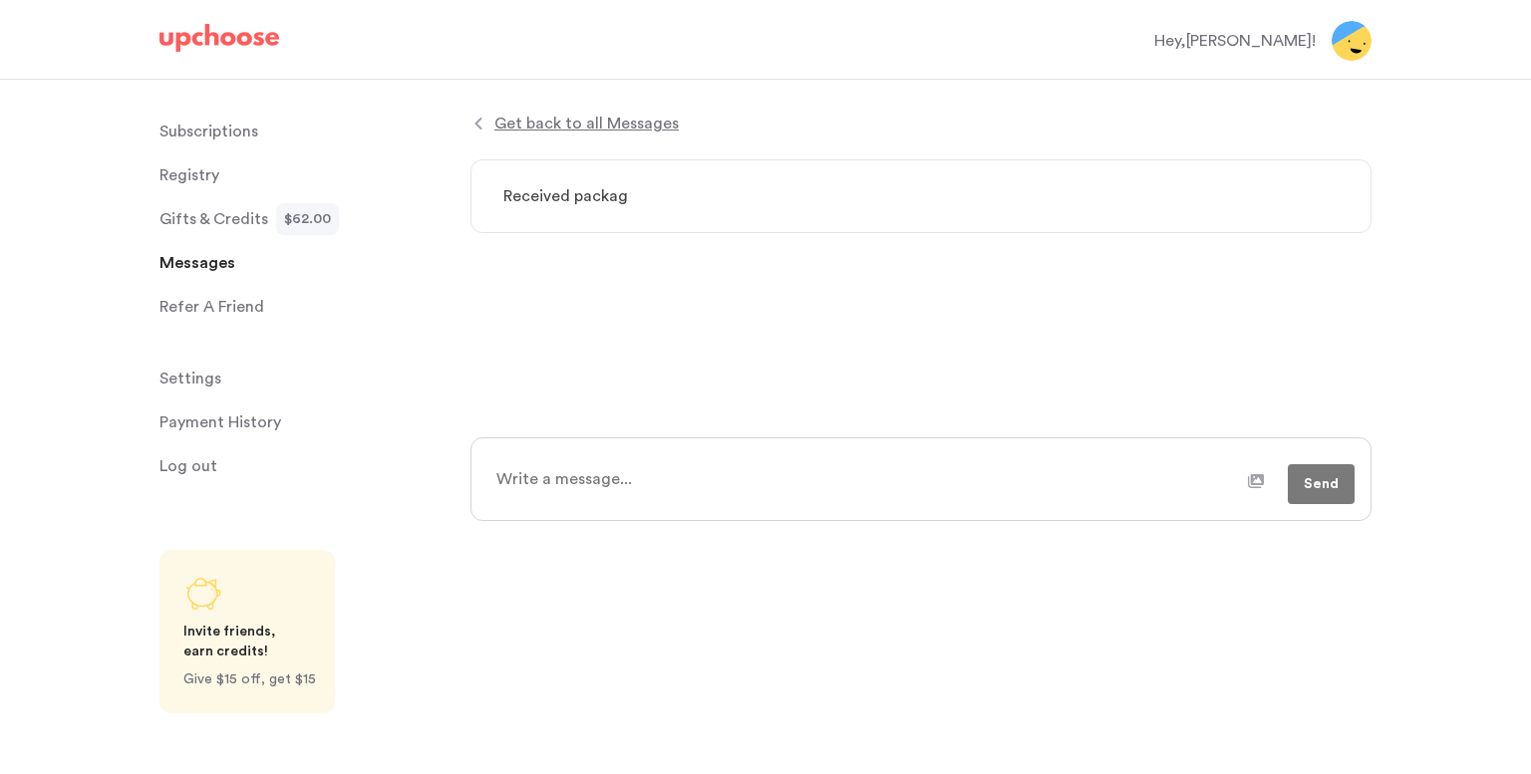
type textarea "Received package"
type textarea "x"
type textarea "Received package"
type textarea "x"
type textarea "Received package o"
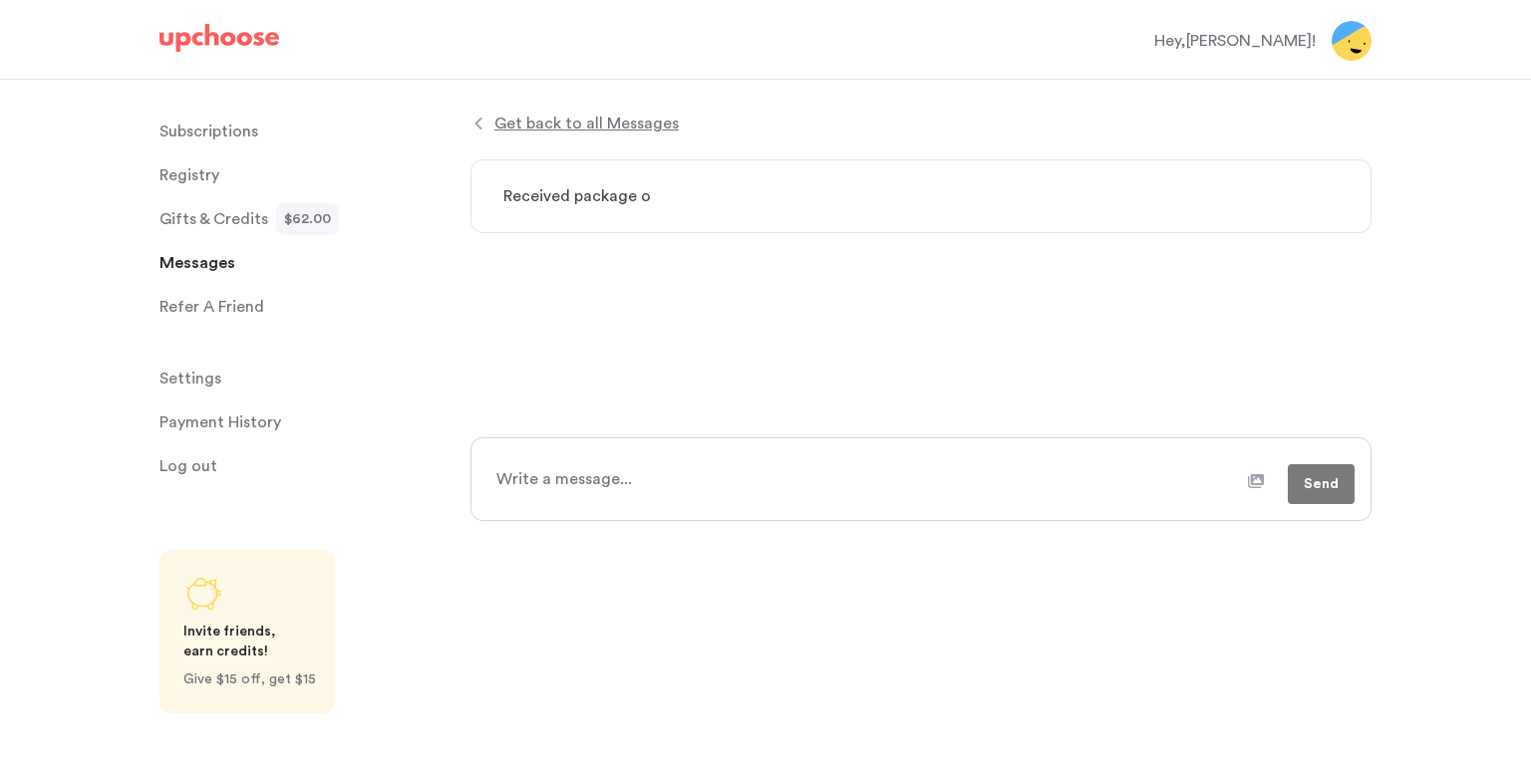
type textarea "x"
type textarea "Received package on"
type textarea "x"
type textarea "Received package on"
click at [919, 341] on form "Get back to all Messages Received package on Send" at bounding box center [920, 317] width 901 height 410
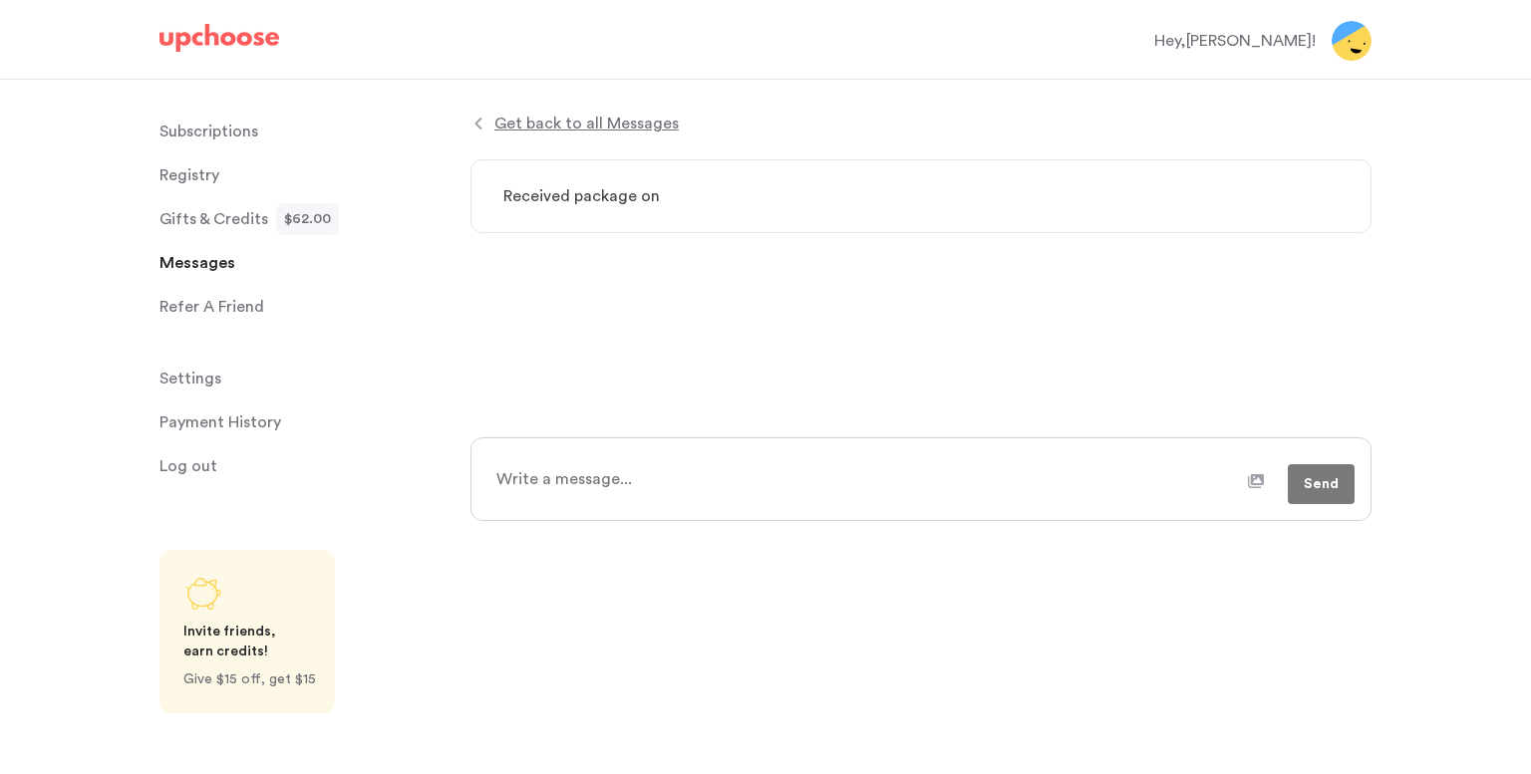
click at [843, 186] on textarea "Received package on" at bounding box center [920, 196] width 901 height 74
click at [783, 206] on textarea "Received package on" at bounding box center [920, 196] width 901 height 74
type textarea "x"
type textarea "Received package on S"
type textarea "x"
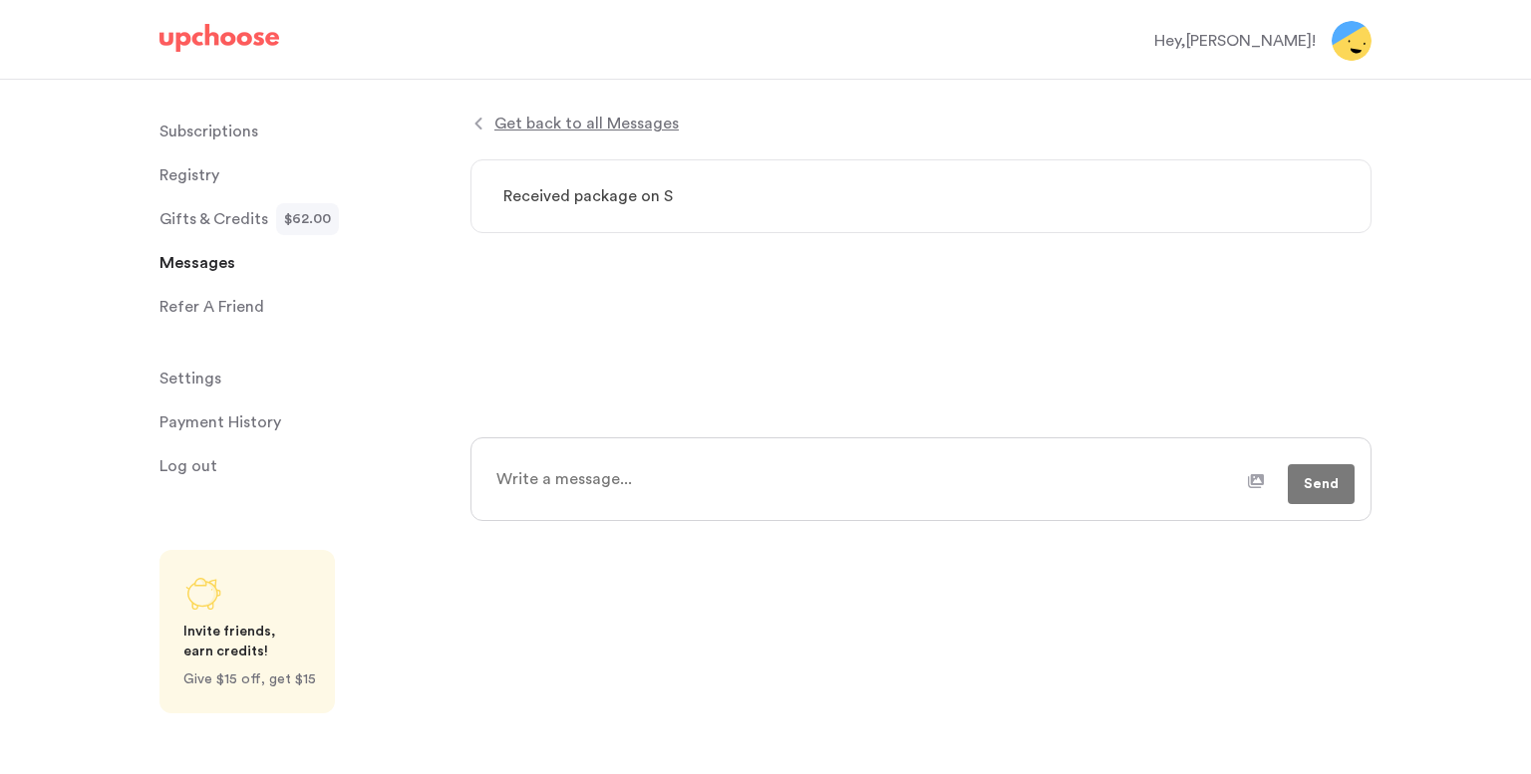
type textarea "Received package on Se"
type textarea "x"
type textarea "Received package on Sep"
type textarea "x"
type textarea "Received package on Sept"
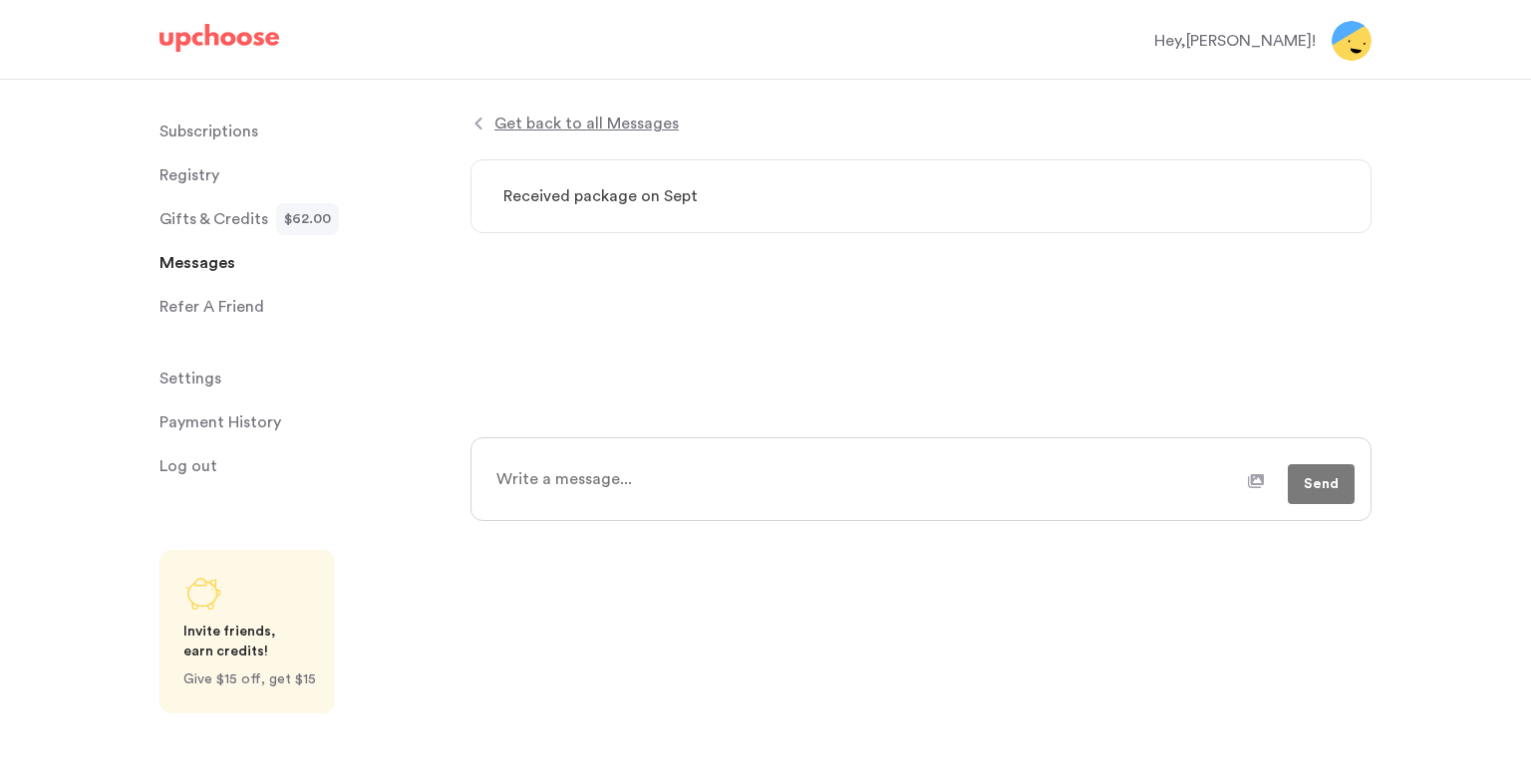
type textarea "x"
type textarea "Received package on Sept"
type textarea "x"
type textarea "Received package on [DATE]"
type textarea "x"
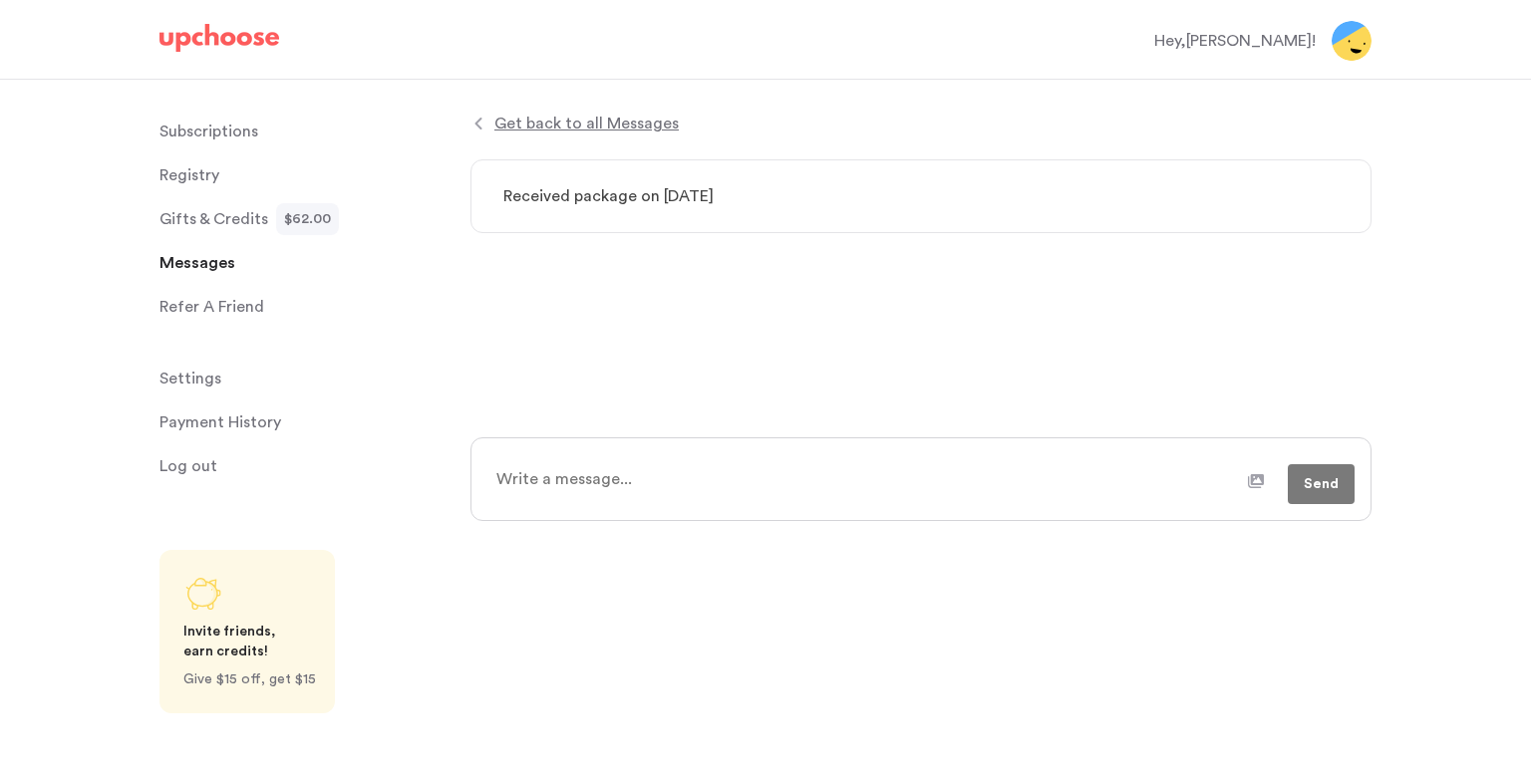
type textarea "Received package on [DATE],"
type textarea "x"
type textarea "Received package on [DATE],"
type textarea "x"
type textarea "Received package on [DATE], c"
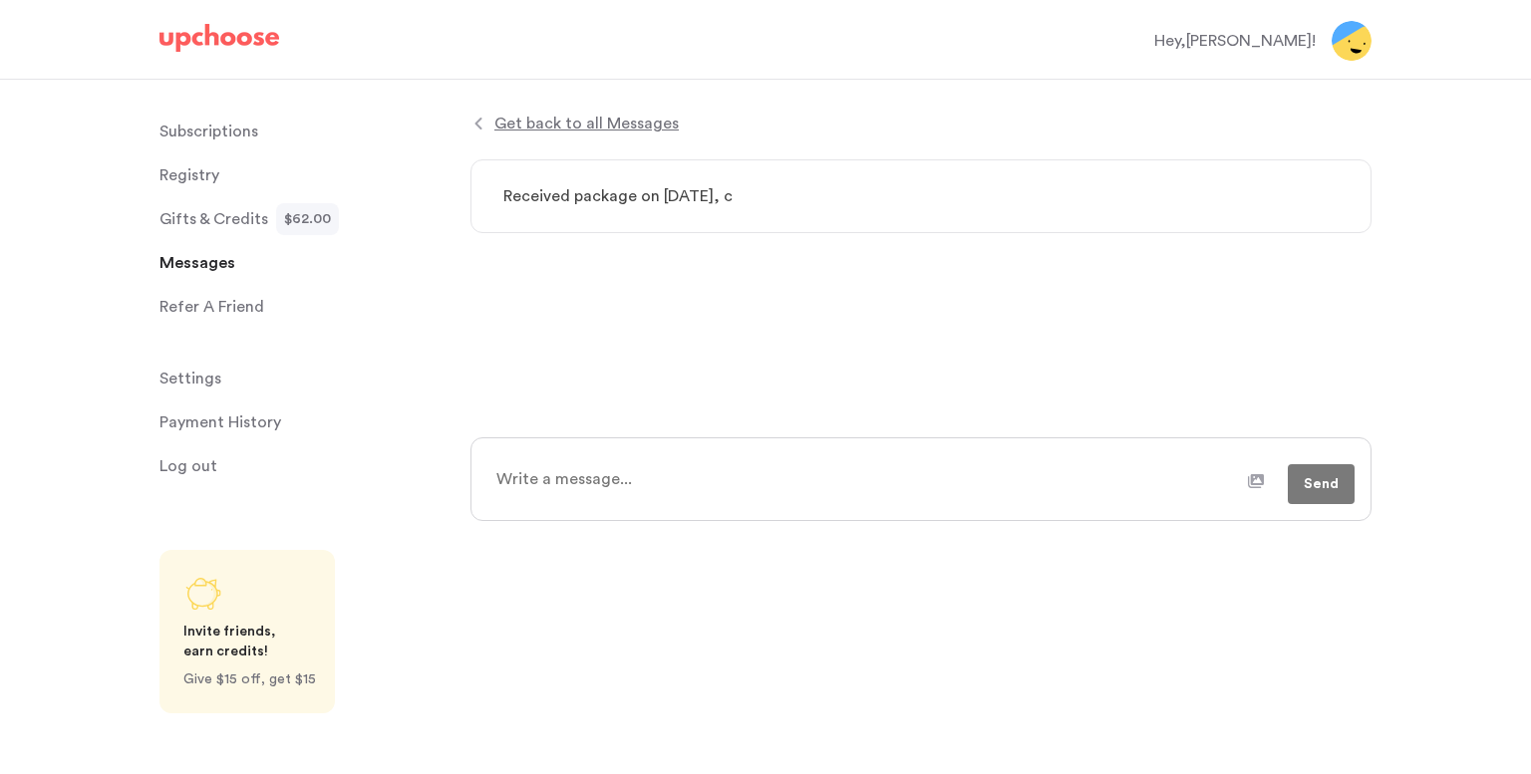
type textarea "x"
type textarea "Received package on [DATE], ch"
type textarea "x"
type textarea "Received package on [DATE], cha"
type textarea "x"
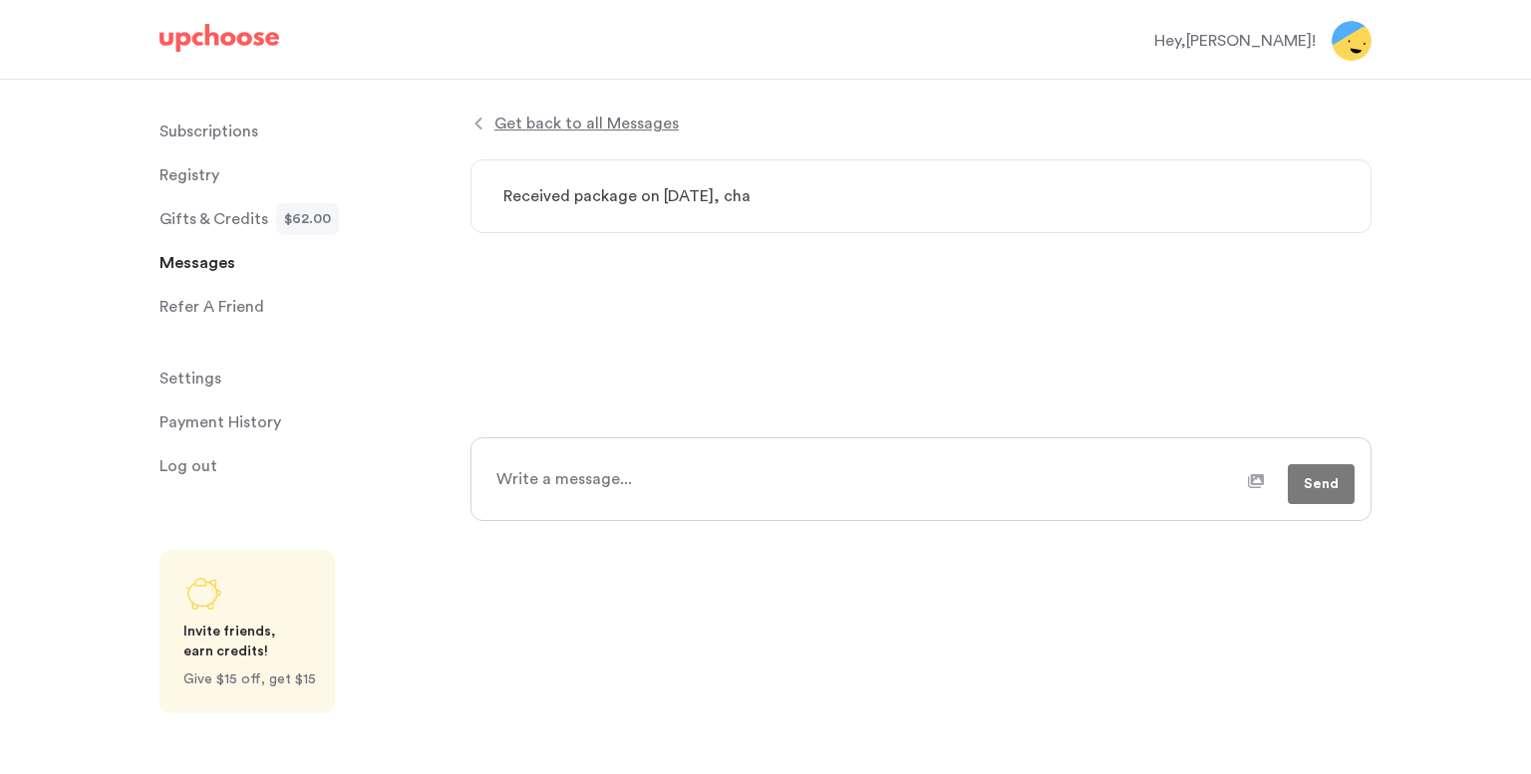
type textarea "Received package on [DATE], chag"
type textarea "x"
type textarea "Received package on [DATE], cha"
type textarea "x"
type textarea "Received package on [DATE], char"
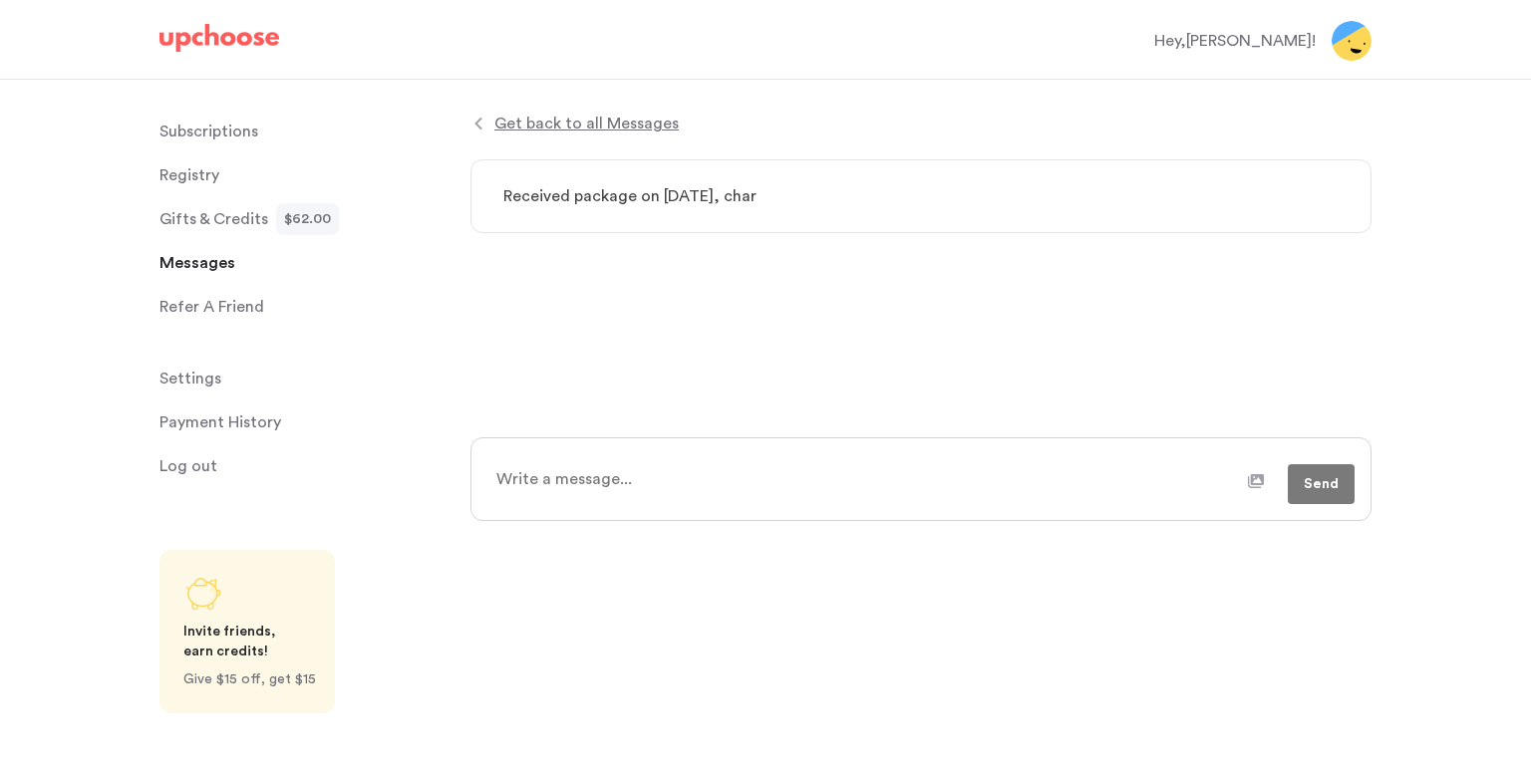
type textarea "x"
type textarea "Received package on [DATE], charg"
type textarea "x"
type textarea "Received package on [DATE], charge"
type textarea "x"
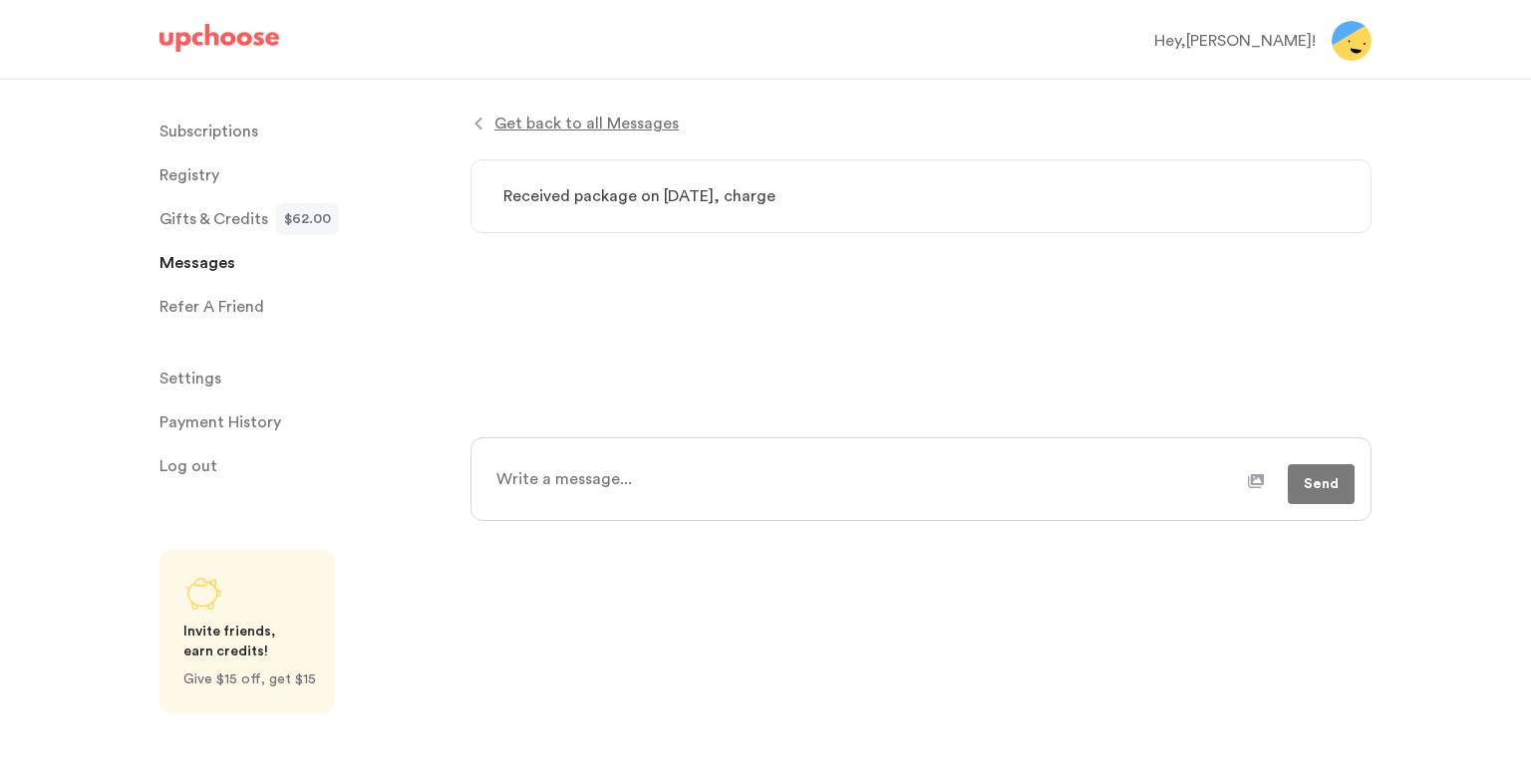
type textarea "Received package on [DATE], charges"
type textarea "x"
type textarea "Received package on [DATE], charges"
type textarea "x"
type textarea "Received package on [DATE], charges b"
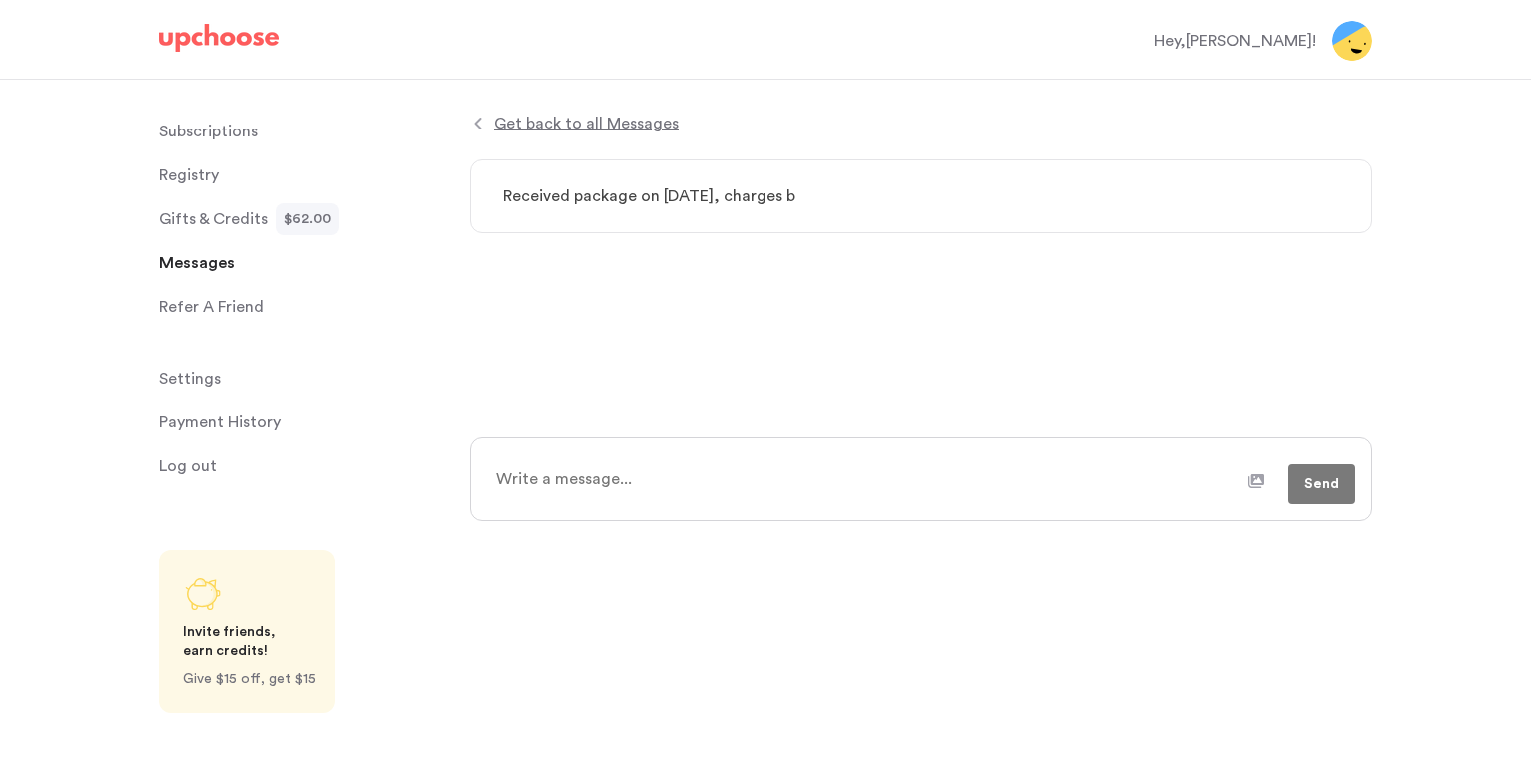
type textarea "x"
type textarea "Received package on [DATE], charges be"
type textarea "x"
type textarea "Received package on [DATE], charges bec"
type textarea "x"
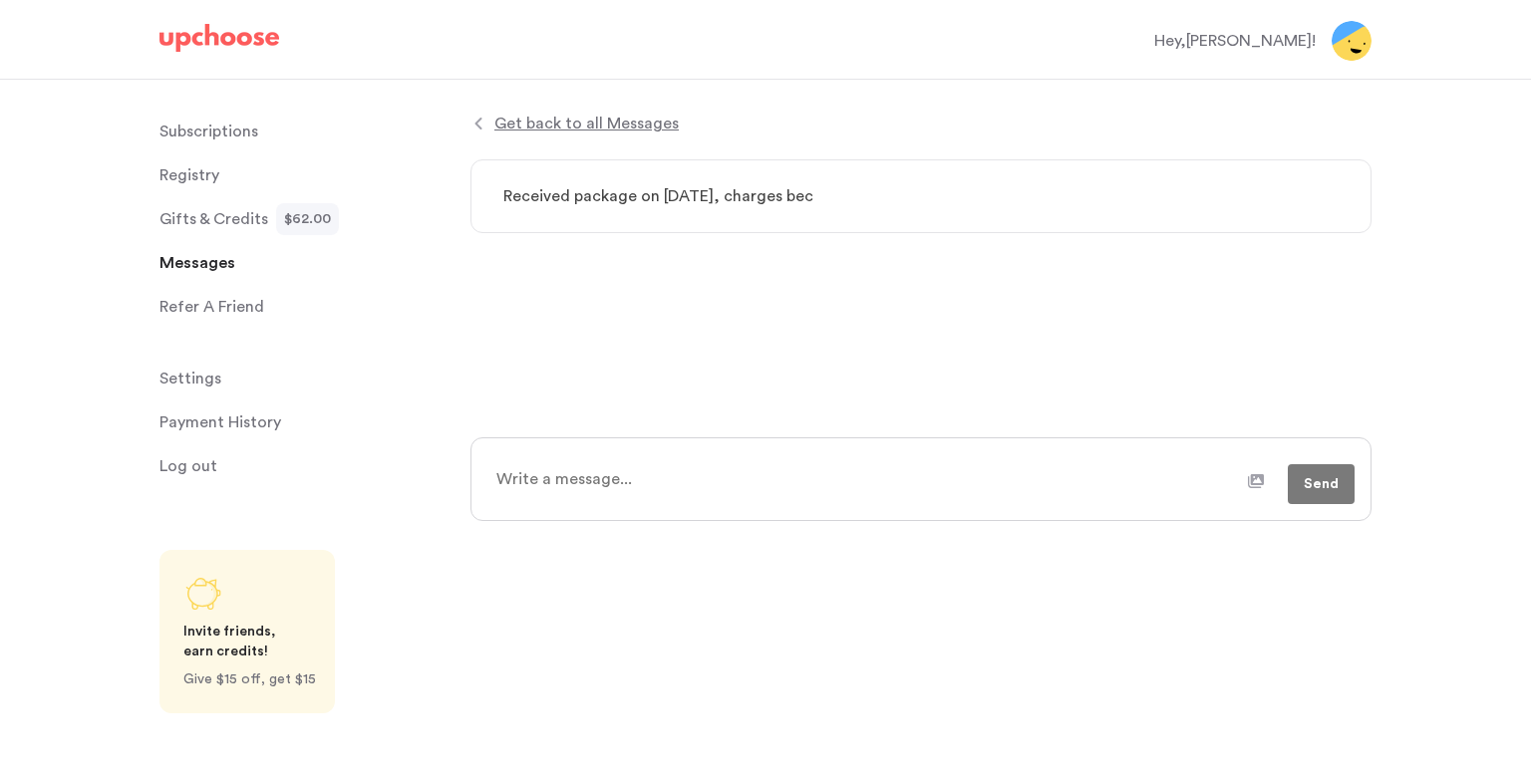
type textarea "Received package on [DATE], charges beca"
type textarea "x"
type textarea "Received package on [DATE], charges becau"
type textarea "x"
type textarea "Received package on [DATE], charges becaue"
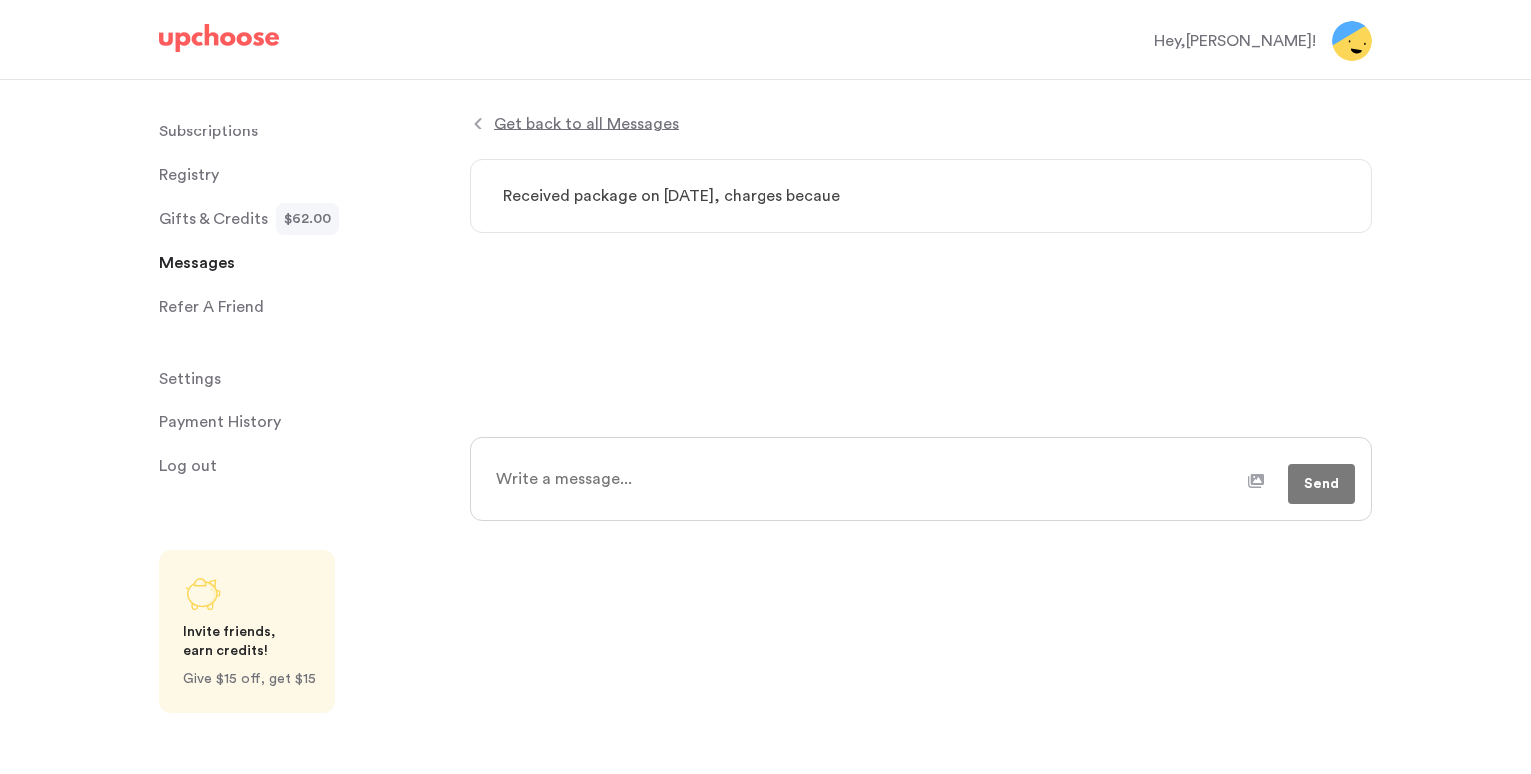
type textarea "x"
type textarea "Received package on [DATE], charges becau"
type textarea "x"
type textarea "Received package on [DATE], charges beca"
type textarea "x"
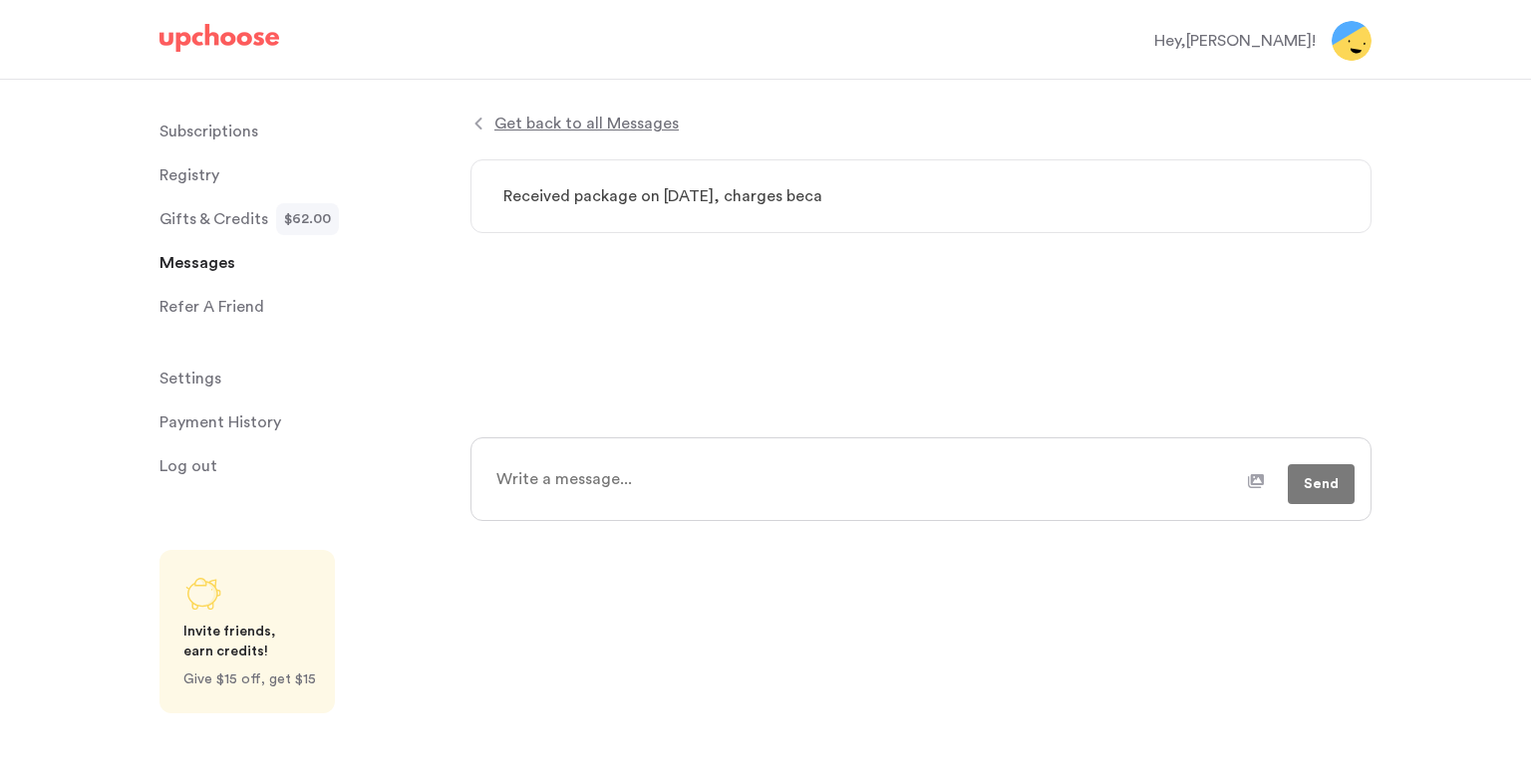
type textarea "Received package on [DATE], charges bec"
type textarea "x"
type textarea "Received package on [DATE], charges be"
type textarea "x"
type textarea "Received package on [DATE], charges beg"
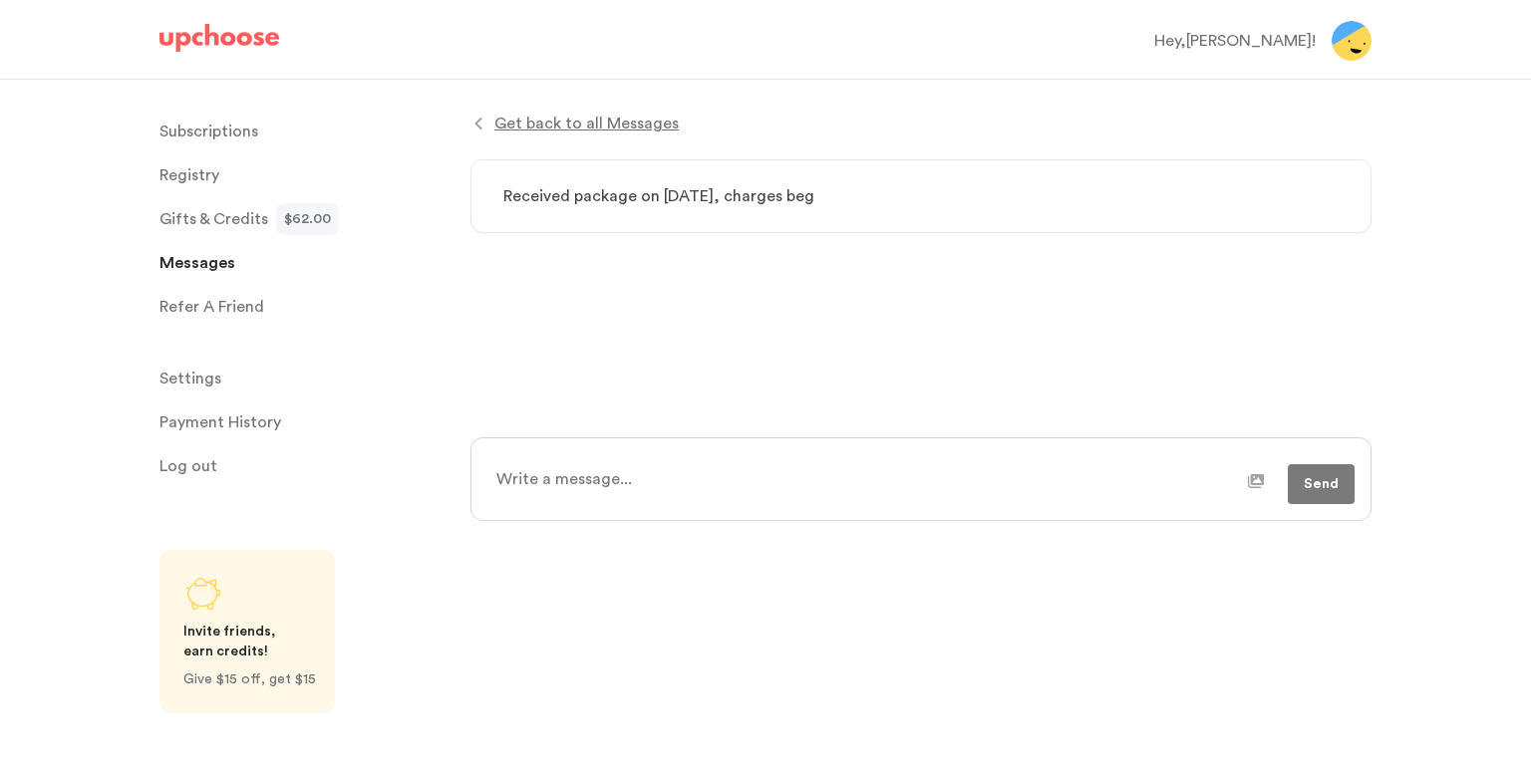
type textarea "x"
type textarea "Received package on [DATE], charges bega"
type textarea "x"
type textarea "Received package on [DATE], charges began"
type textarea "x"
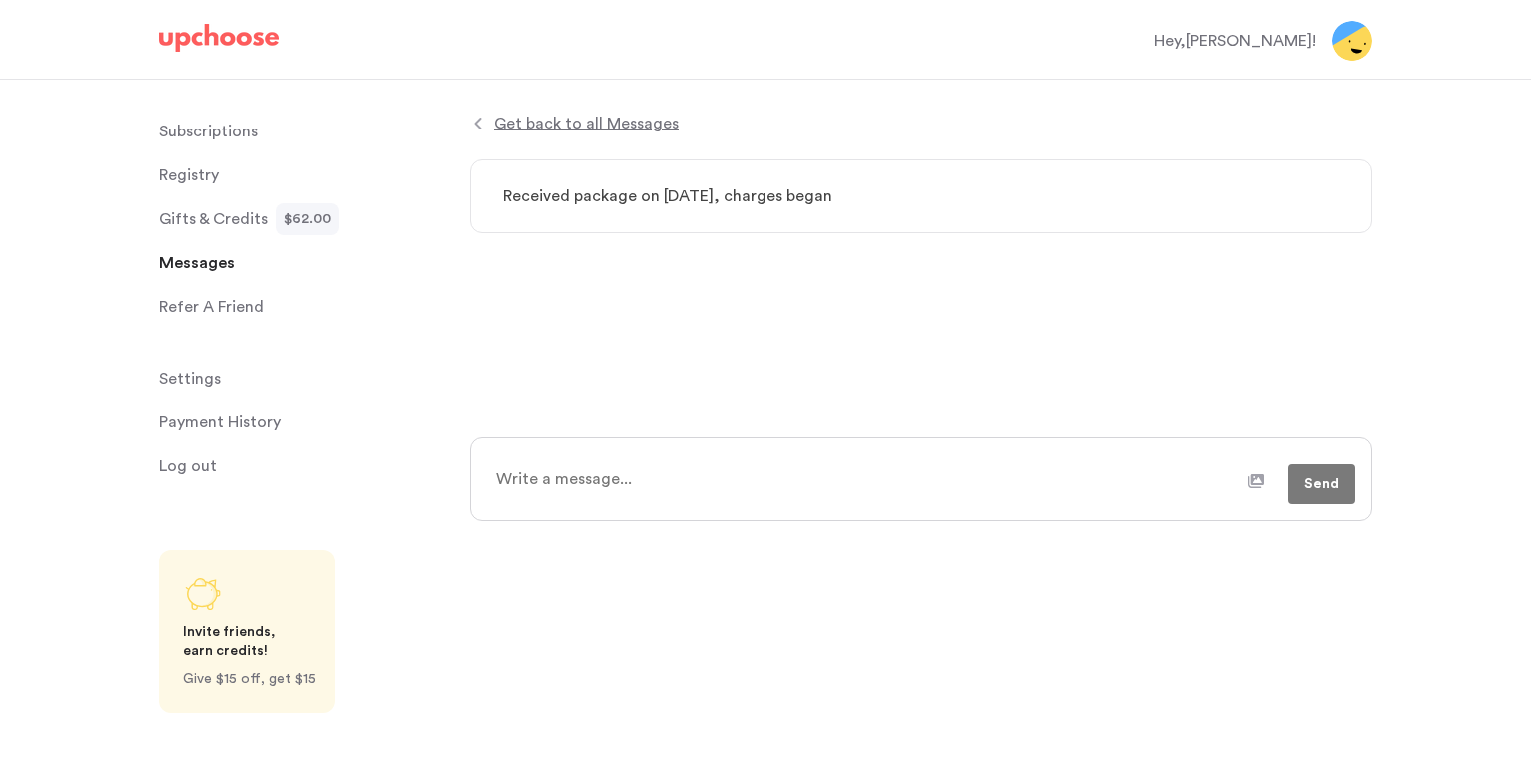
type textarea "Received package on [DATE], charges began"
type textarea "x"
type textarea "Received package on [DATE], charges began o"
type textarea "x"
type textarea "Received package on [DATE], charges began on"
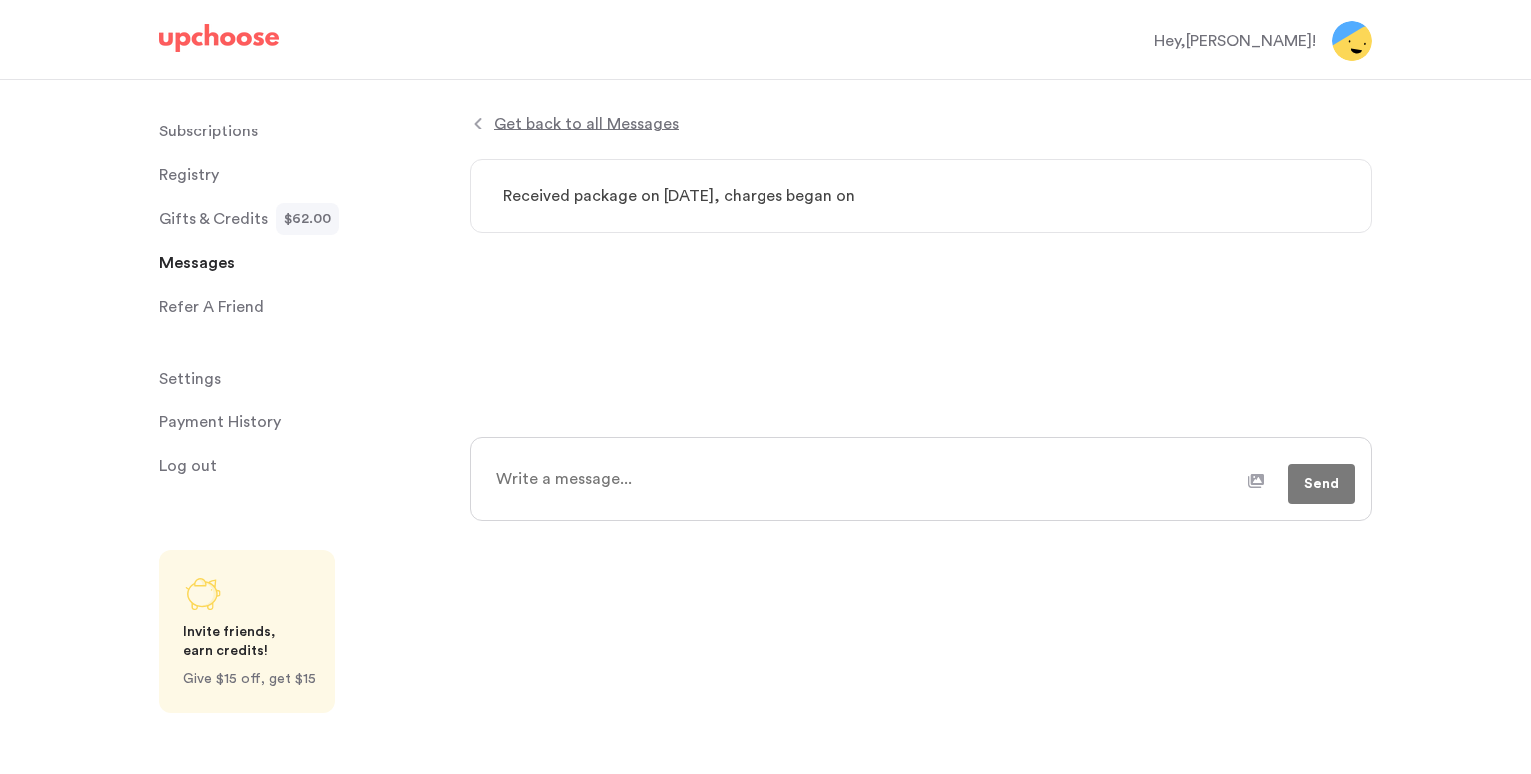
type textarea "x"
type textarea "Received package on [DATE], charges began on"
type textarea "x"
type textarea "Received package on [DATE], charges began on"
type textarea "x"
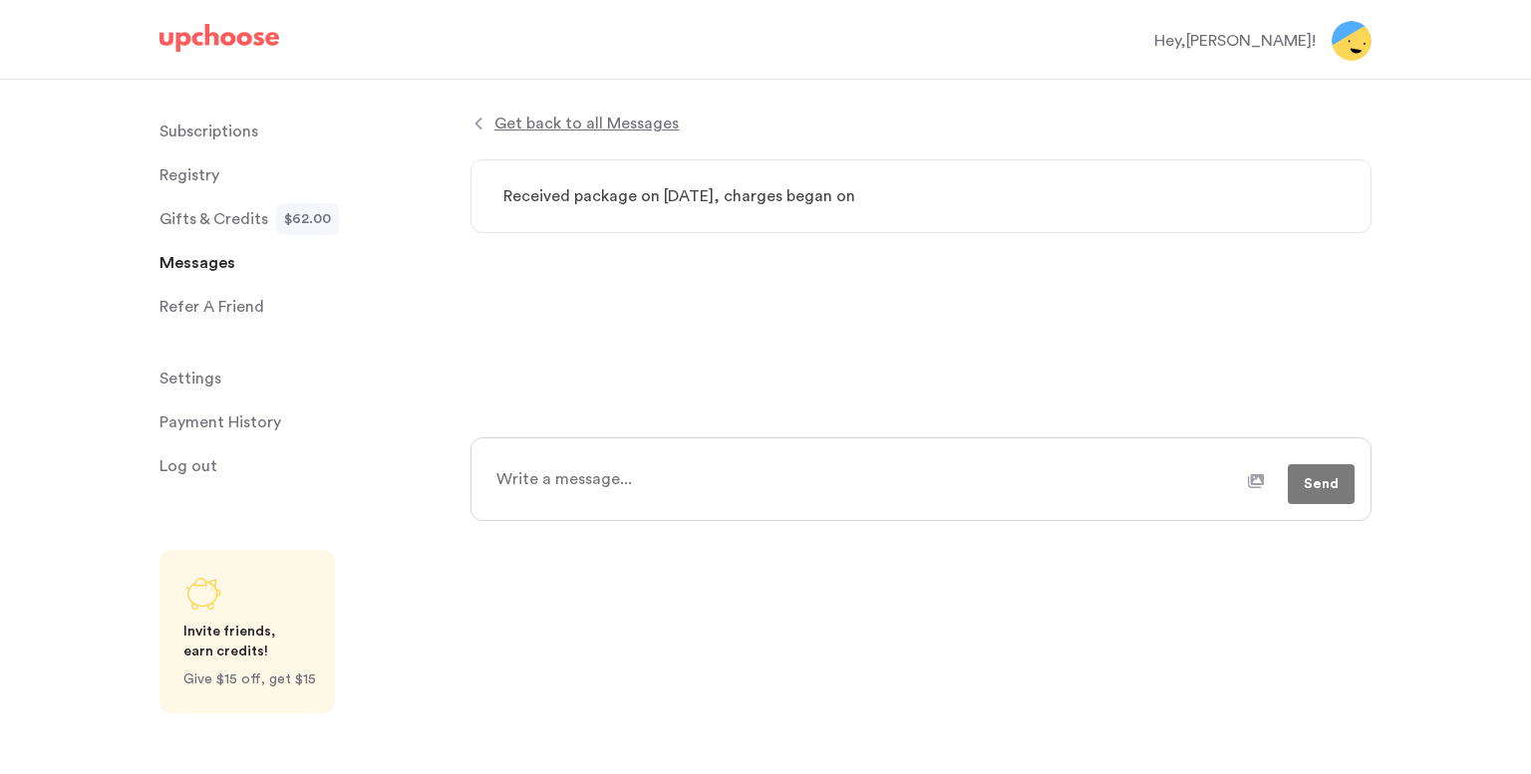
type textarea "Received package on [DATE], charges began o"
type textarea "x"
type textarea "Received package on [DATE], charges began"
type textarea "x"
type textarea "Received package on [DATE], charges began i"
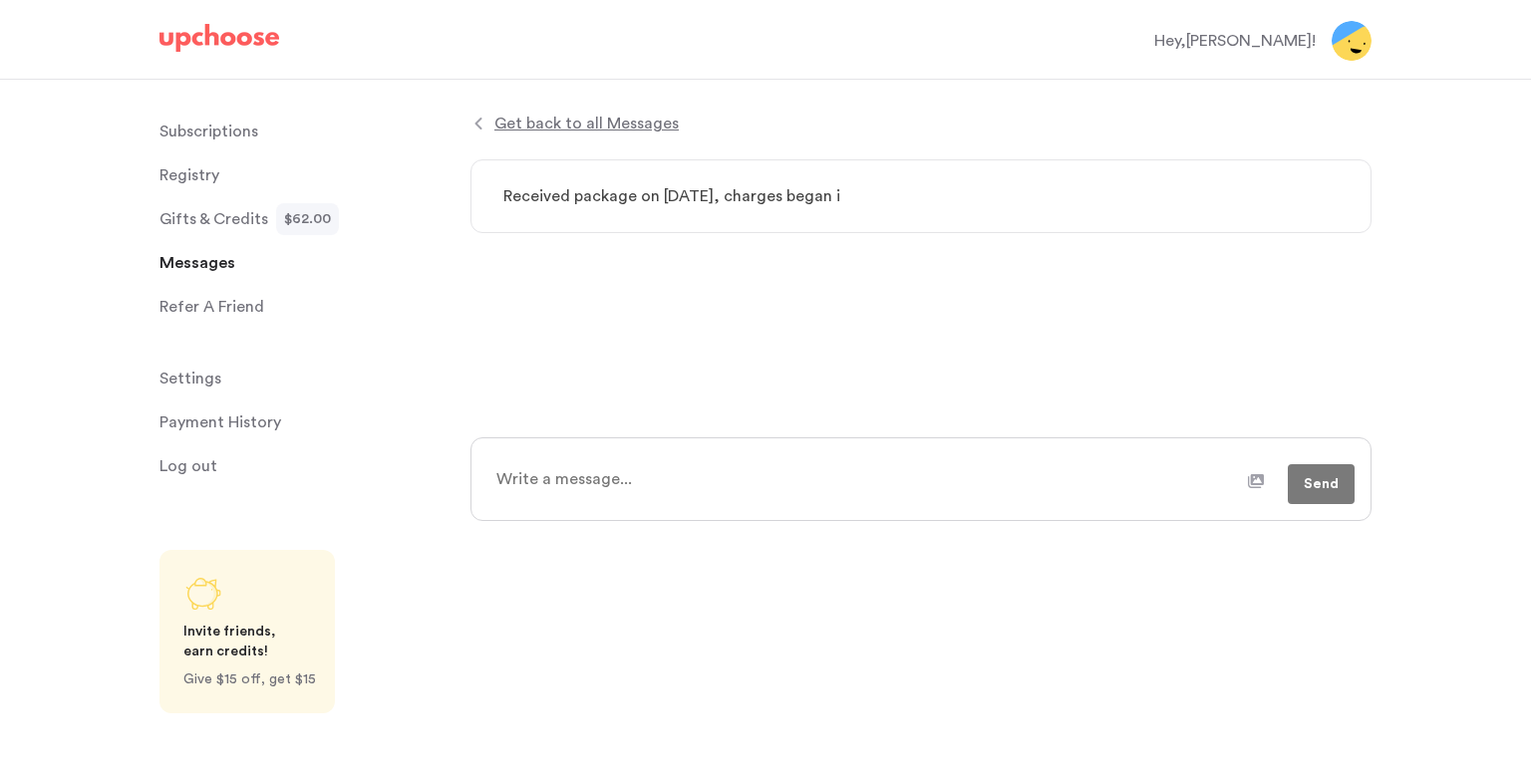
type textarea "x"
type textarea "Received package on [DATE], charges began in"
type textarea "x"
type textarea "Received package on [DATE], charges began in"
type textarea "x"
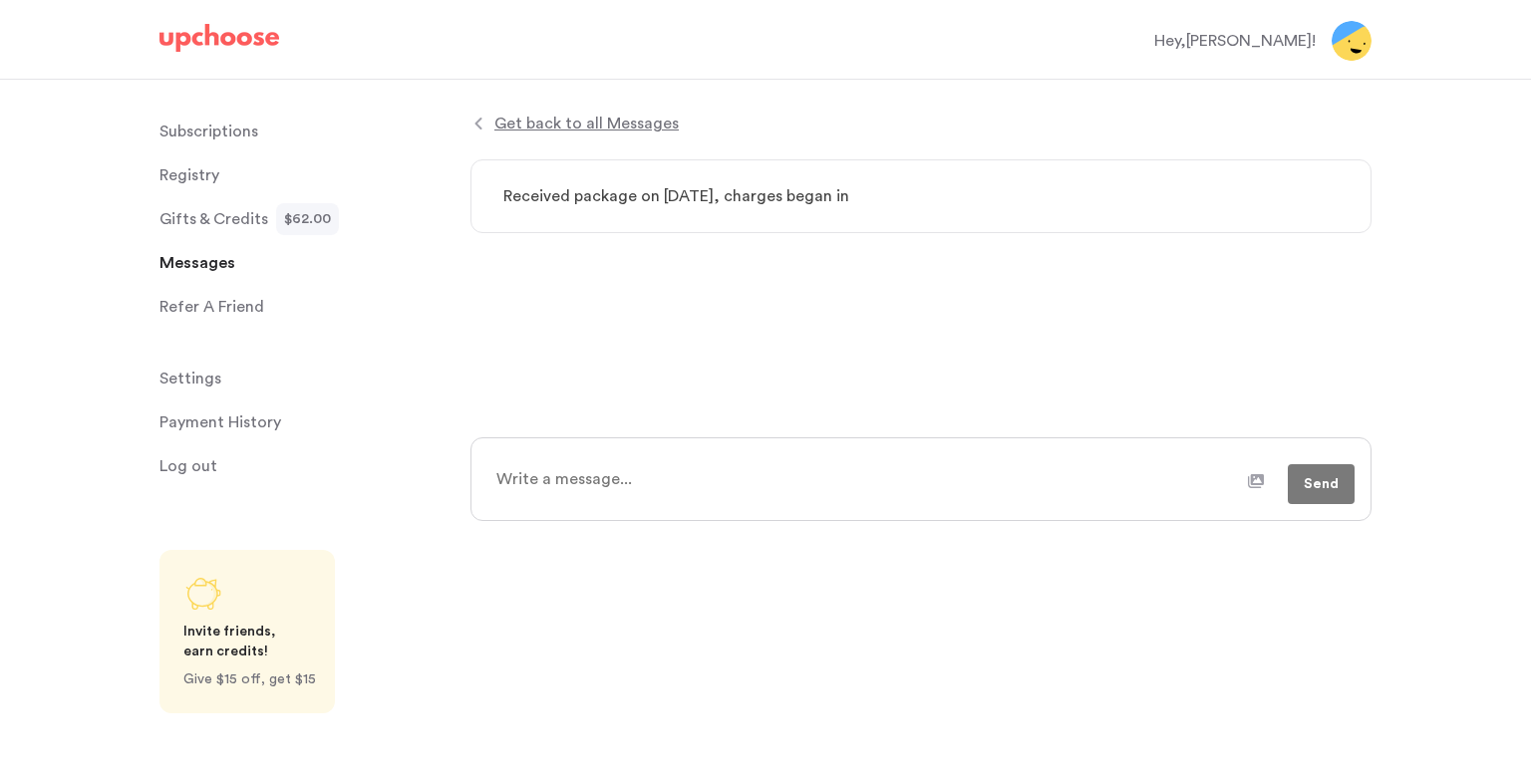
type textarea "Received package on [DATE], charges began in J"
type textarea "x"
type textarea "Received package on [DATE], charges began in Ju"
type textarea "x"
type textarea "Received package on [DATE], charges began in [DATE]"
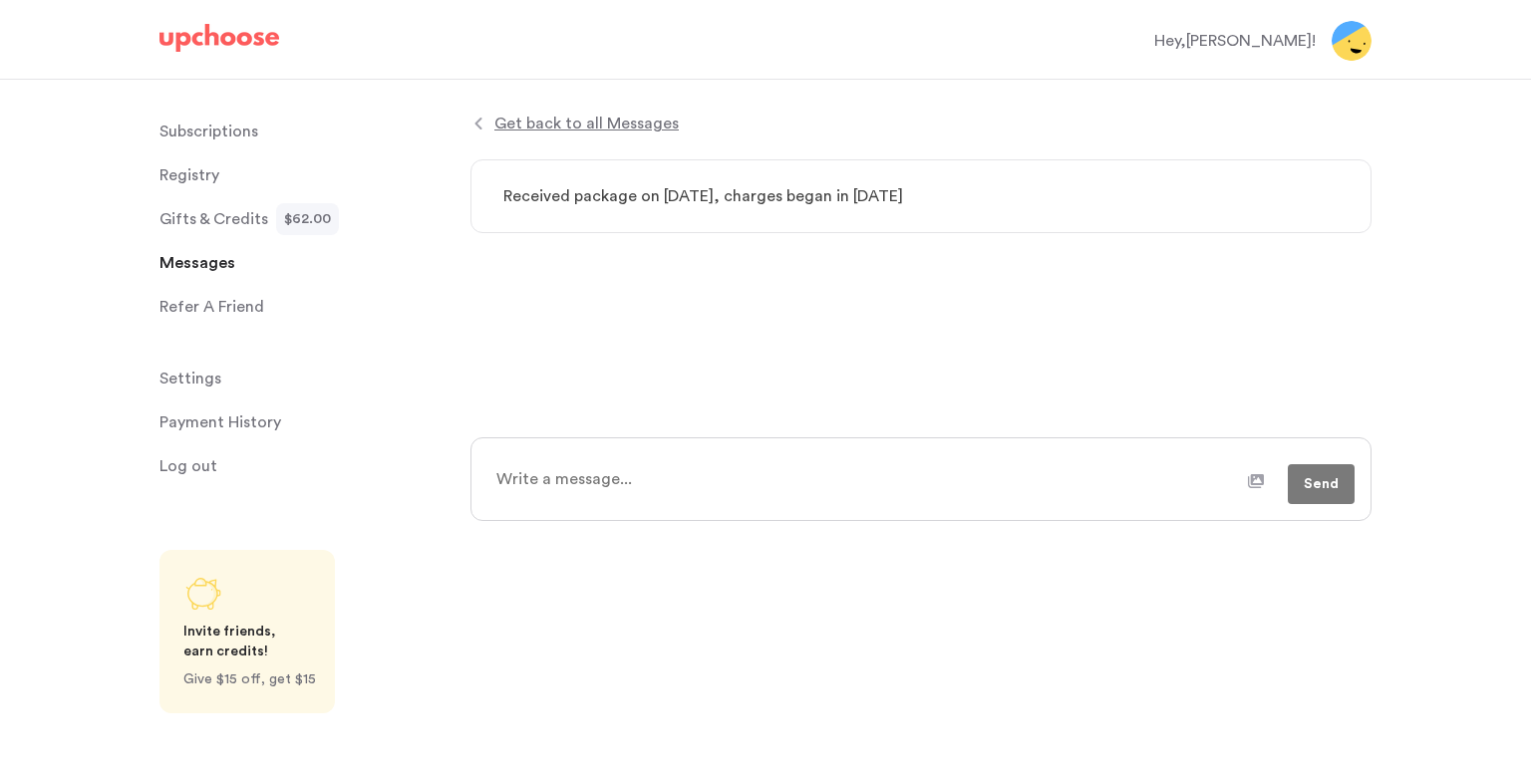
type textarea "x"
type textarea "Received package on [DATE], charges began in July"
type textarea "x"
type textarea "Received package on [DATE], charges began in July?"
click at [554, 473] on textarea at bounding box center [865, 479] width 764 height 50
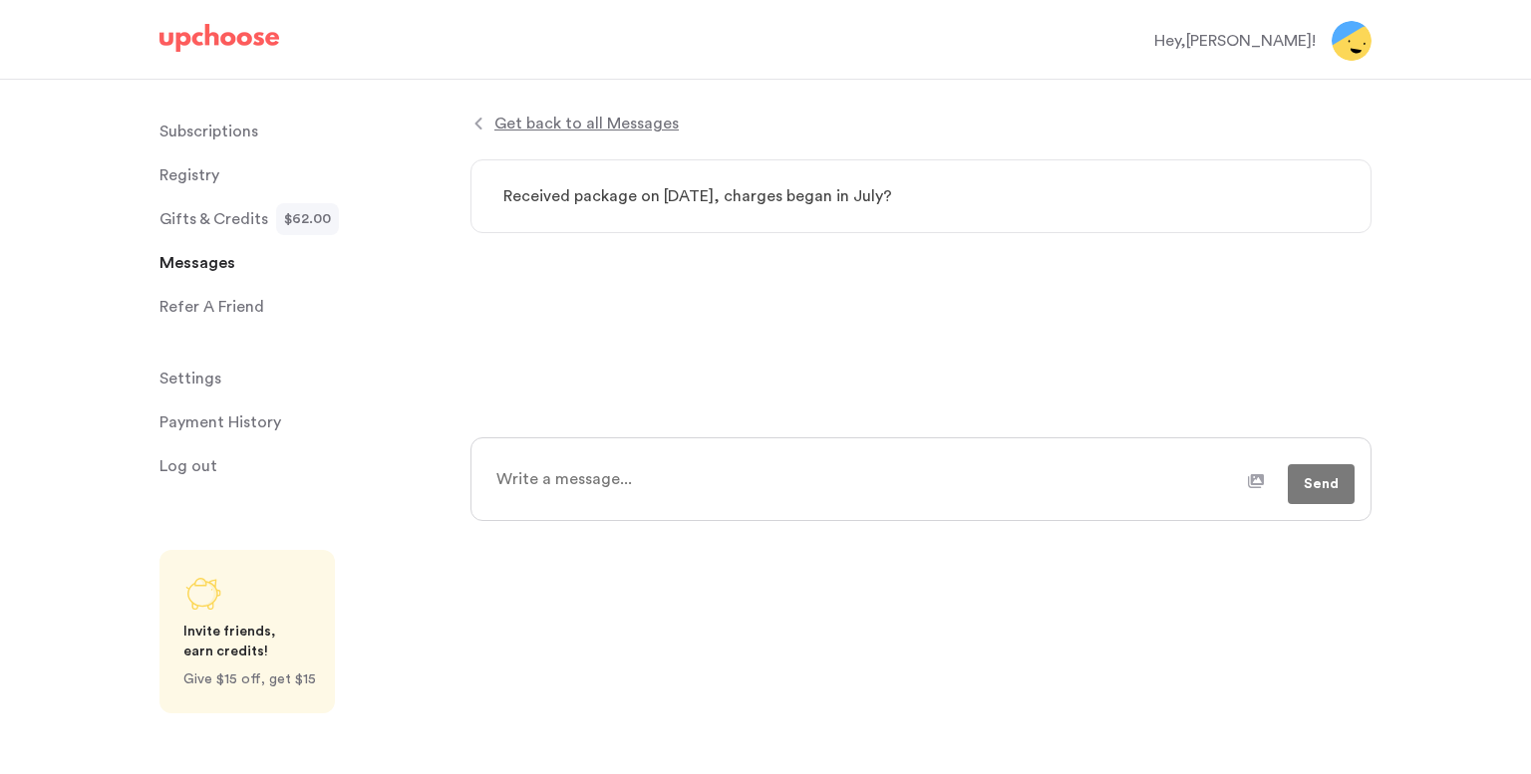
type textarea "x"
type textarea "H"
type textarea "x"
type textarea "Hi"
type textarea "x"
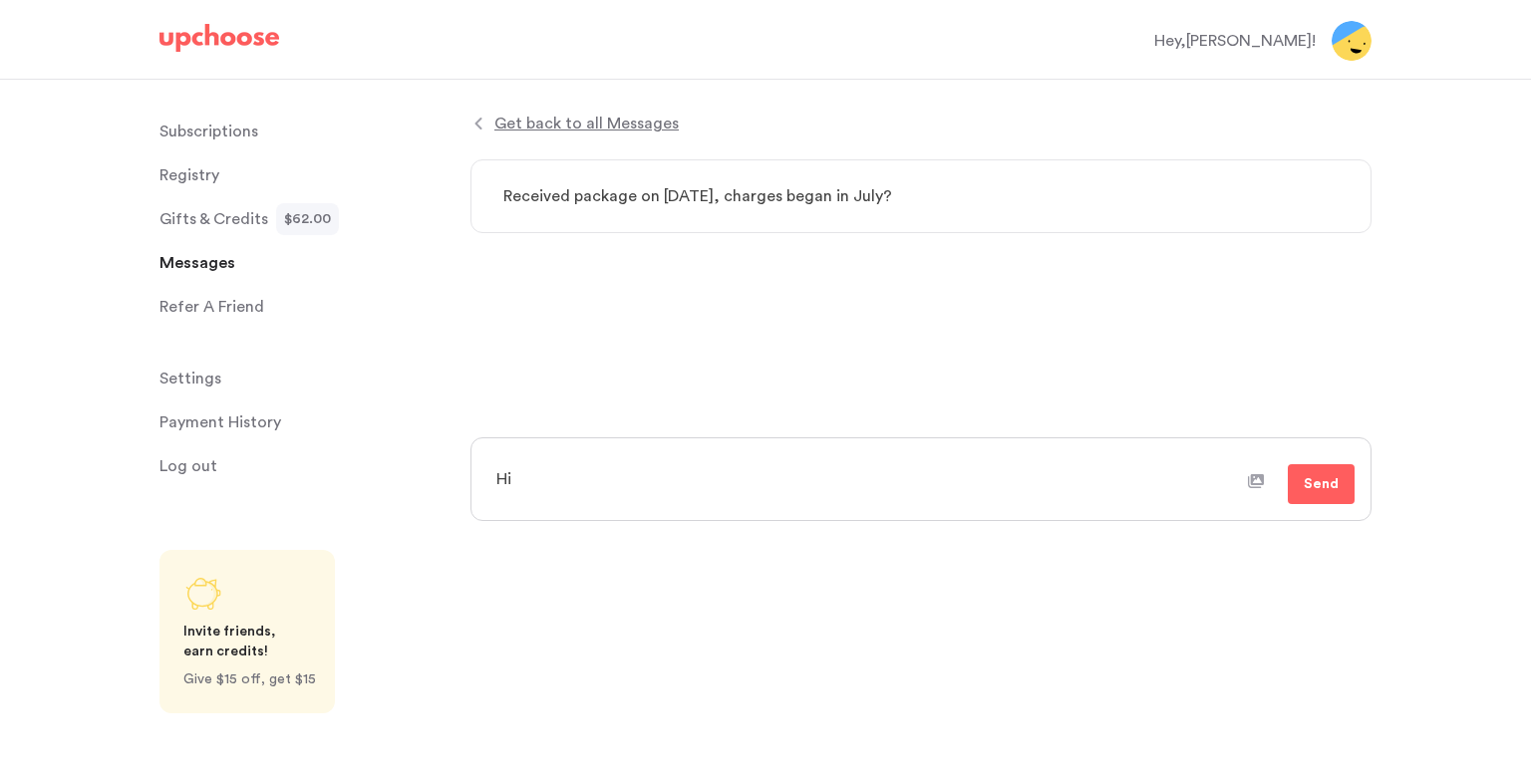
type textarea "Hi -"
type textarea "x"
type textarea "Hi -"
type textarea "x"
type textarea "Hi - p"
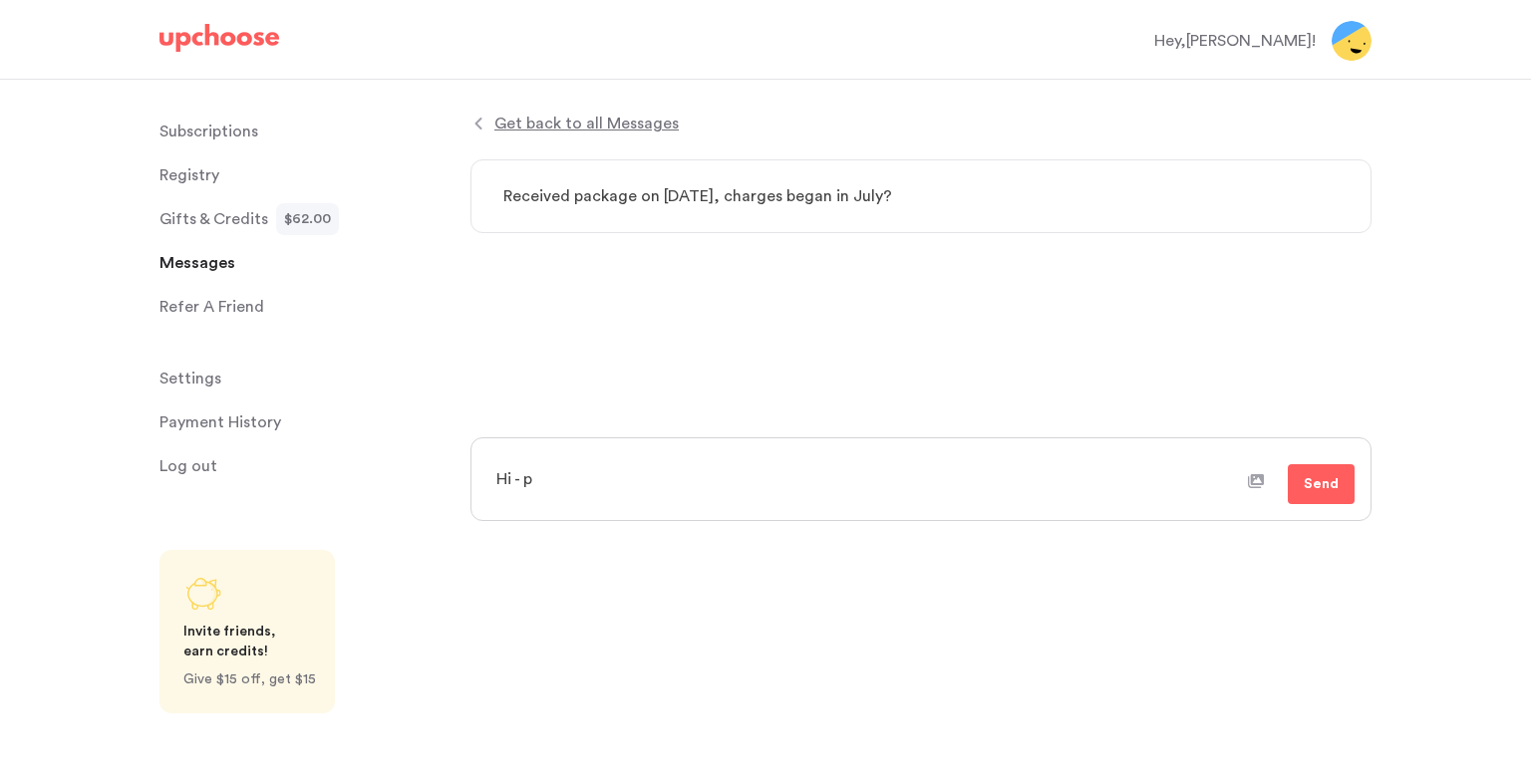
type textarea "x"
type textarea "Hi - pl"
type textarea "x"
type textarea "Hi - ple"
type textarea "x"
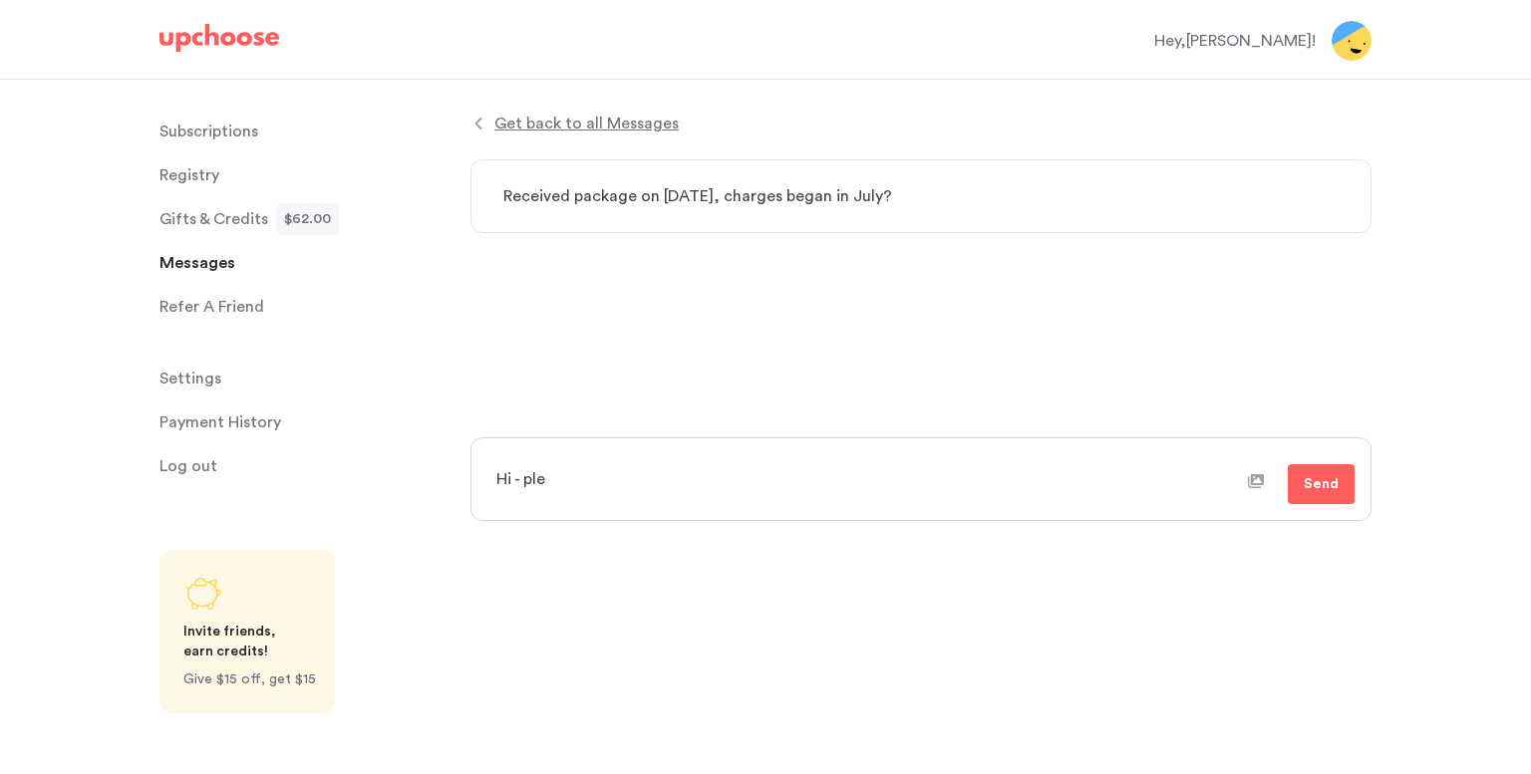
type textarea "Hi - plea"
type textarea "x"
type textarea "Hi - pleas"
type textarea "x"
type textarea "Hi - please"
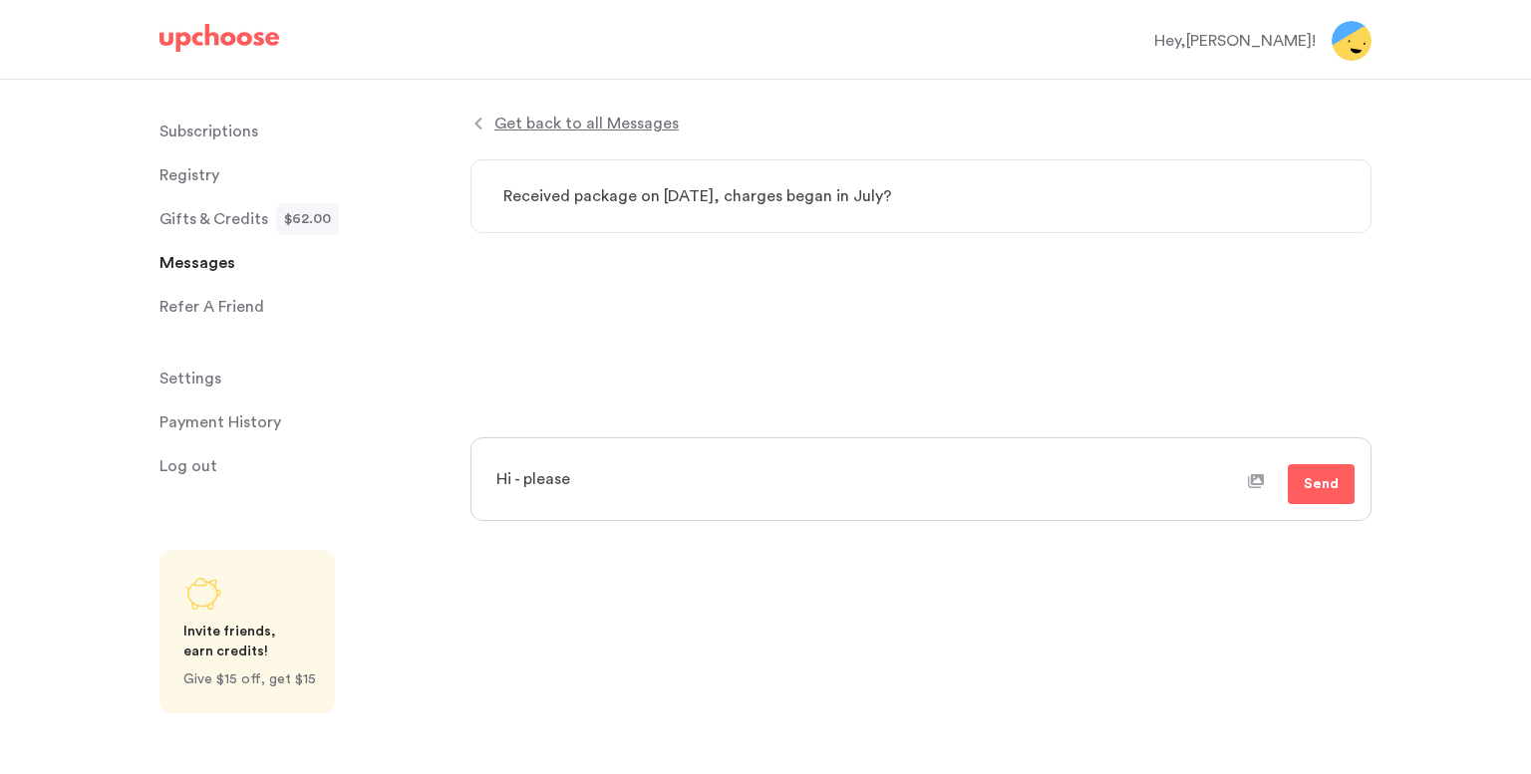
type textarea "x"
type textarea "Hi - please"
type textarea "x"
type textarea "Hi - please e"
type textarea "x"
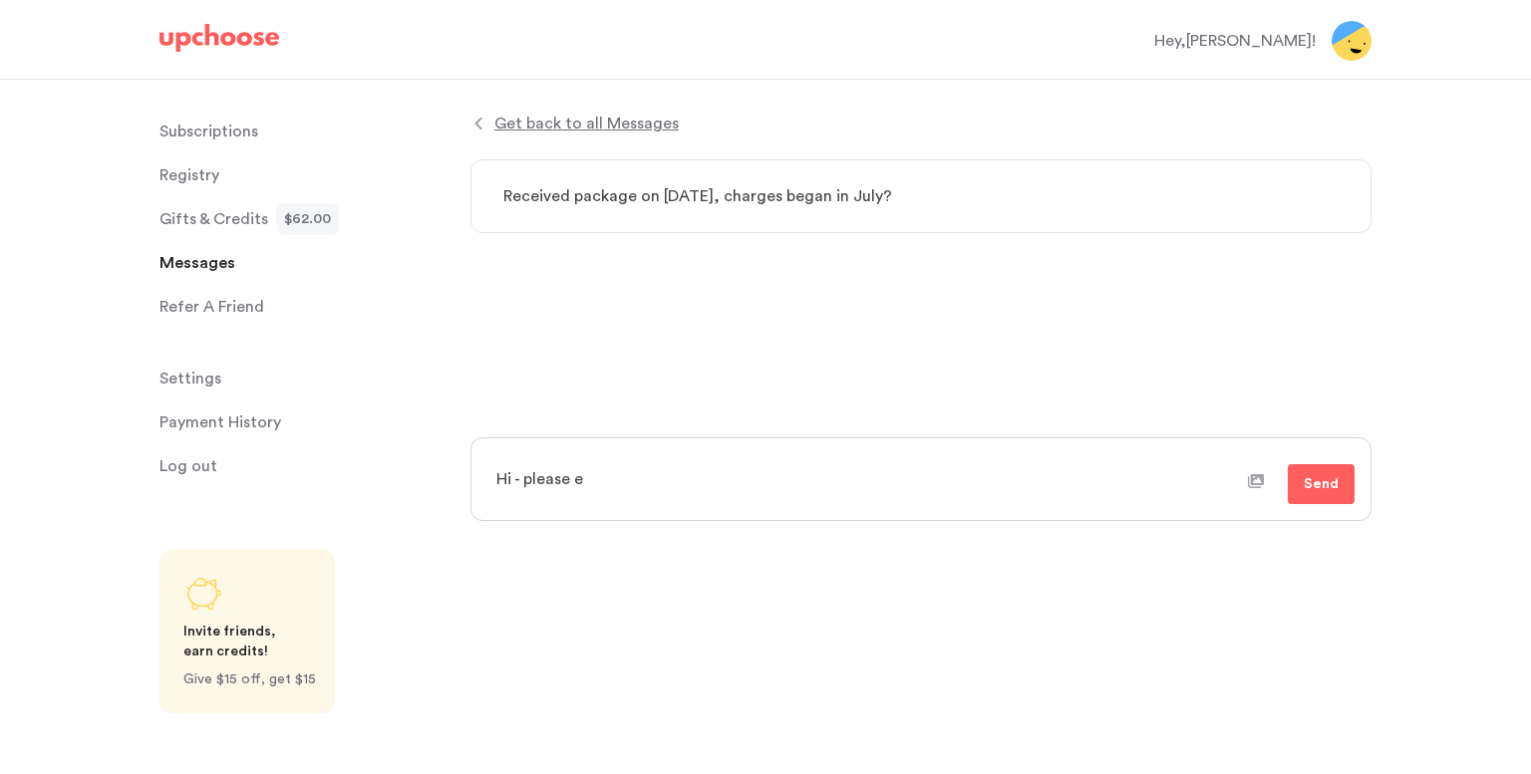
type textarea "Hi - please ex"
type textarea "x"
type textarea "Hi - please exp"
type textarea "x"
type textarea "Hi - please expl"
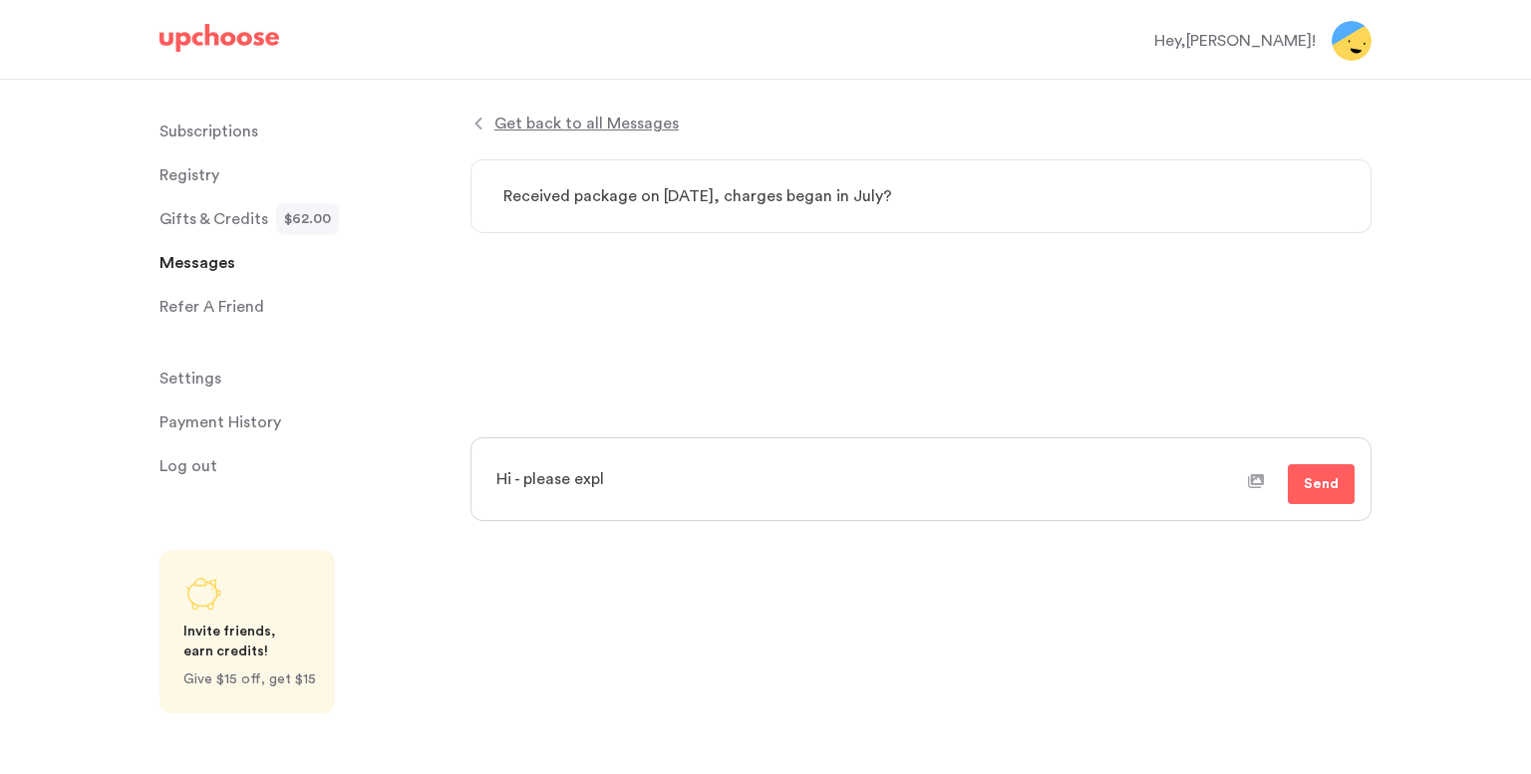
type textarea "x"
type textarea "Hi - please exp"
type textarea "x"
type textarea "Hi - please ex"
type textarea "x"
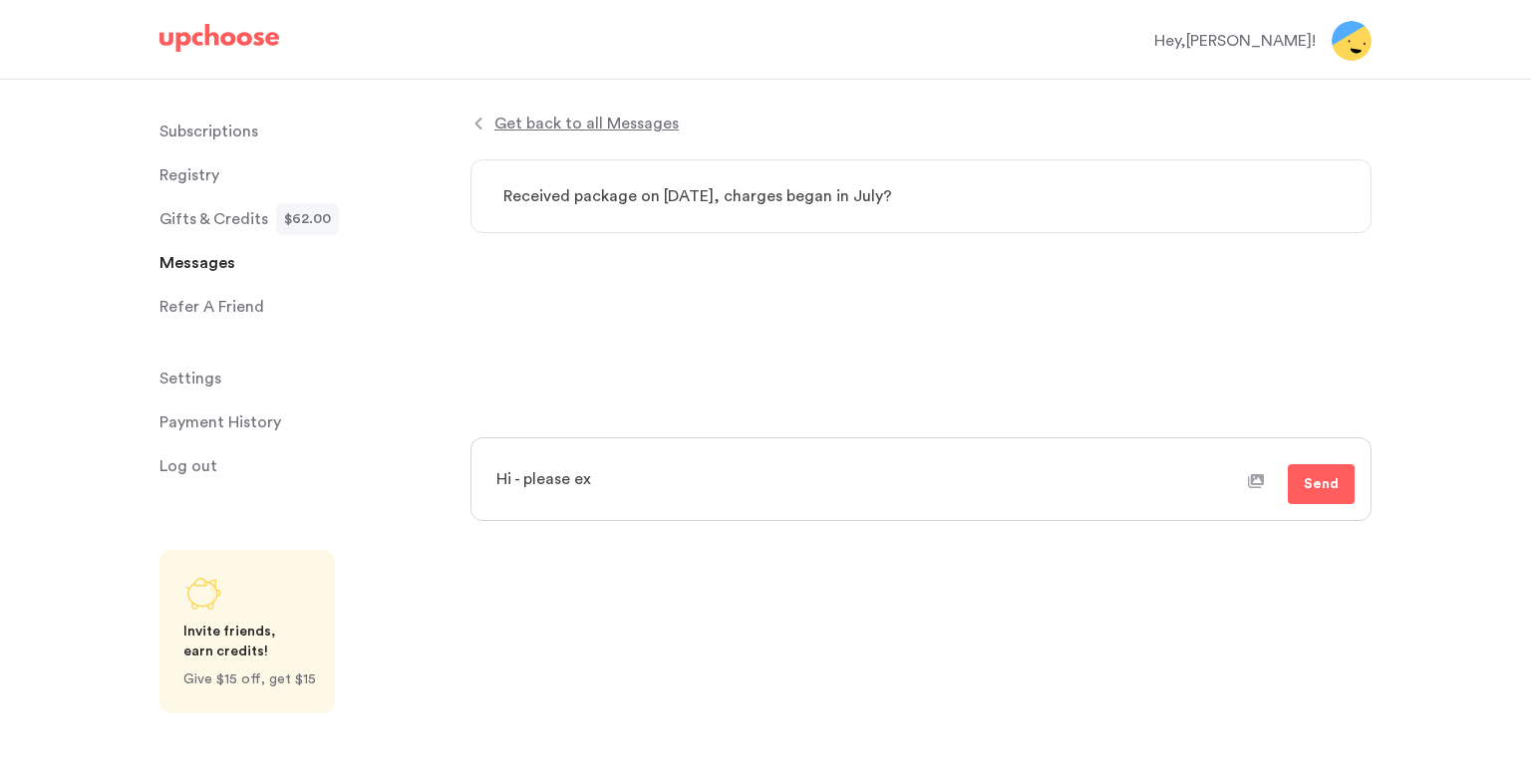
type textarea "Hi - please e"
type textarea "x"
type textarea "Hi - please"
type textarea "x"
type textarea "Hi - please"
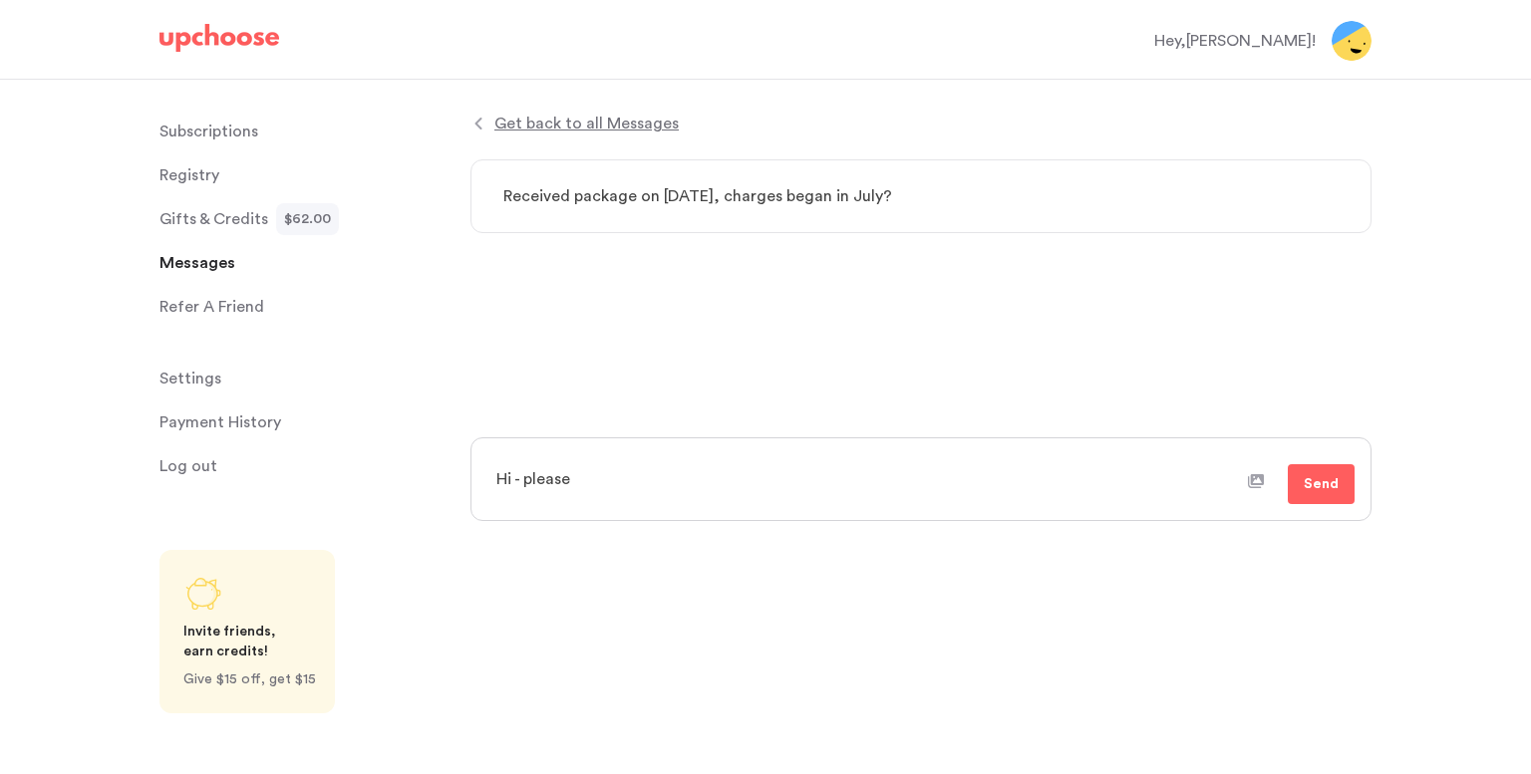
type textarea "x"
type textarea "Hi - pleas"
type textarea "x"
type textarea "Hi - plea"
type textarea "x"
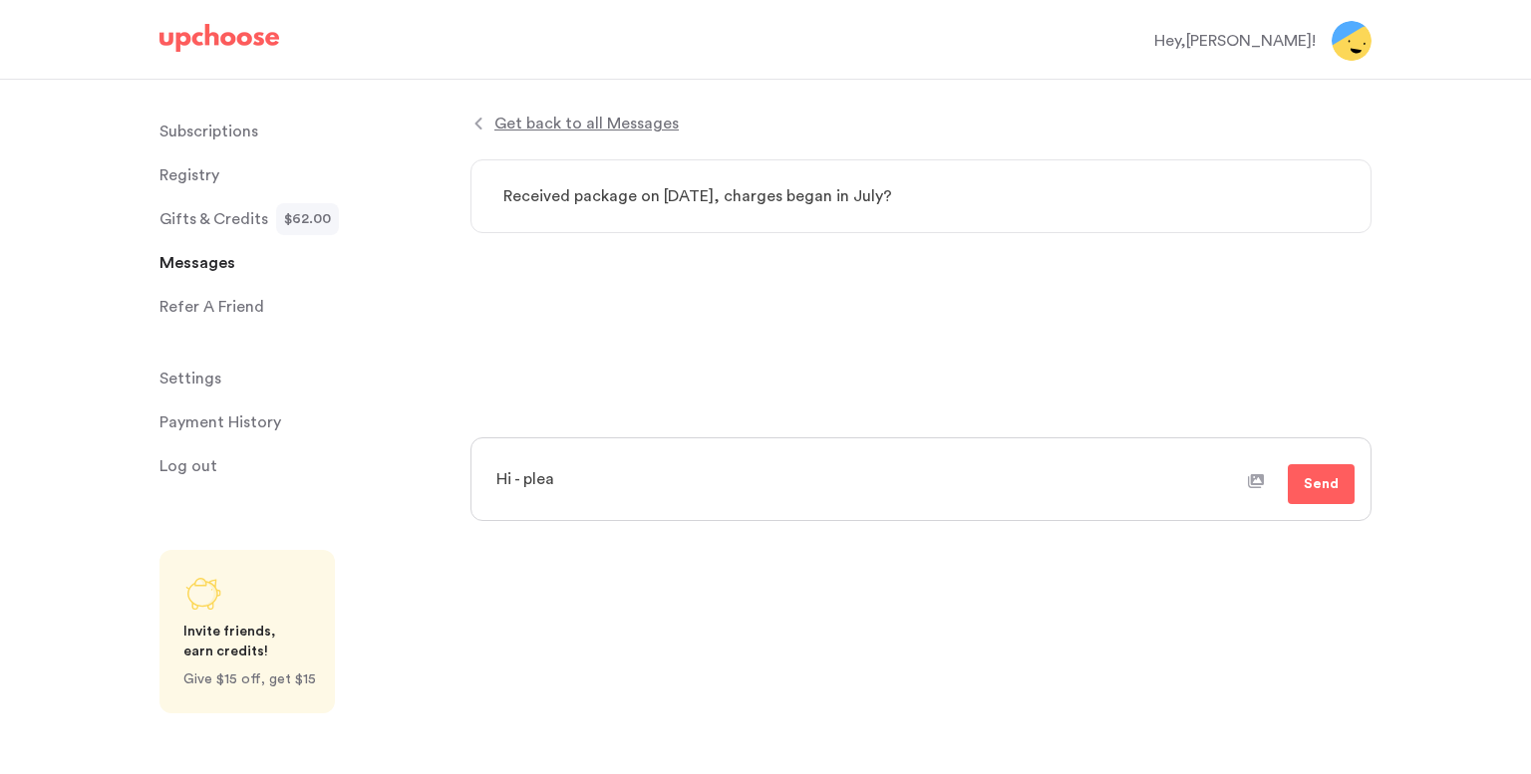
type textarea "Hi - ple"
type textarea "x"
type textarea "Hi - pl"
type textarea "x"
type textarea "Hi - p"
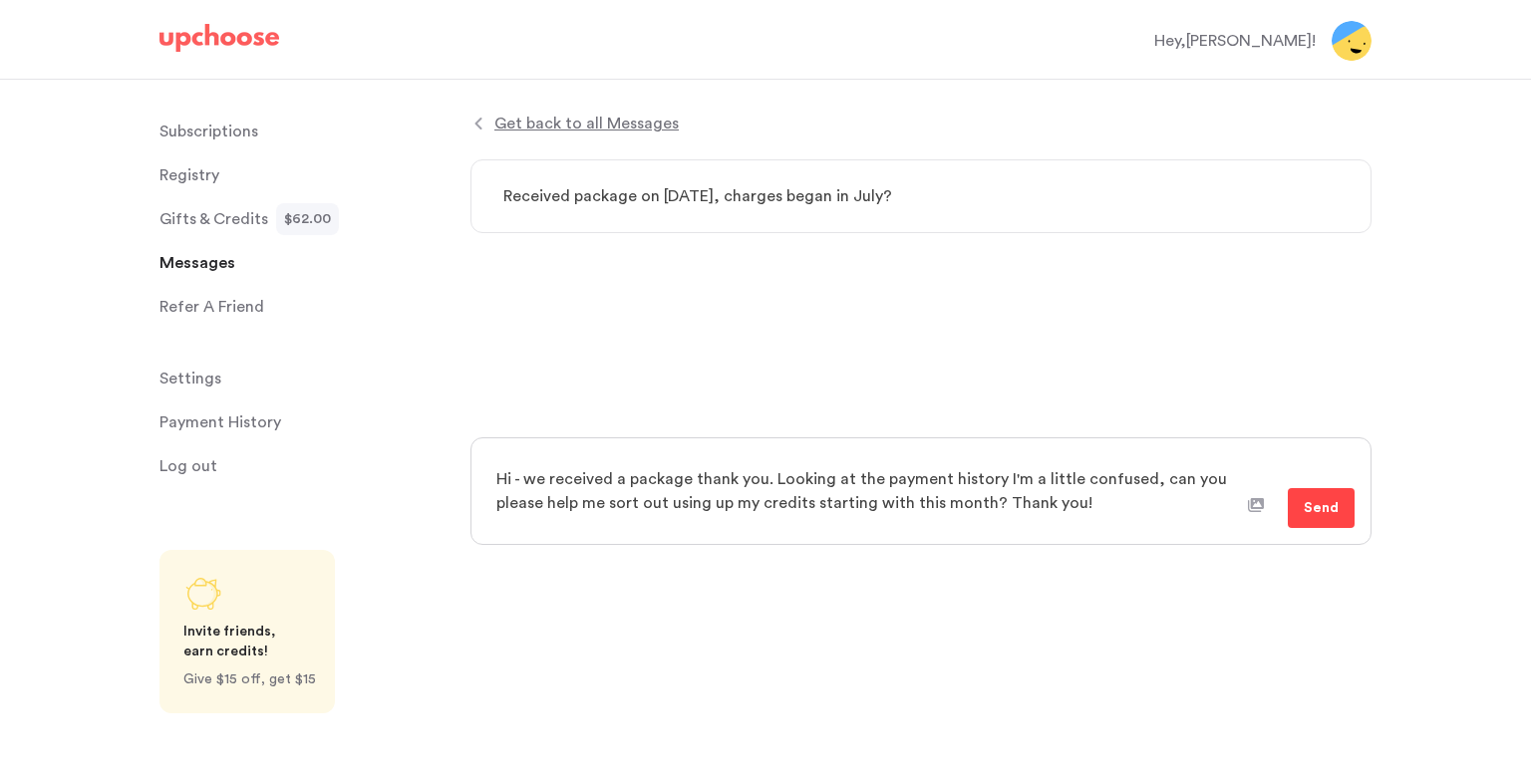
click at [1338, 509] on button "Send" at bounding box center [1321, 508] width 67 height 40
